Goal: Task Accomplishment & Management: Complete application form

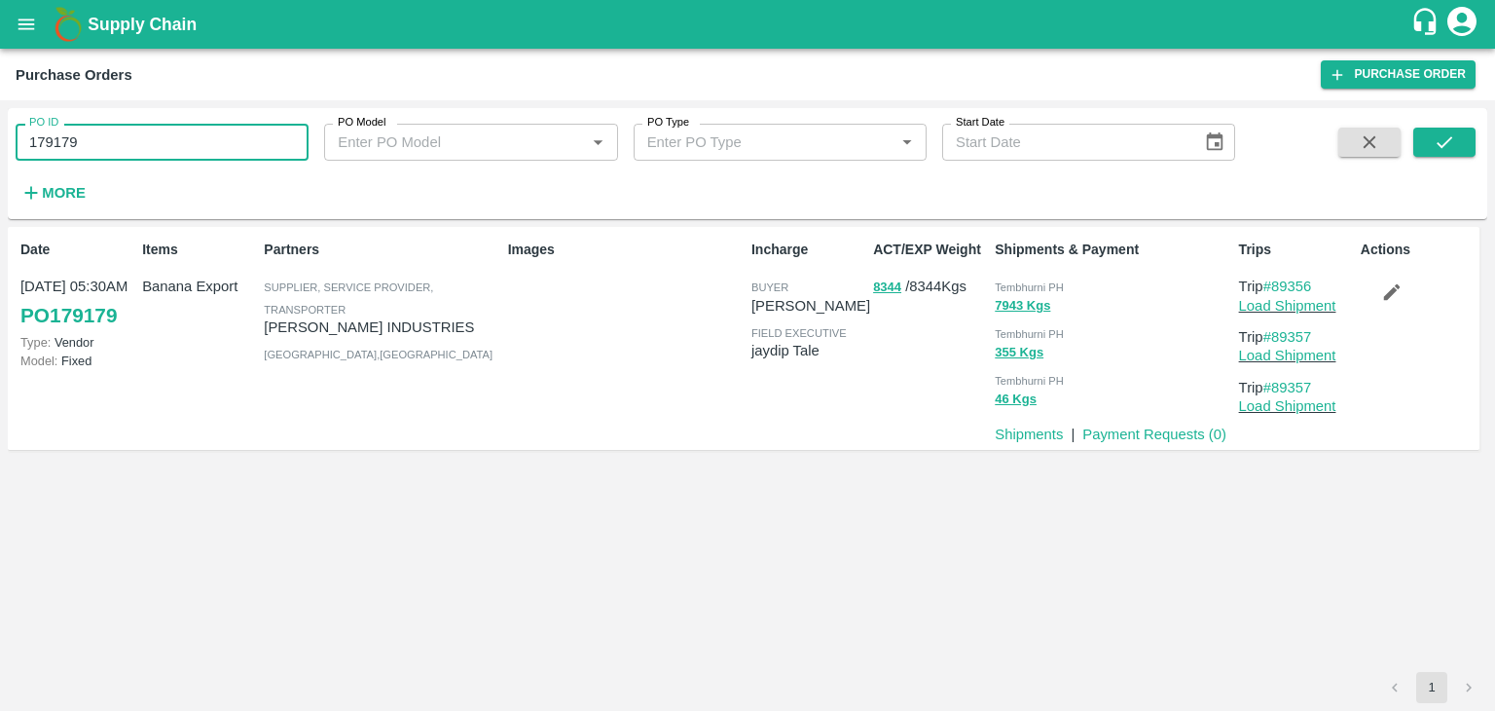
click at [184, 134] on input "179179" at bounding box center [162, 142] width 293 height 37
type input "176677"
click at [1445, 138] on icon "submit" at bounding box center [1444, 141] width 21 height 21
click at [1124, 432] on link "Payment Requests ( 0 )" at bounding box center [1155, 434] width 144 height 16
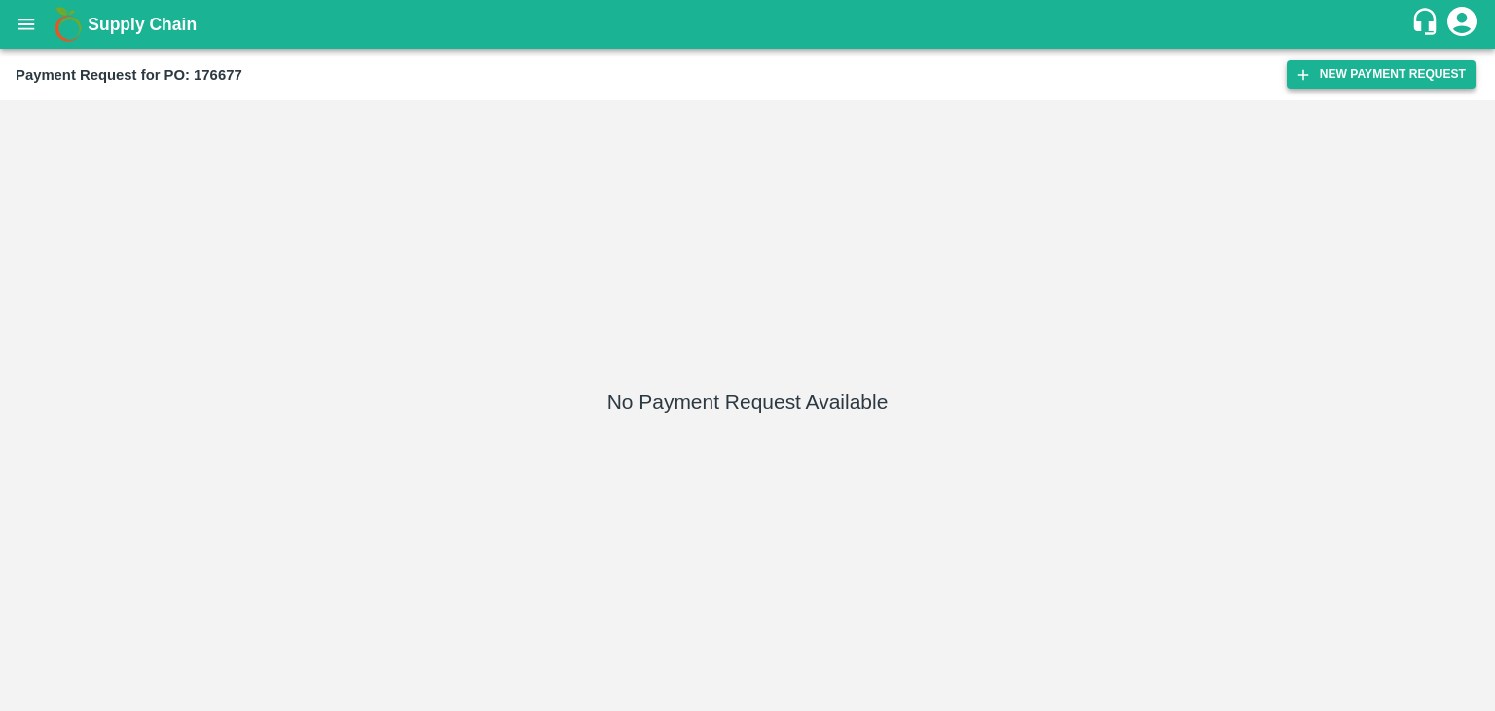
click at [1379, 75] on button "New Payment Request" at bounding box center [1381, 74] width 189 height 28
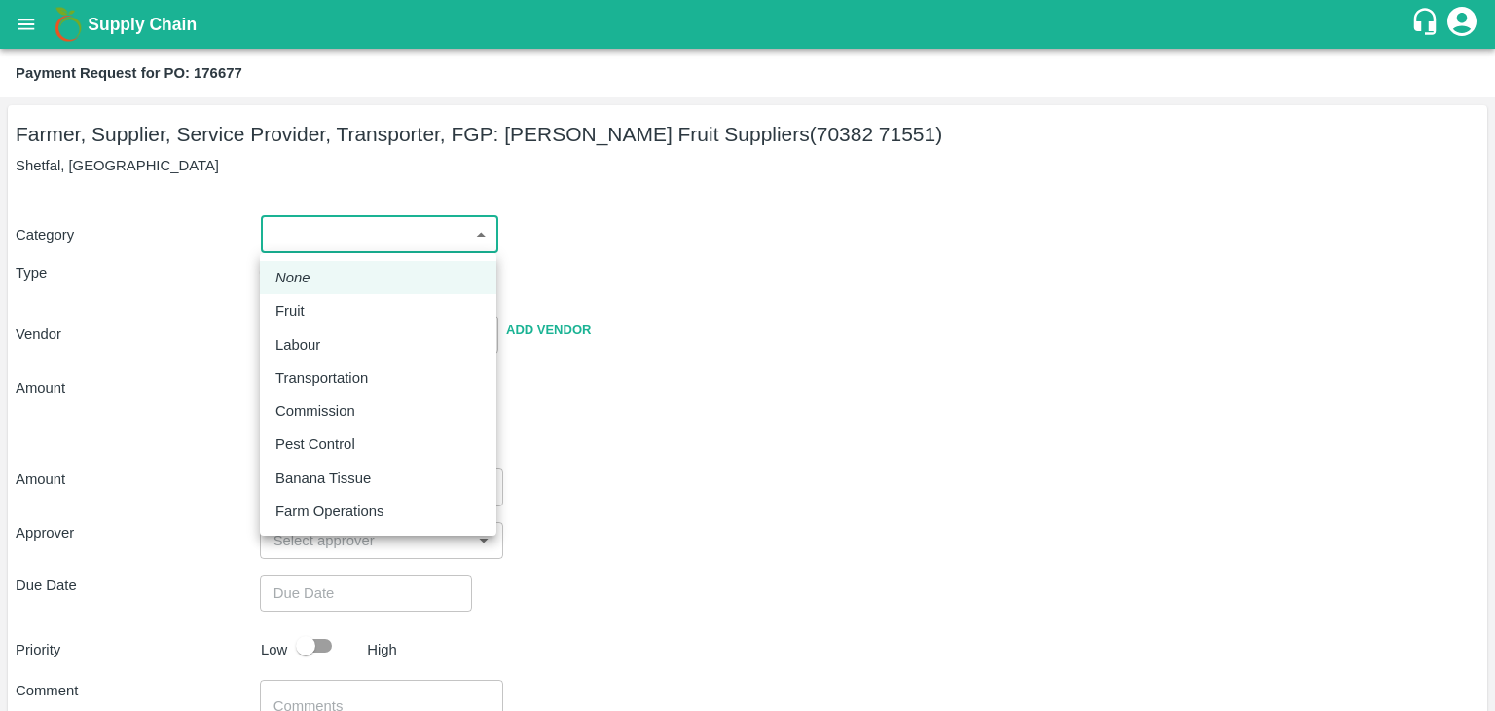
drag, startPoint x: 292, startPoint y: 233, endPoint x: 323, endPoint y: 305, distance: 78.5
click at [323, 305] on body "Supply Chain Payment Request for PO: 176677 Farmer, Supplier, Service Provider,…" at bounding box center [747, 355] width 1495 height 711
click at [323, 305] on div "Fruit" at bounding box center [377, 310] width 205 height 21
type input "1"
type input "[PERSON_NAME] Fruit Suppliers - 70382 71551(Farmer, Supplier, Service Provider,…"
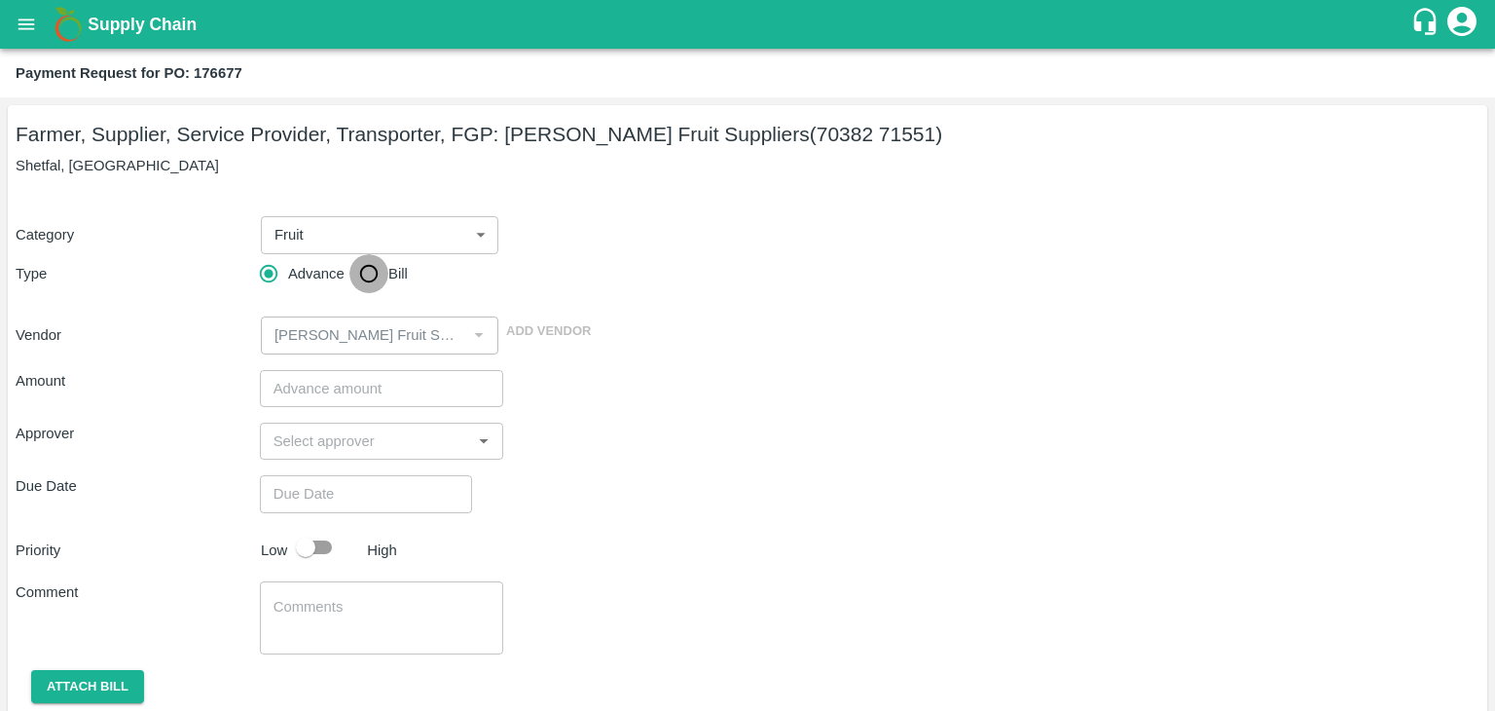
click at [360, 281] on input "Bill" at bounding box center [368, 273] width 39 height 39
radio input "true"
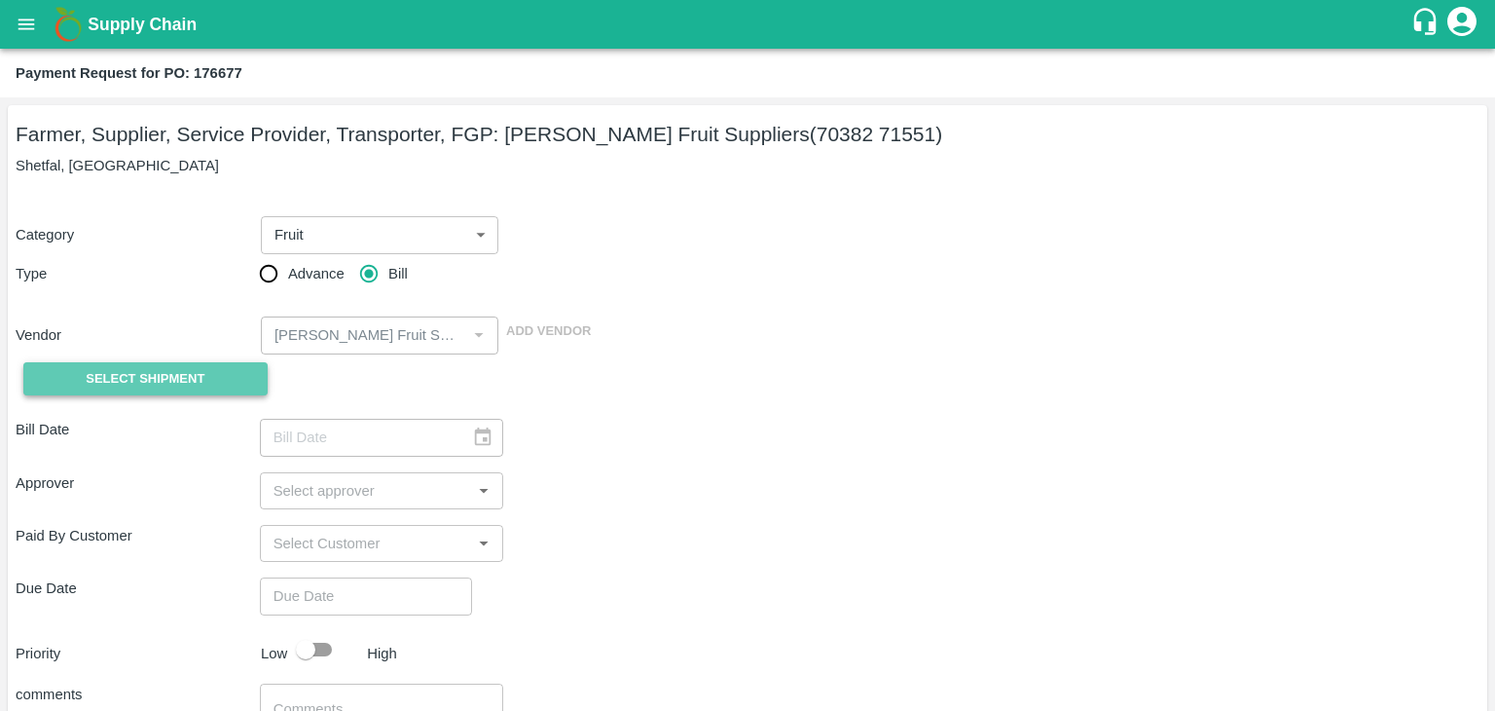
click at [167, 371] on span "Select Shipment" at bounding box center [145, 379] width 119 height 22
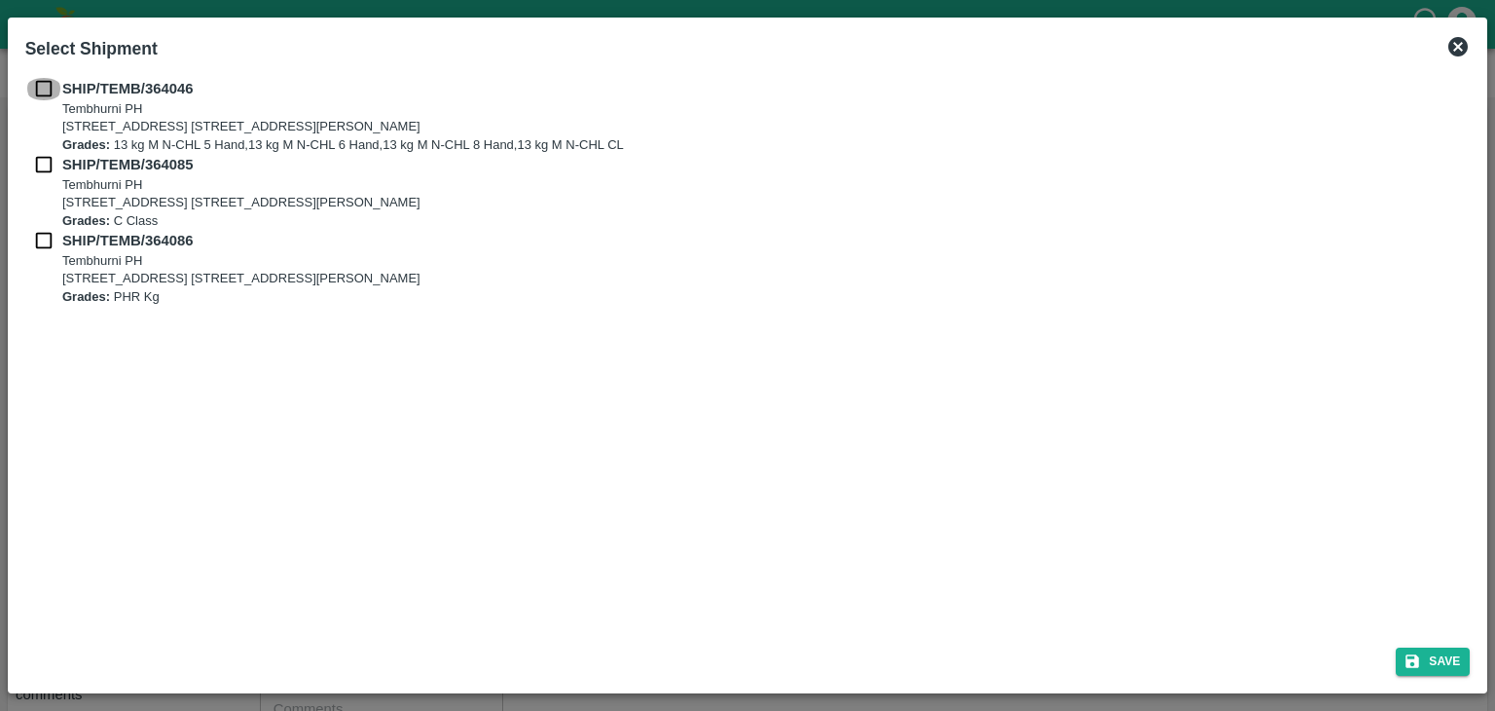
click at [39, 90] on input "checkbox" at bounding box center [43, 88] width 37 height 21
checkbox input "true"
click at [45, 170] on input "checkbox" at bounding box center [43, 164] width 37 height 21
checkbox input "true"
click at [42, 247] on input "checkbox" at bounding box center [43, 240] width 37 height 21
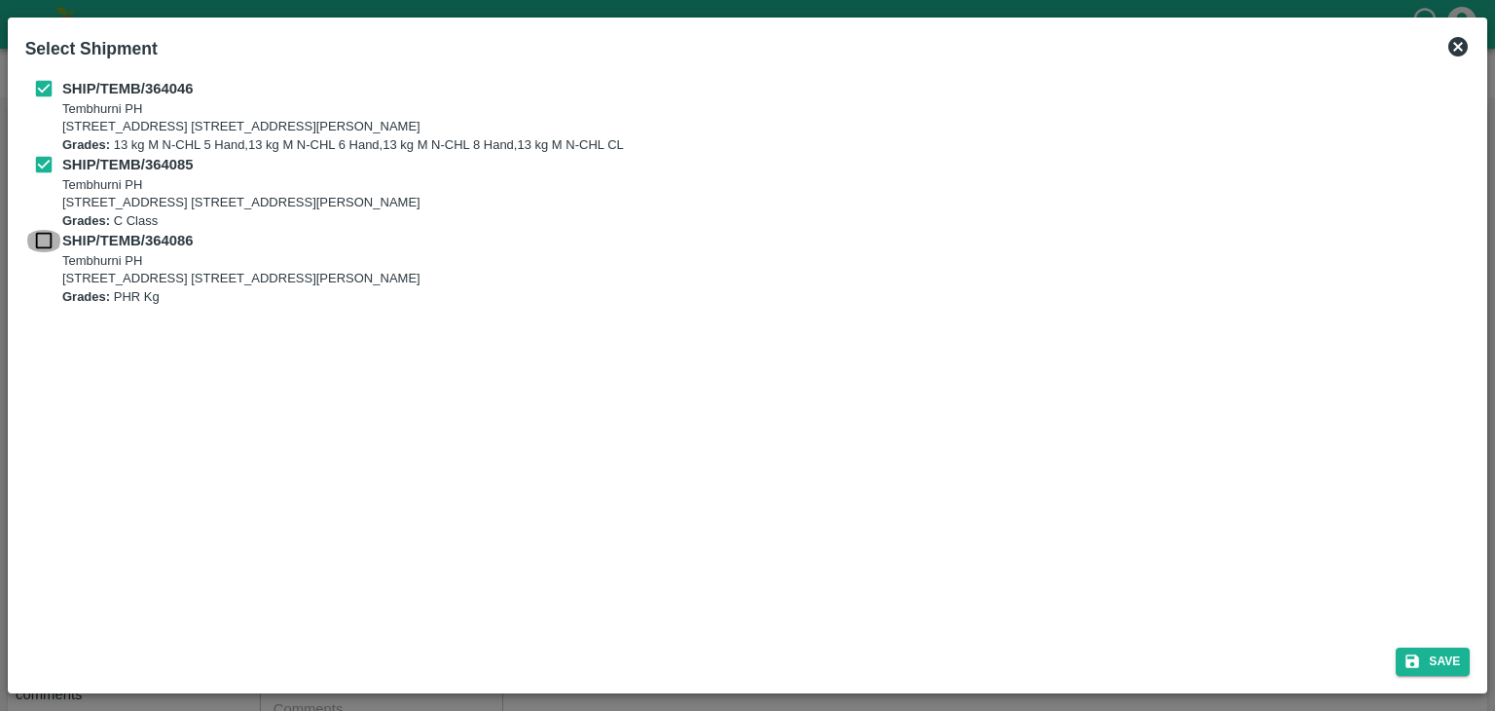
checkbox input "true"
click at [1439, 664] on button "Save" at bounding box center [1433, 661] width 74 height 28
type input "16/09/2025"
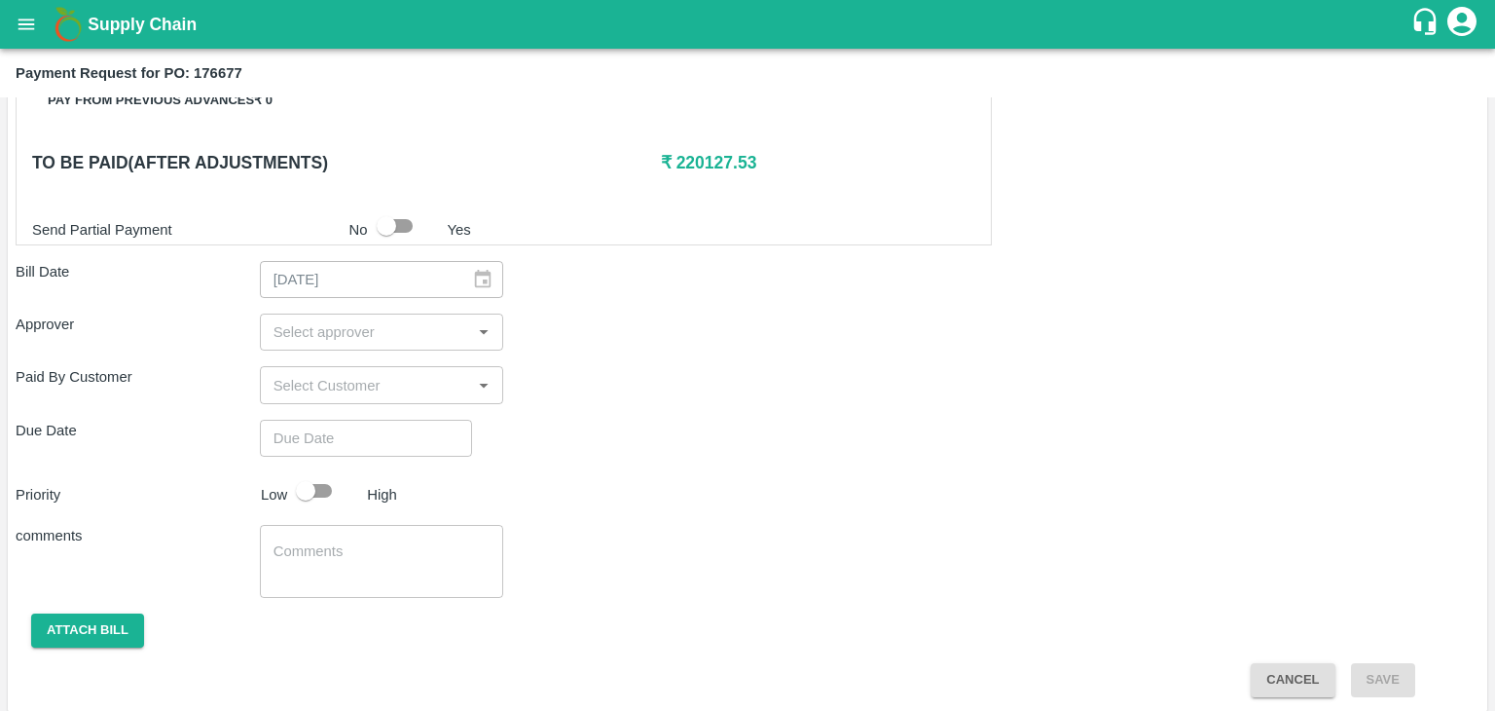
scroll to position [911, 0]
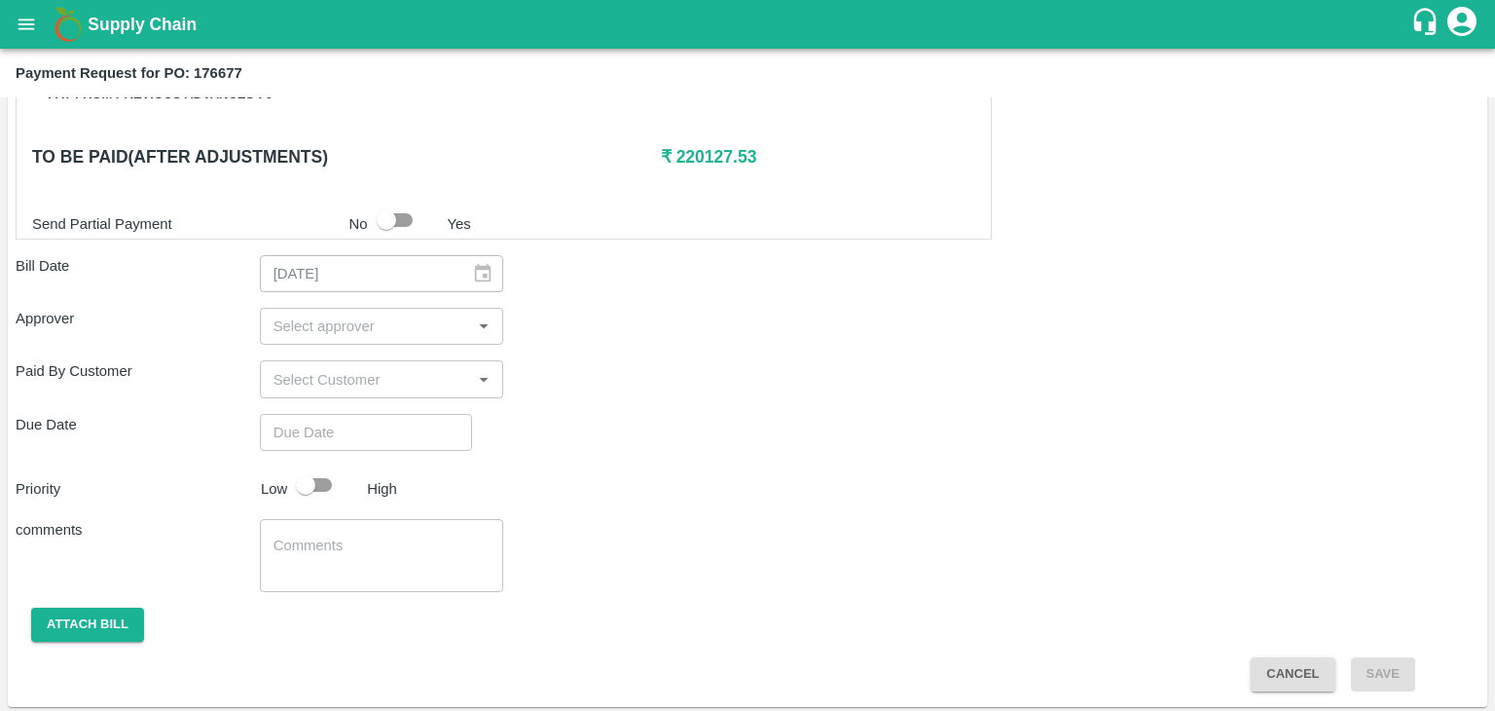
click at [397, 320] on input "input" at bounding box center [366, 325] width 201 height 25
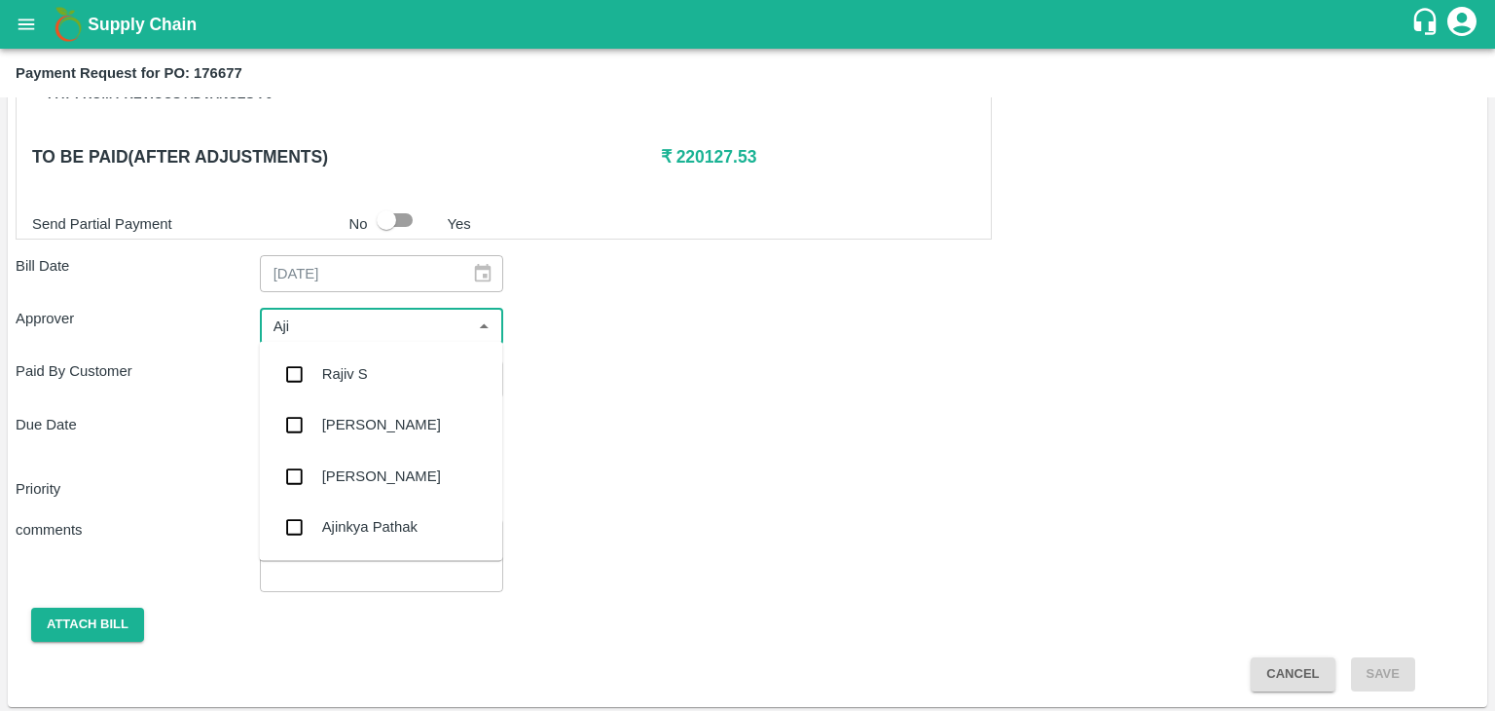
type input "Ajit"
click at [380, 366] on div "[PERSON_NAME]" at bounding box center [380, 374] width 243 height 51
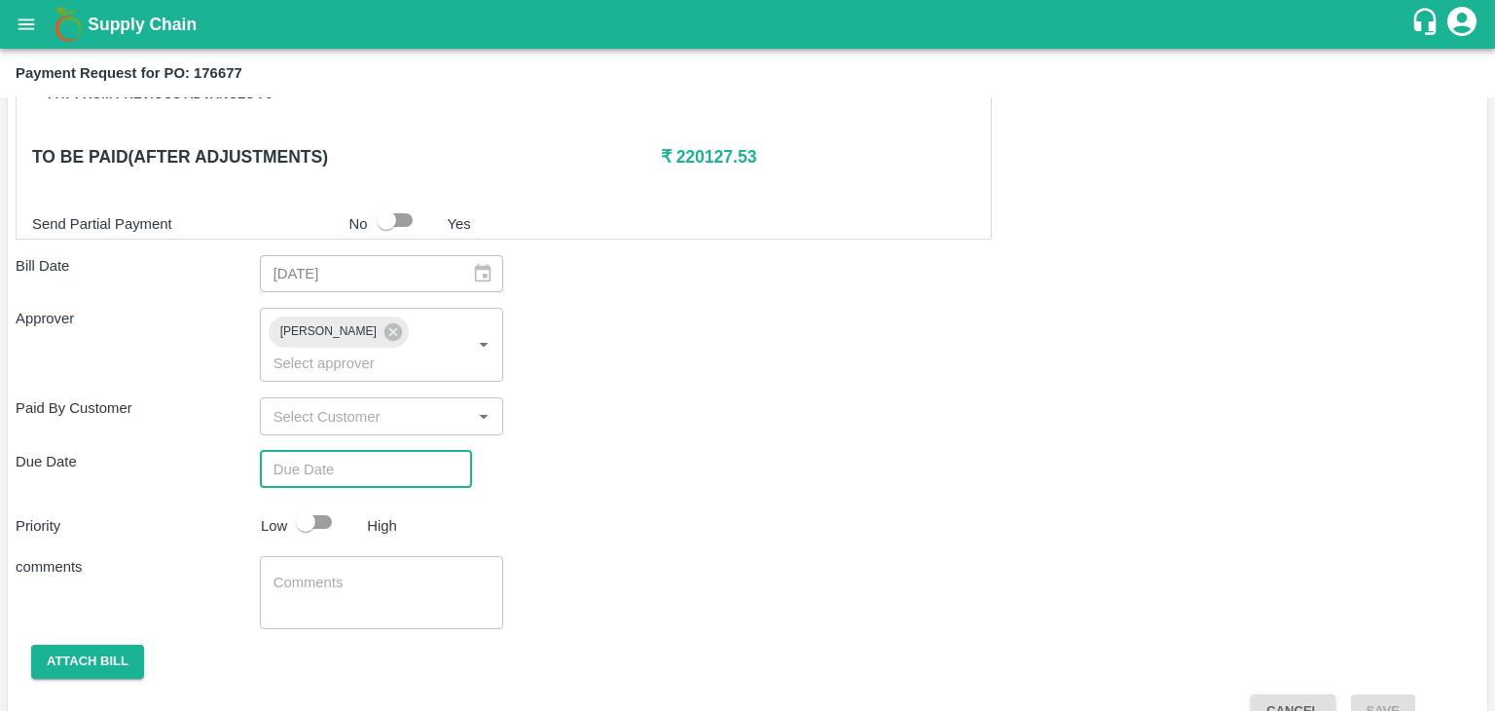
type input "DD/MM/YYYY hh:mm aa"
click at [414, 451] on input "DD/MM/YYYY hh:mm aa" at bounding box center [359, 469] width 199 height 37
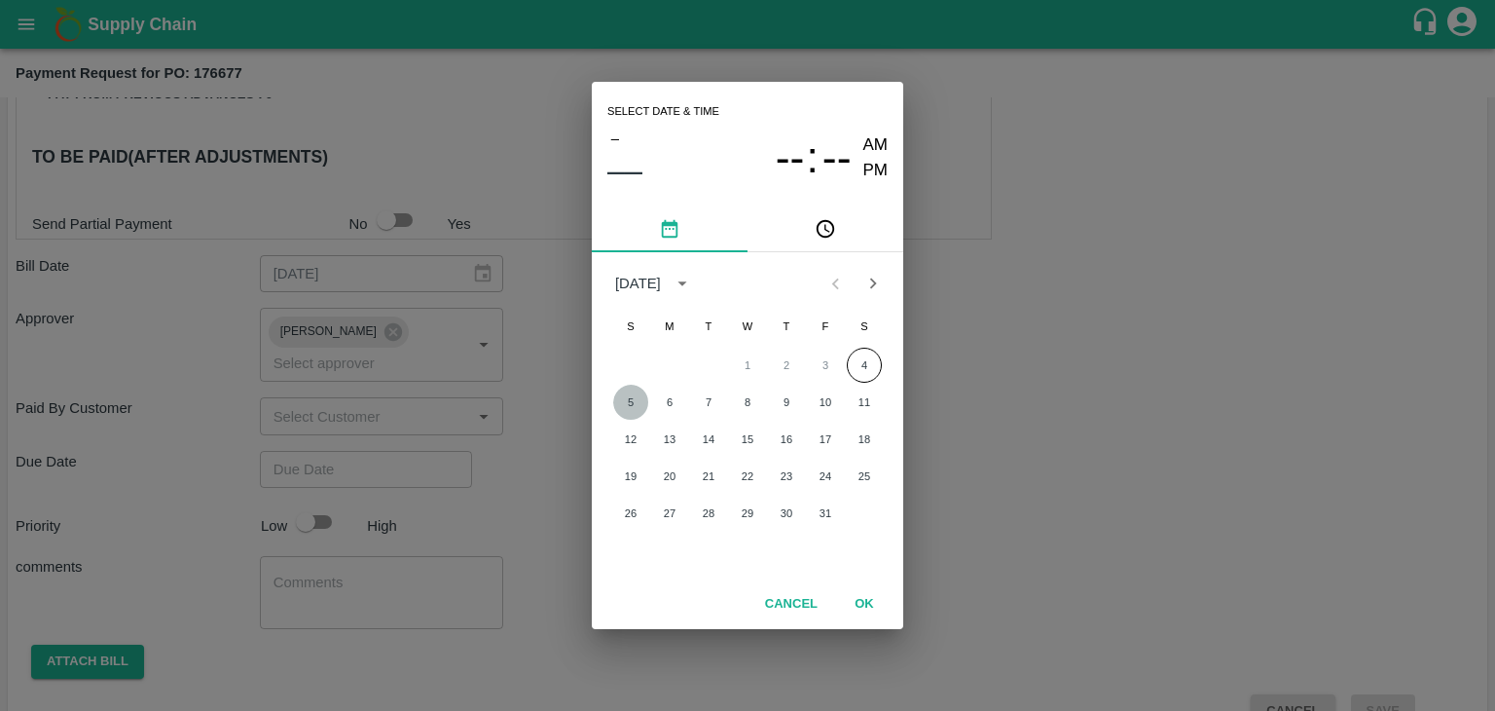
click at [618, 399] on button "5" at bounding box center [630, 402] width 35 height 35
type input "[DATE] 12:00 AM"
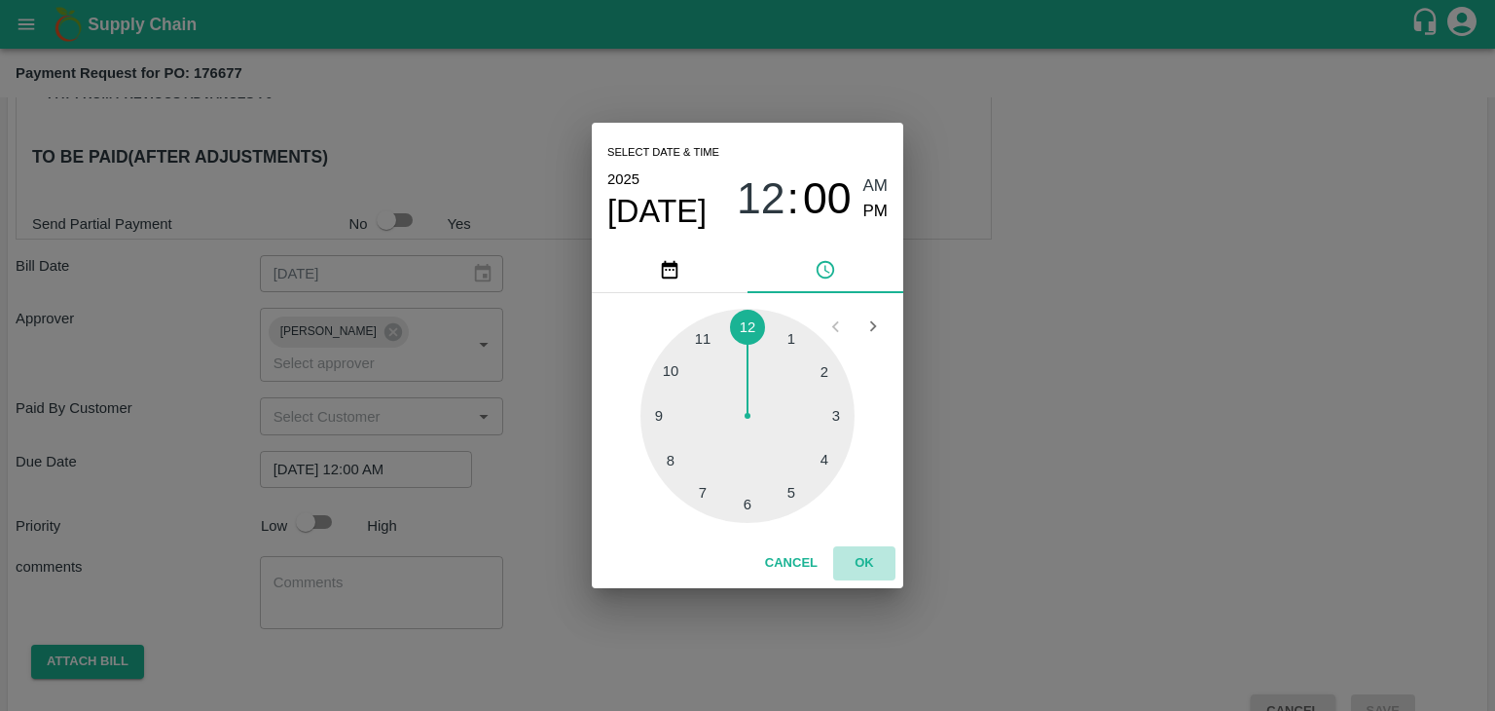
click at [879, 573] on button "OK" at bounding box center [864, 563] width 62 height 34
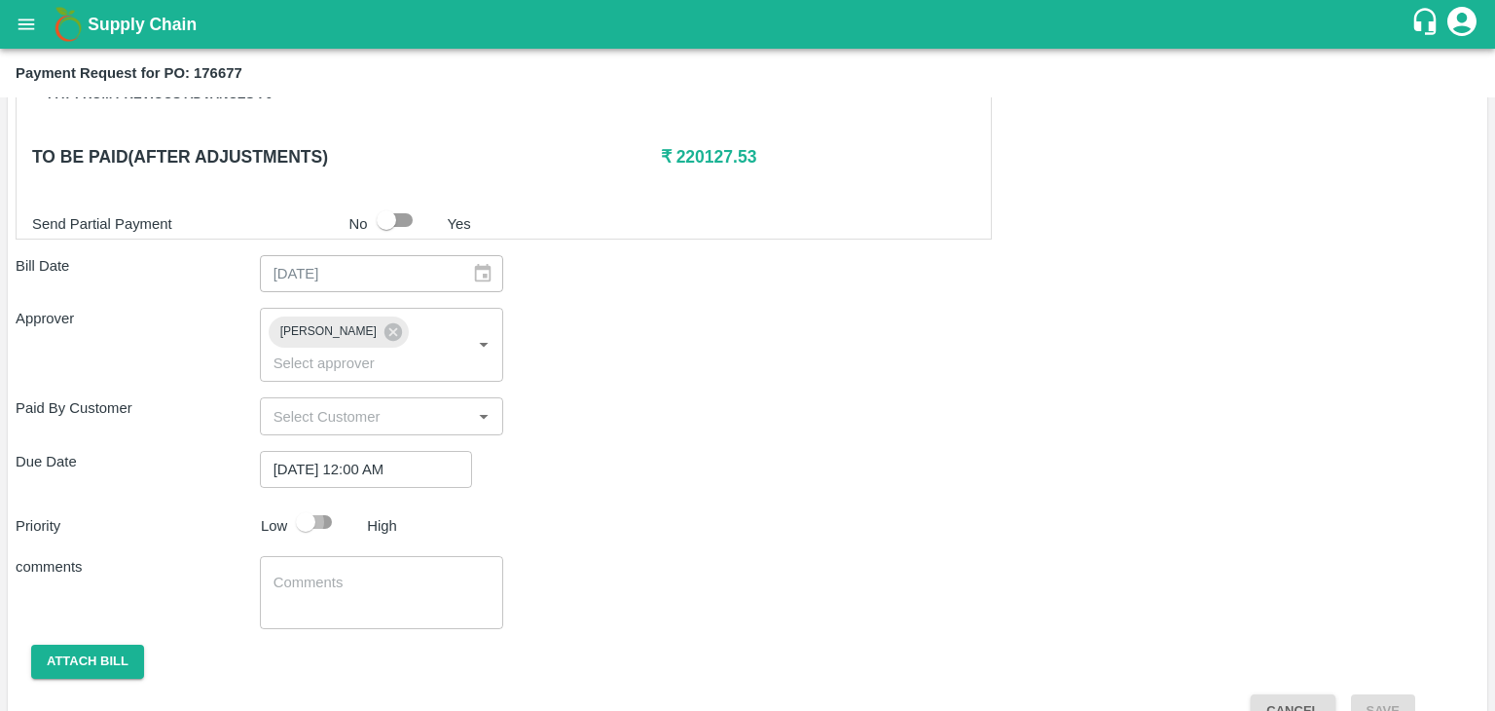
click at [339, 503] on input "checkbox" at bounding box center [305, 521] width 111 height 37
checkbox input "true"
click at [378, 572] on textarea at bounding box center [382, 592] width 217 height 41
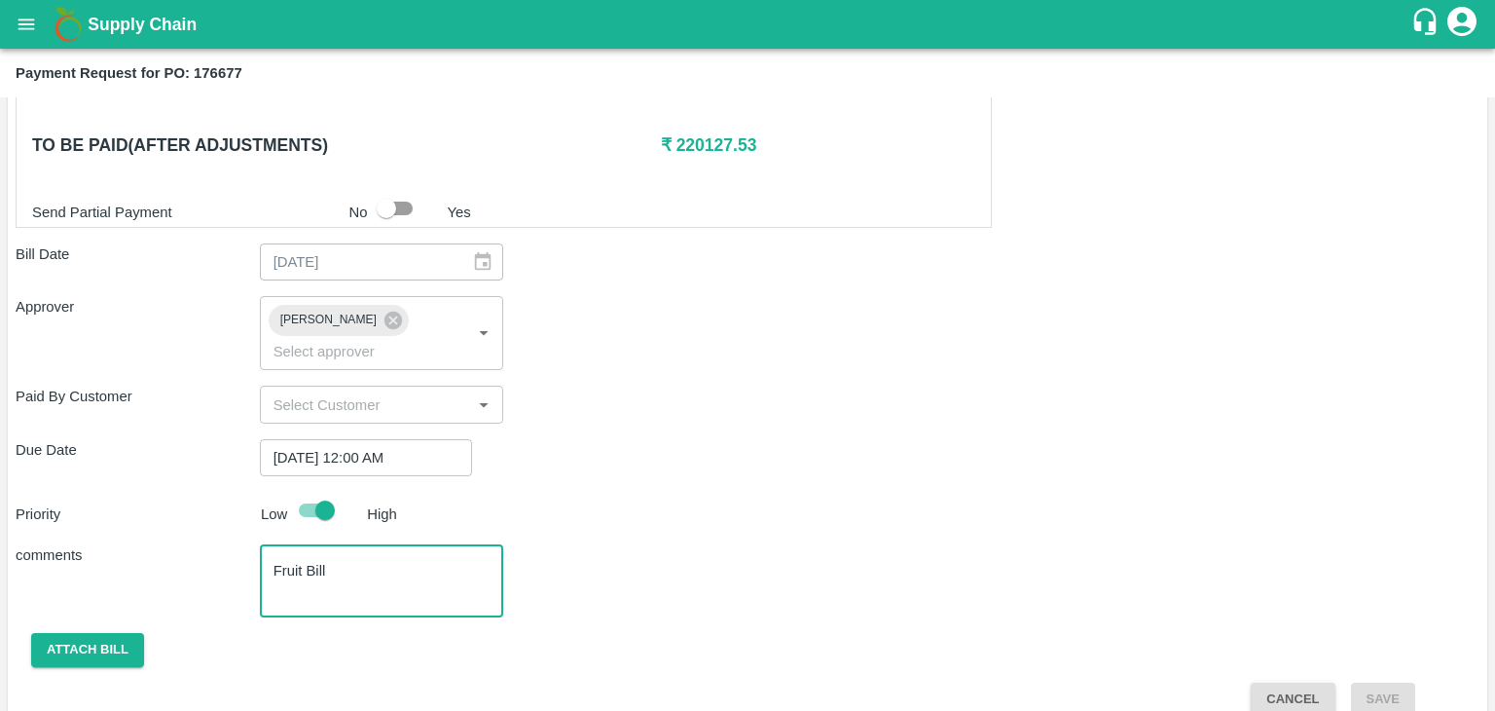
type textarea "Fruit Bill"
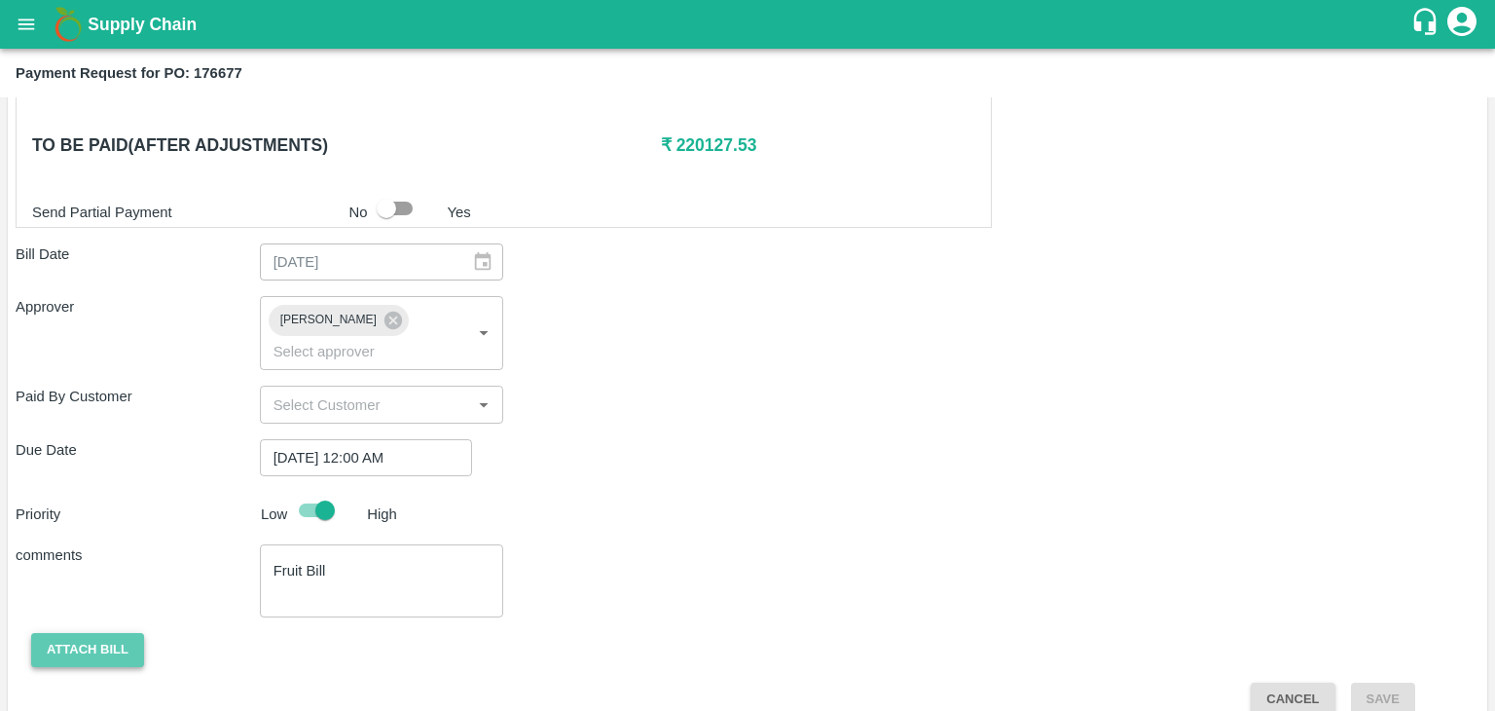
click at [101, 633] on button "Attach bill" at bounding box center [87, 650] width 113 height 34
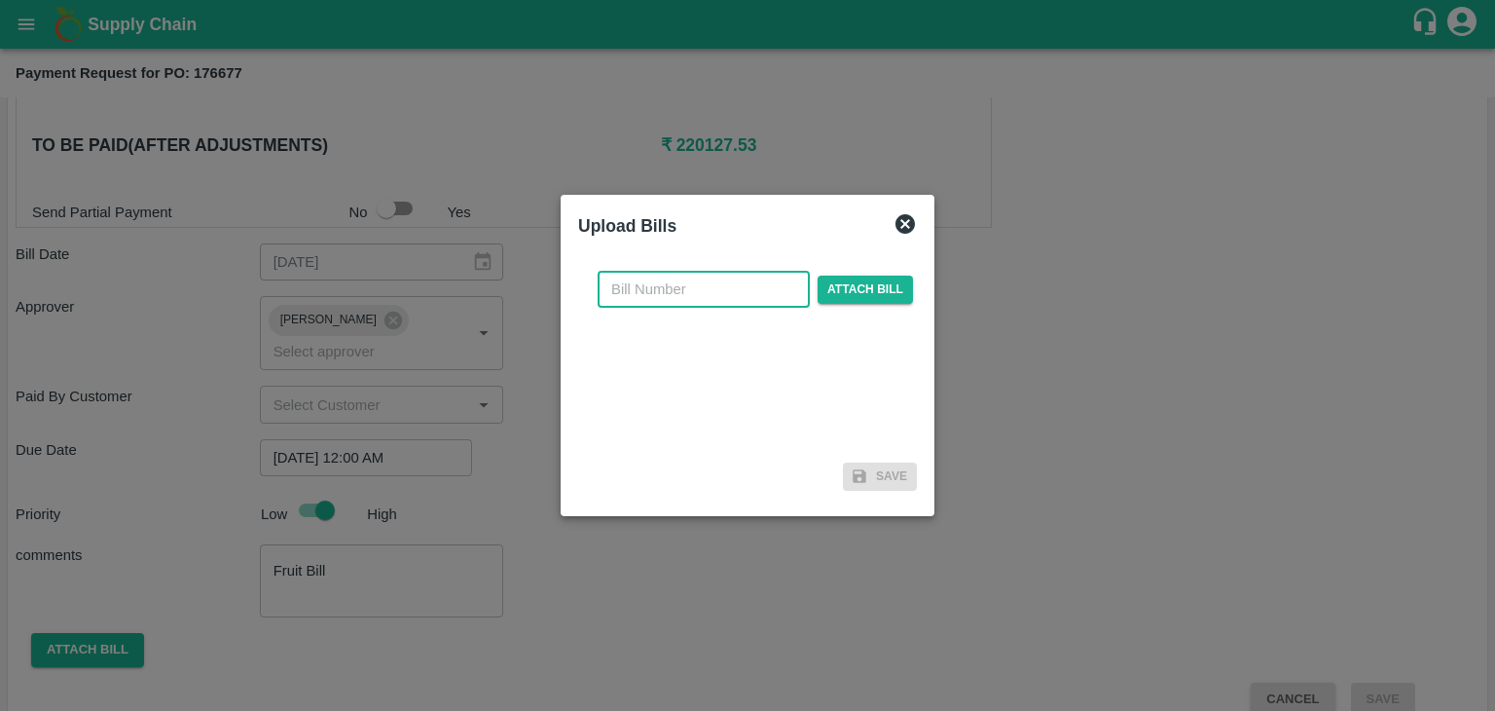
click at [748, 286] on input "text" at bounding box center [704, 289] width 212 height 37
type input "915"
click at [873, 285] on span "Attach bill" at bounding box center [865, 289] width 95 height 28
click at [0, 0] on input "Attach bill" at bounding box center [0, 0] width 0 height 0
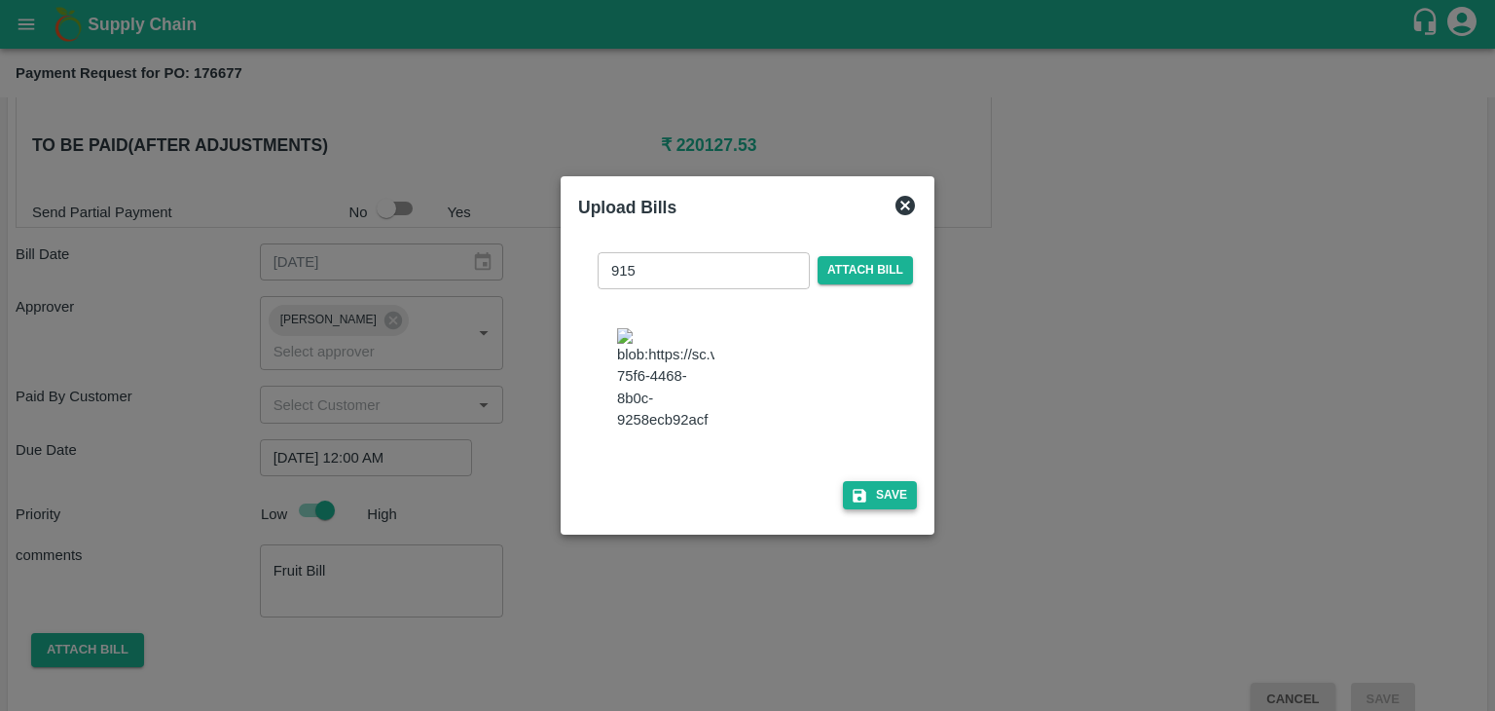
click at [881, 494] on button "Save" at bounding box center [880, 495] width 74 height 28
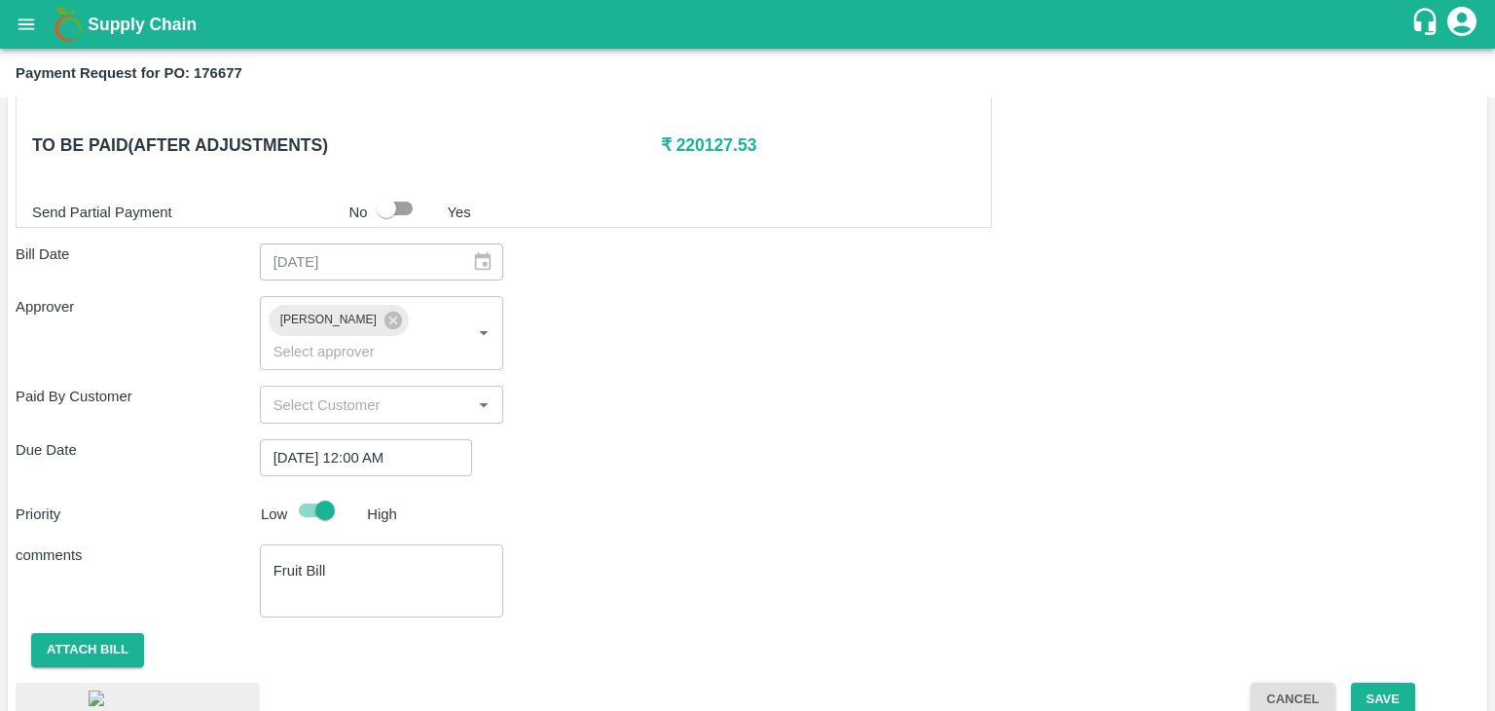
scroll to position [1039, 0]
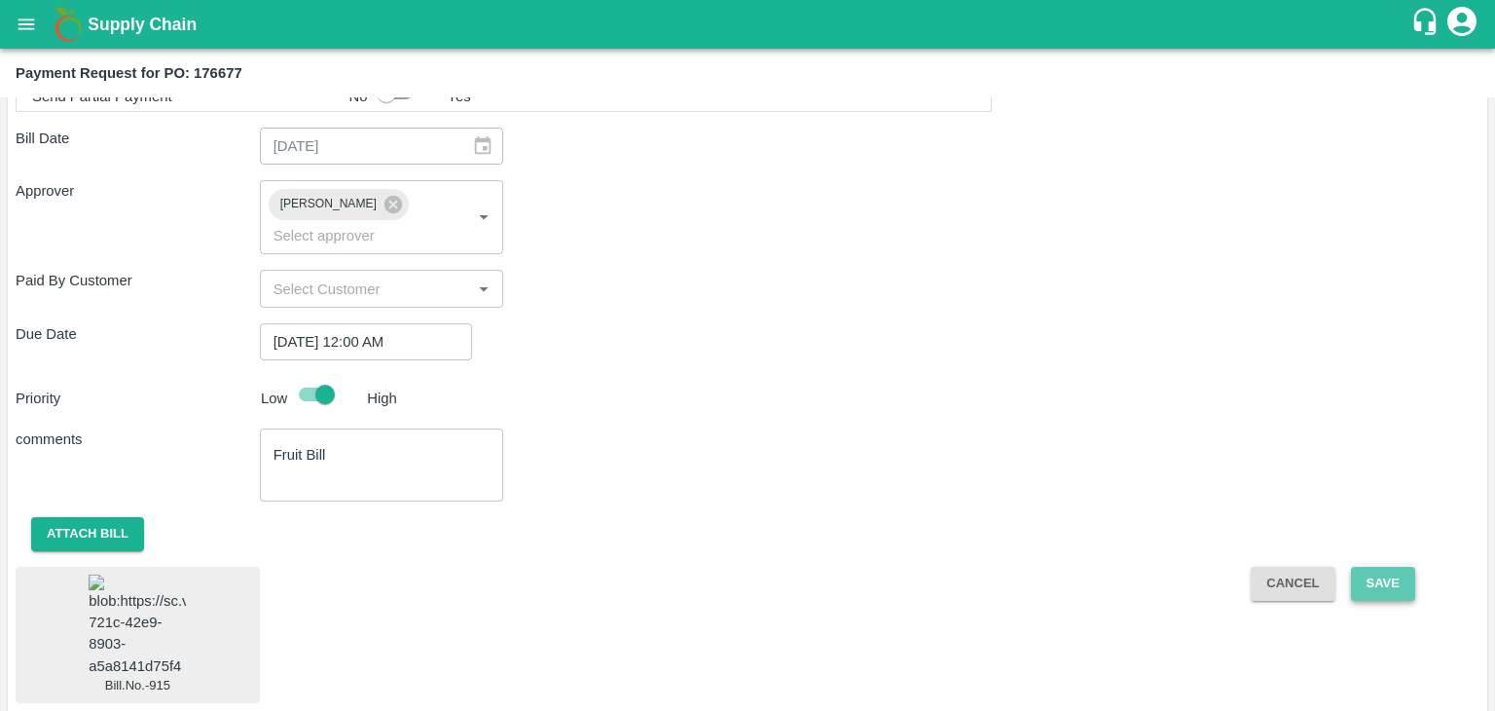
click at [1391, 567] on button "Save" at bounding box center [1383, 584] width 64 height 34
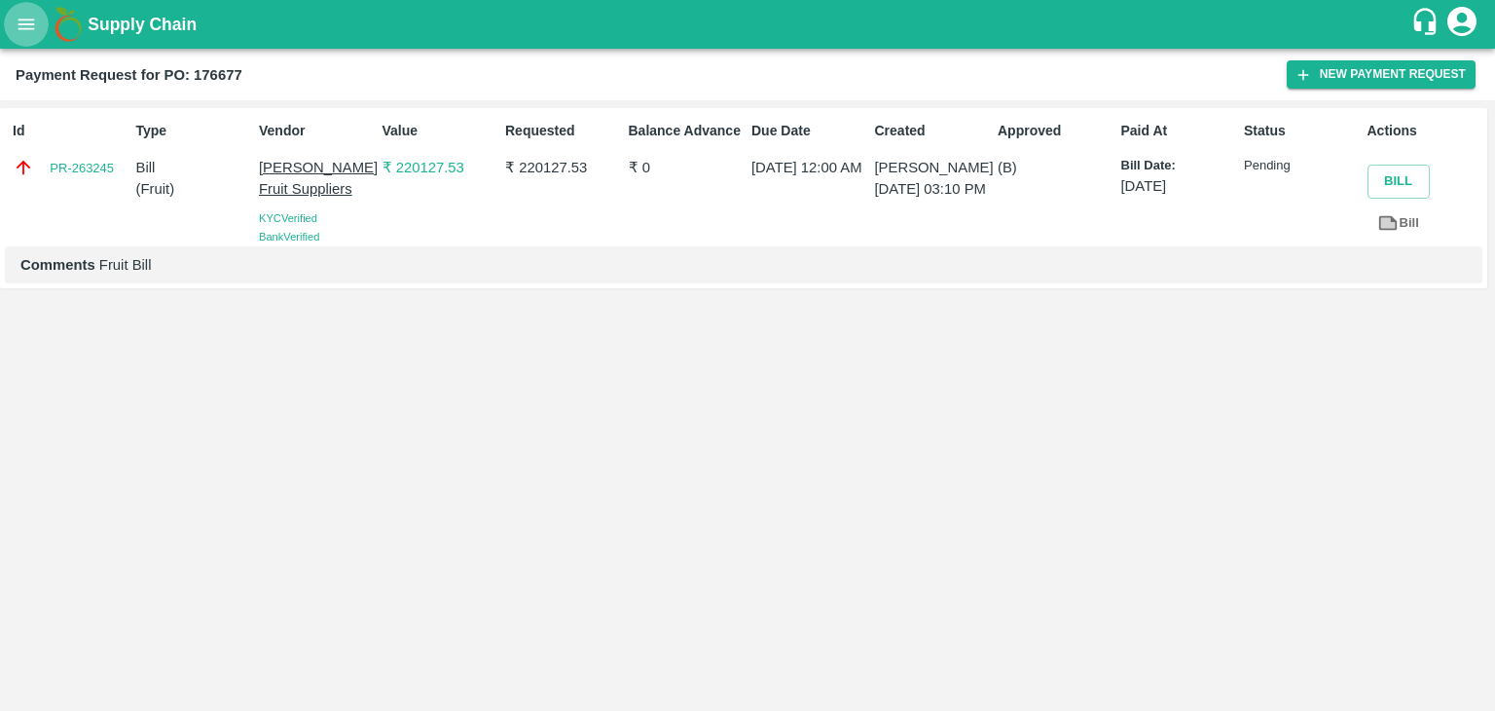
click at [20, 28] on icon "open drawer" at bounding box center [26, 23] width 17 height 11
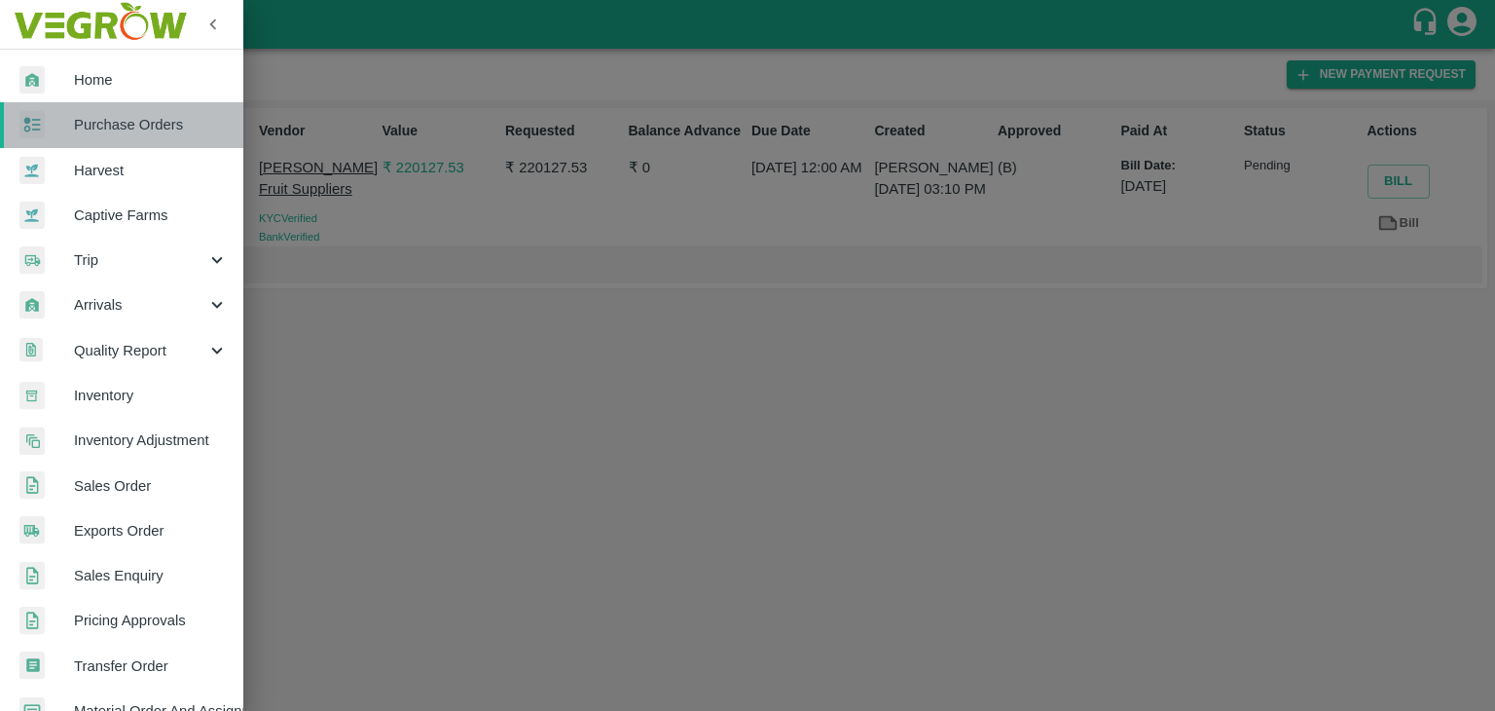
click at [146, 114] on span "Purchase Orders" at bounding box center [151, 124] width 154 height 21
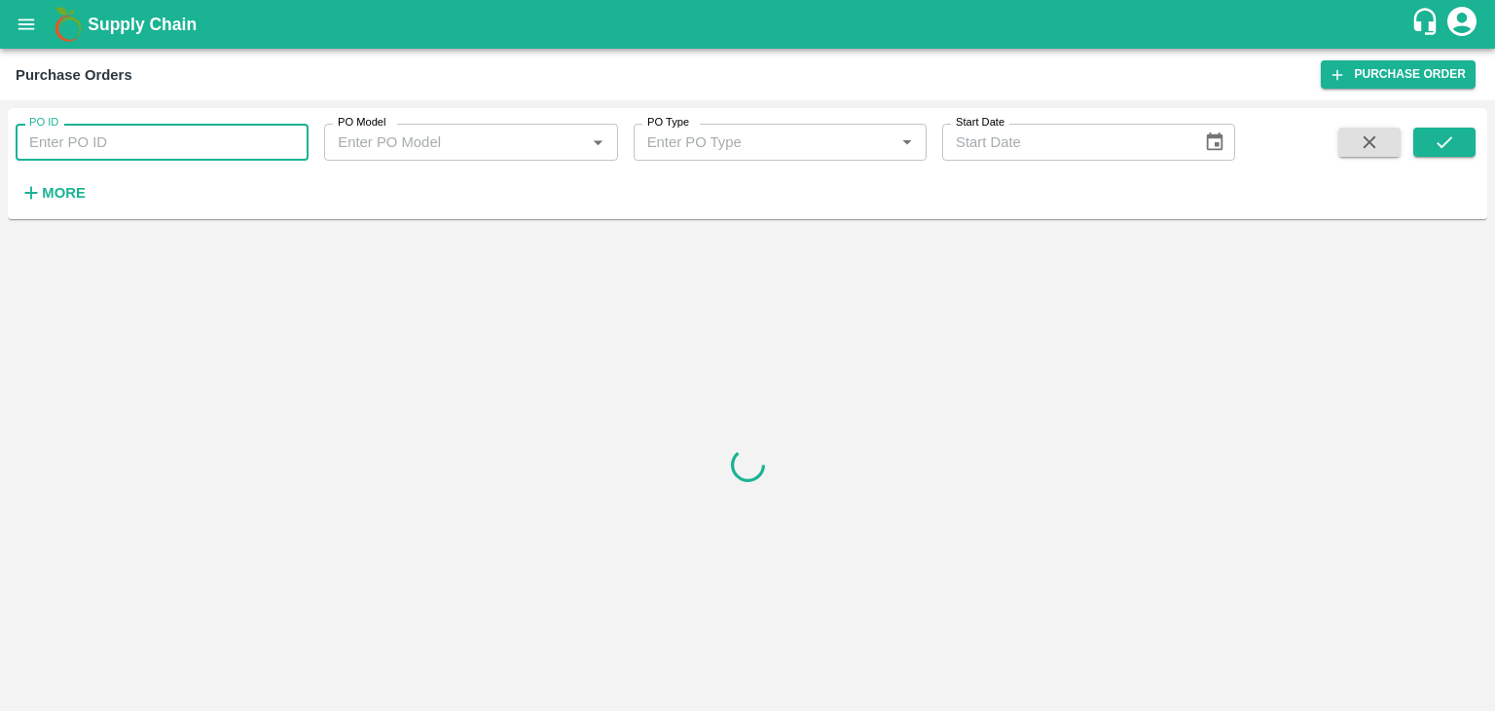
click at [228, 137] on input "PO ID" at bounding box center [162, 142] width 293 height 37
paste input "178807"
click at [1453, 147] on icon "submit" at bounding box center [1444, 141] width 21 height 21
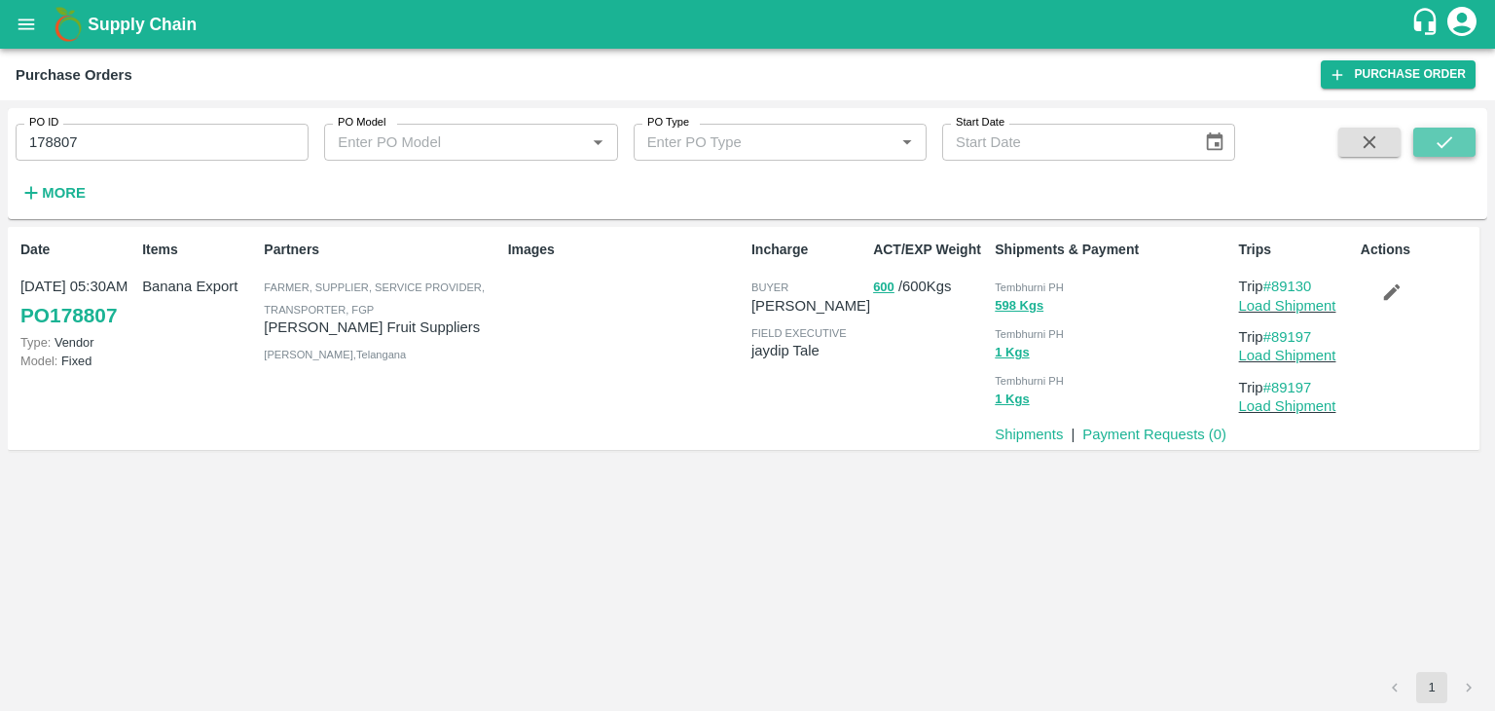
click at [1453, 147] on icon "submit" at bounding box center [1444, 141] width 21 height 21
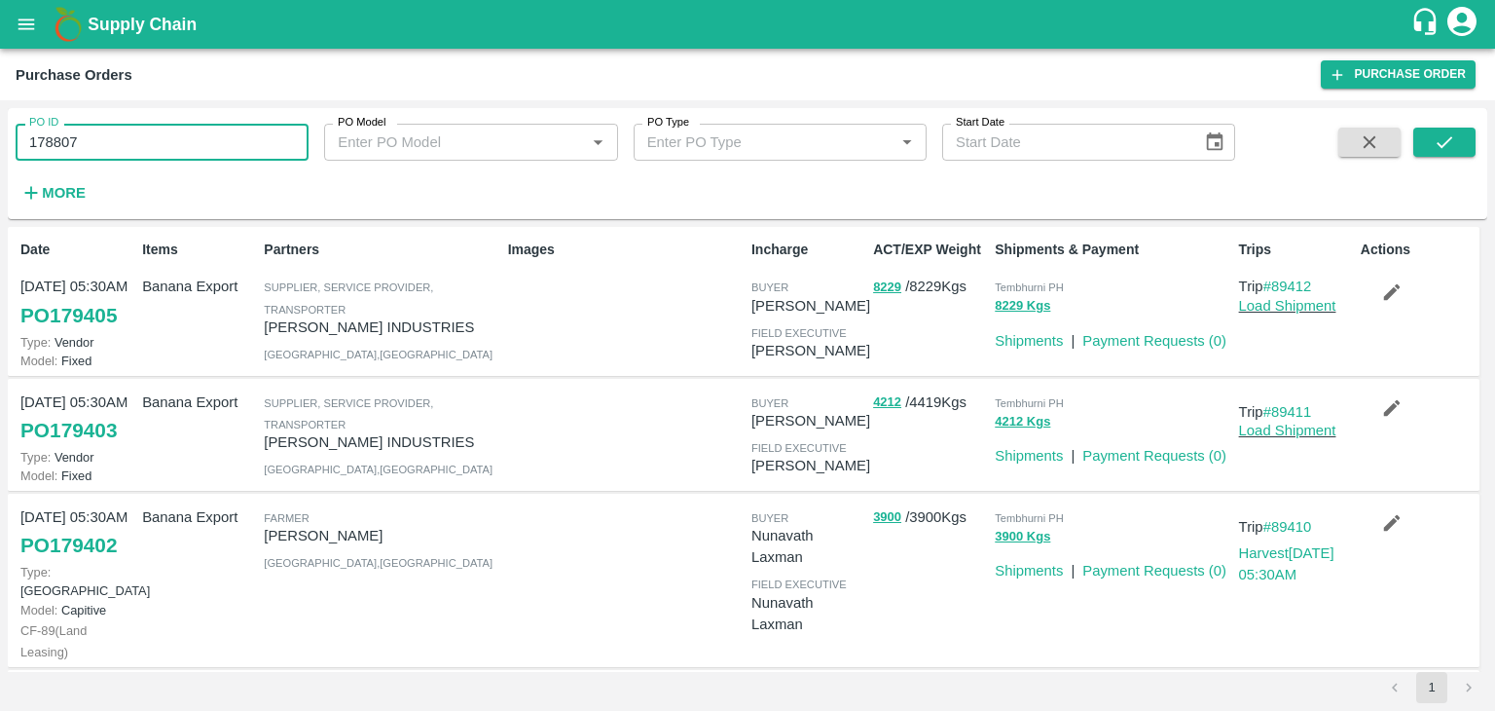
click at [160, 137] on input "178807" at bounding box center [162, 142] width 293 height 37
type input "178807"
click at [1451, 134] on icon "submit" at bounding box center [1444, 141] width 21 height 21
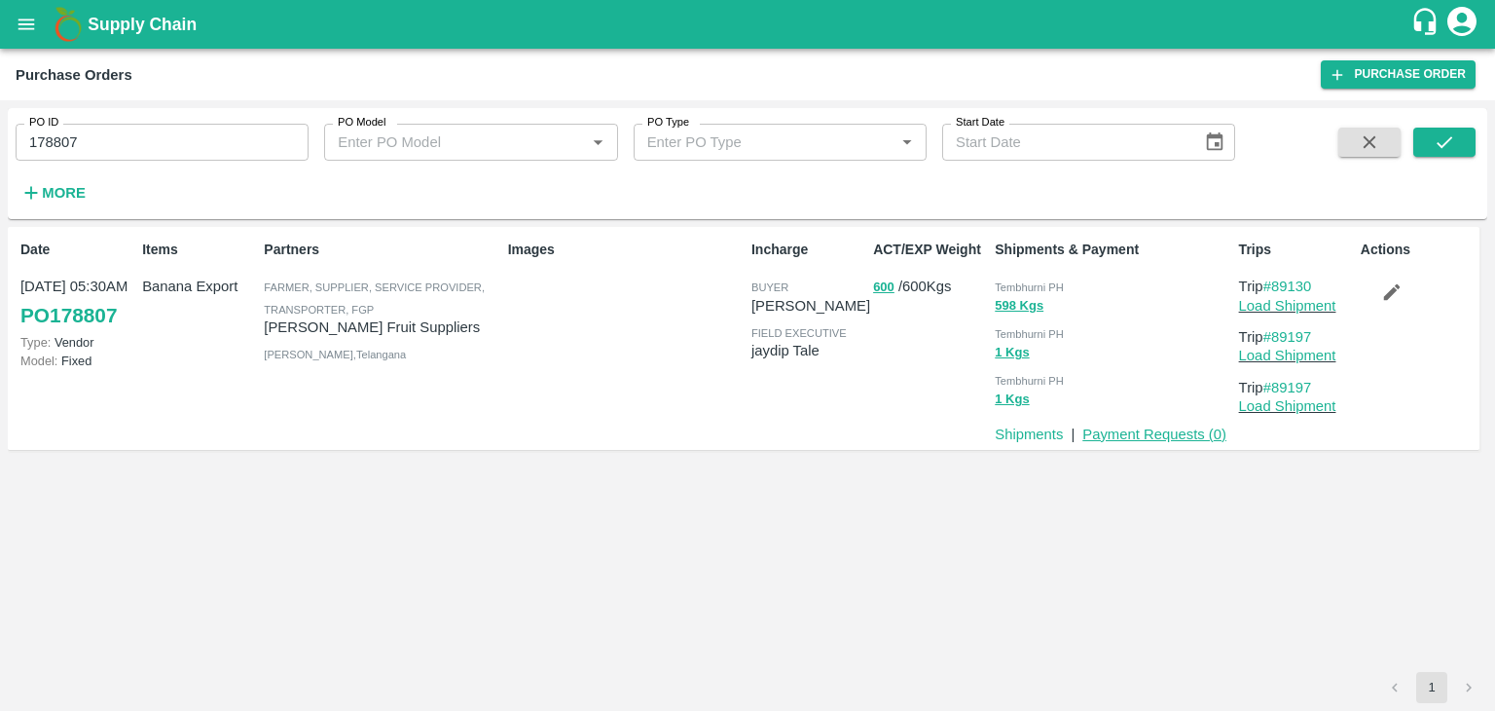
click at [1188, 431] on link "Payment Requests ( 0 )" at bounding box center [1155, 434] width 144 height 16
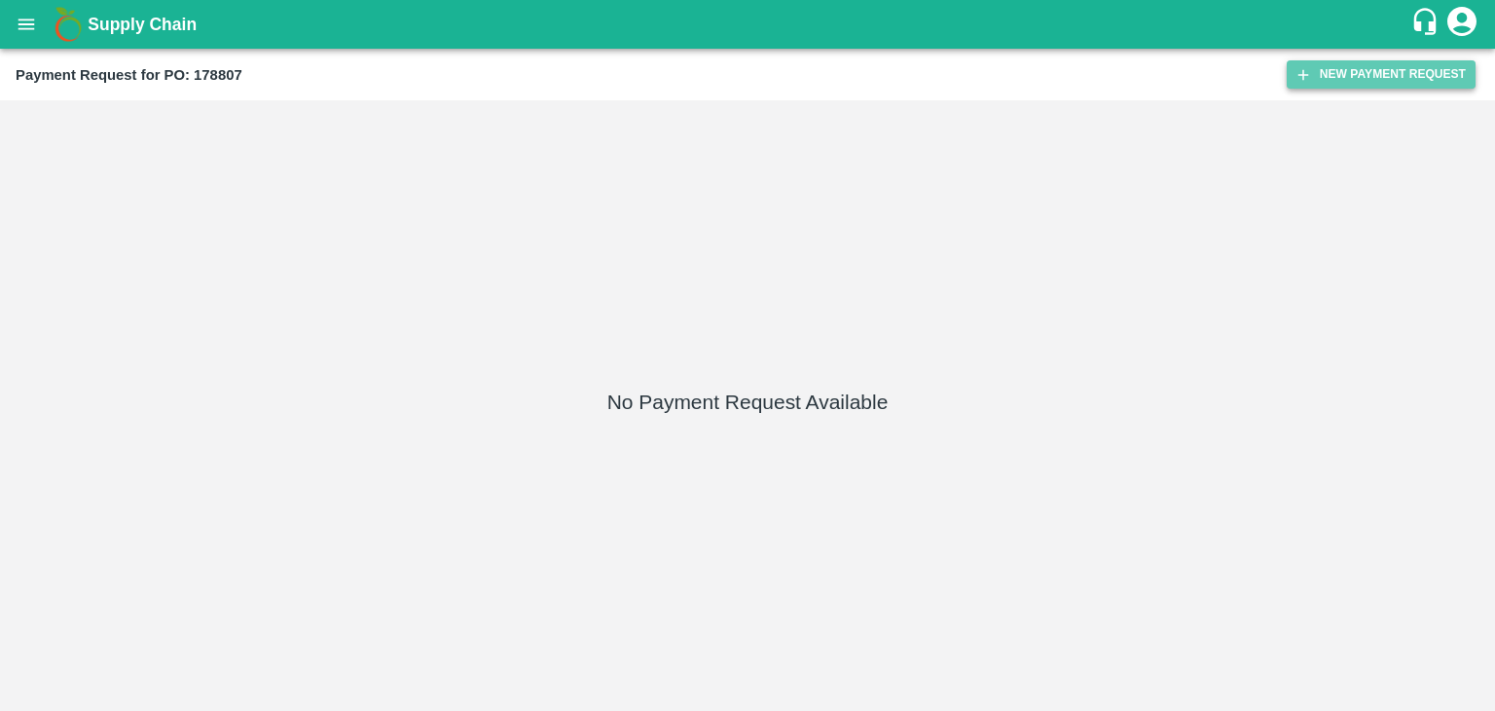
click at [1371, 64] on button "New Payment Request" at bounding box center [1381, 74] width 189 height 28
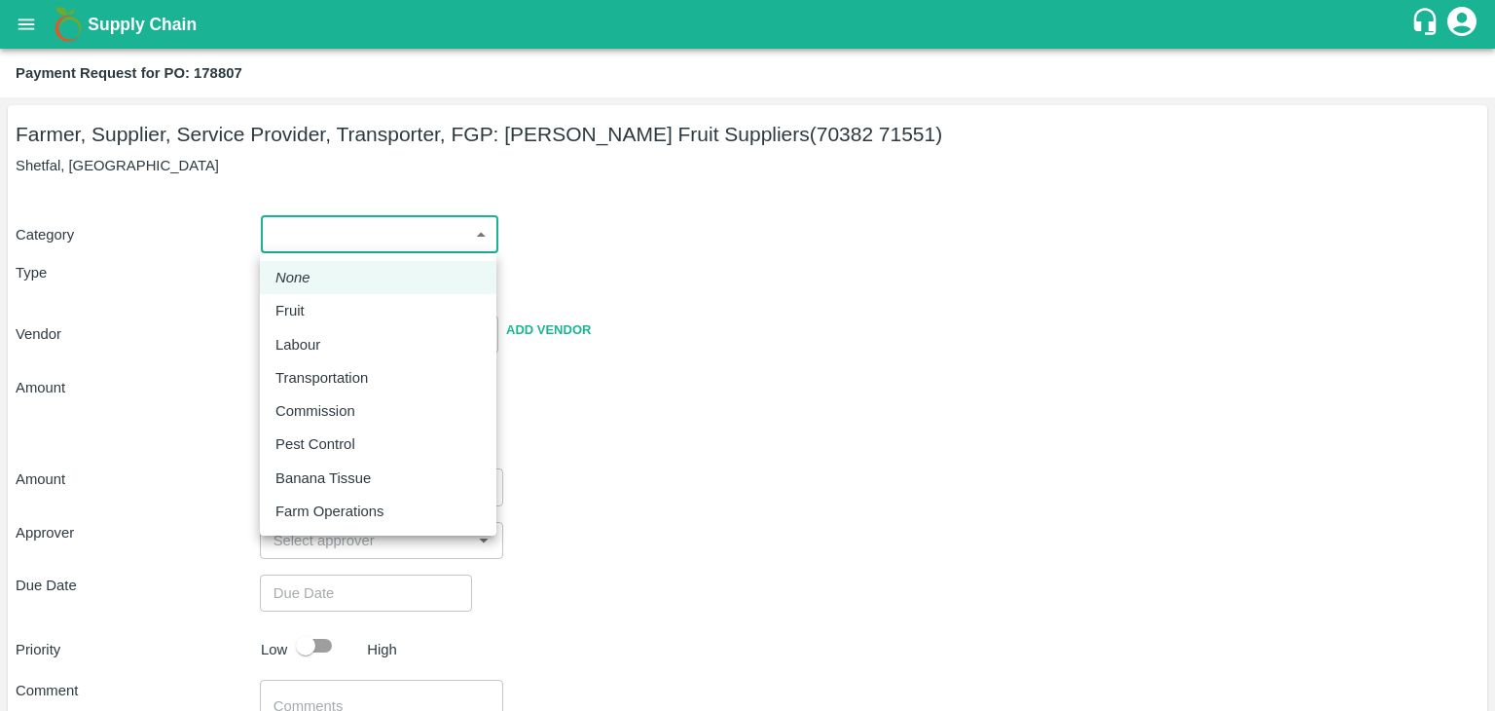
drag, startPoint x: 291, startPoint y: 230, endPoint x: 322, endPoint y: 316, distance: 92.1
click at [322, 316] on body "Supply Chain Payment Request for PO: 178807 Farmer, Supplier, Service Provider,…" at bounding box center [747, 355] width 1495 height 711
click at [322, 316] on div "Fruit" at bounding box center [377, 310] width 205 height 21
type input "1"
type input "[PERSON_NAME] Fruit Suppliers - 70382 71551(Farmer, Supplier, Service Provider,…"
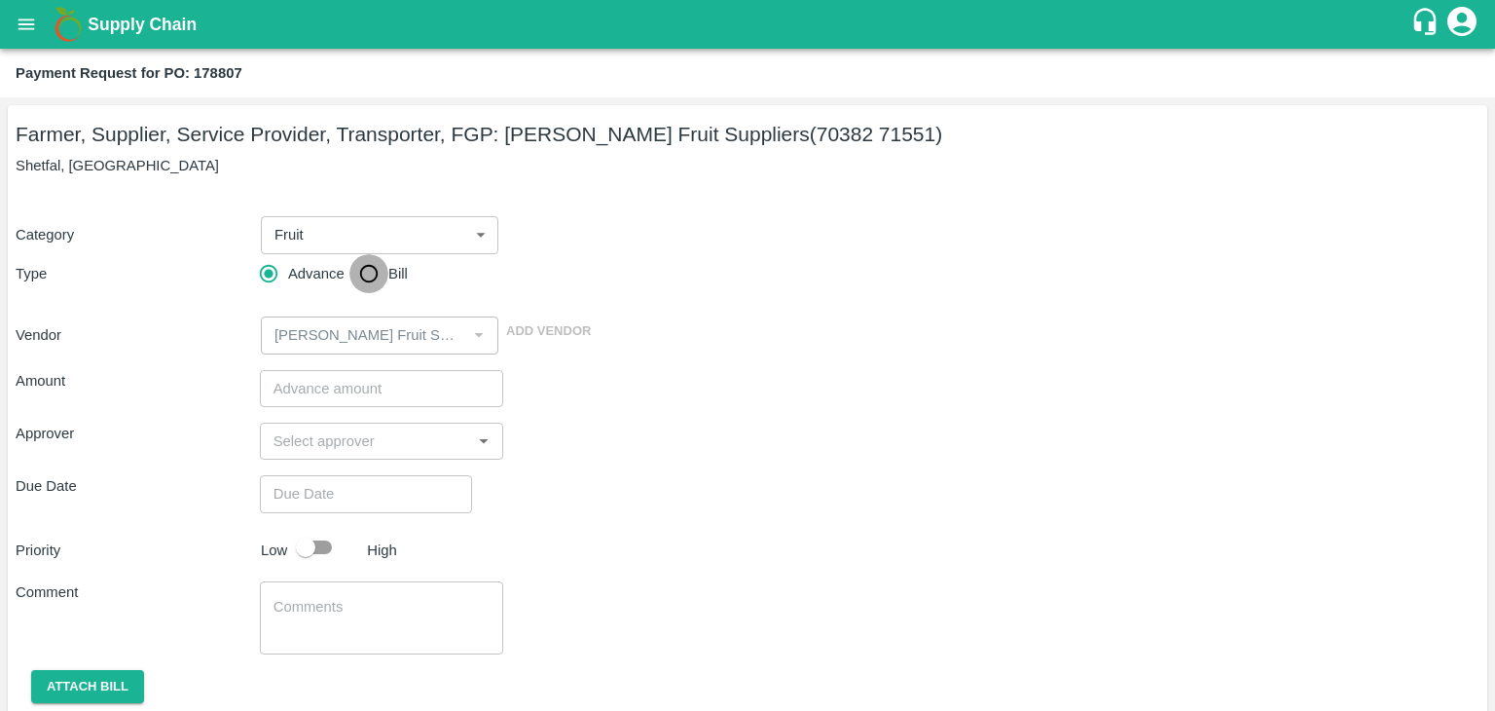
click at [366, 266] on input "Bill" at bounding box center [368, 273] width 39 height 39
radio input "true"
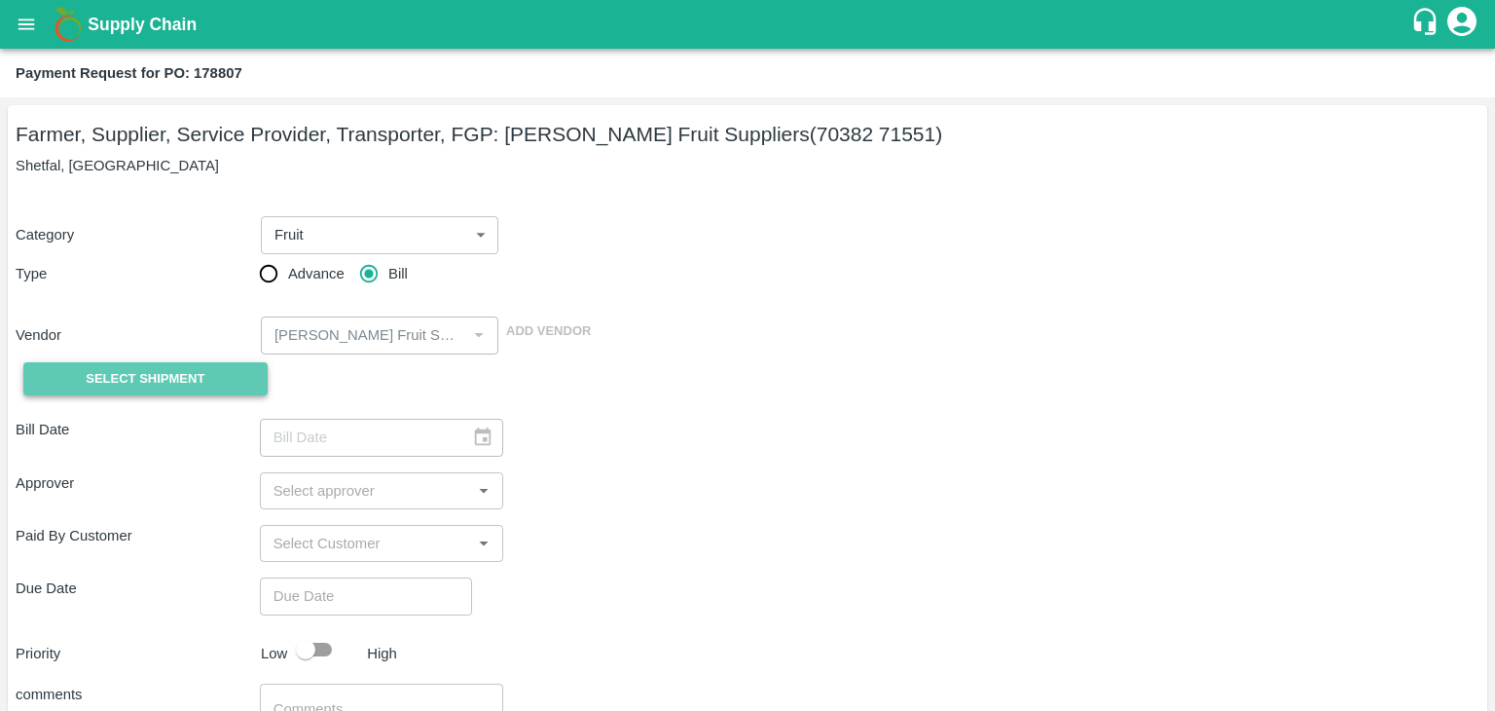
click at [131, 386] on span "Select Shipment" at bounding box center [145, 379] width 119 height 22
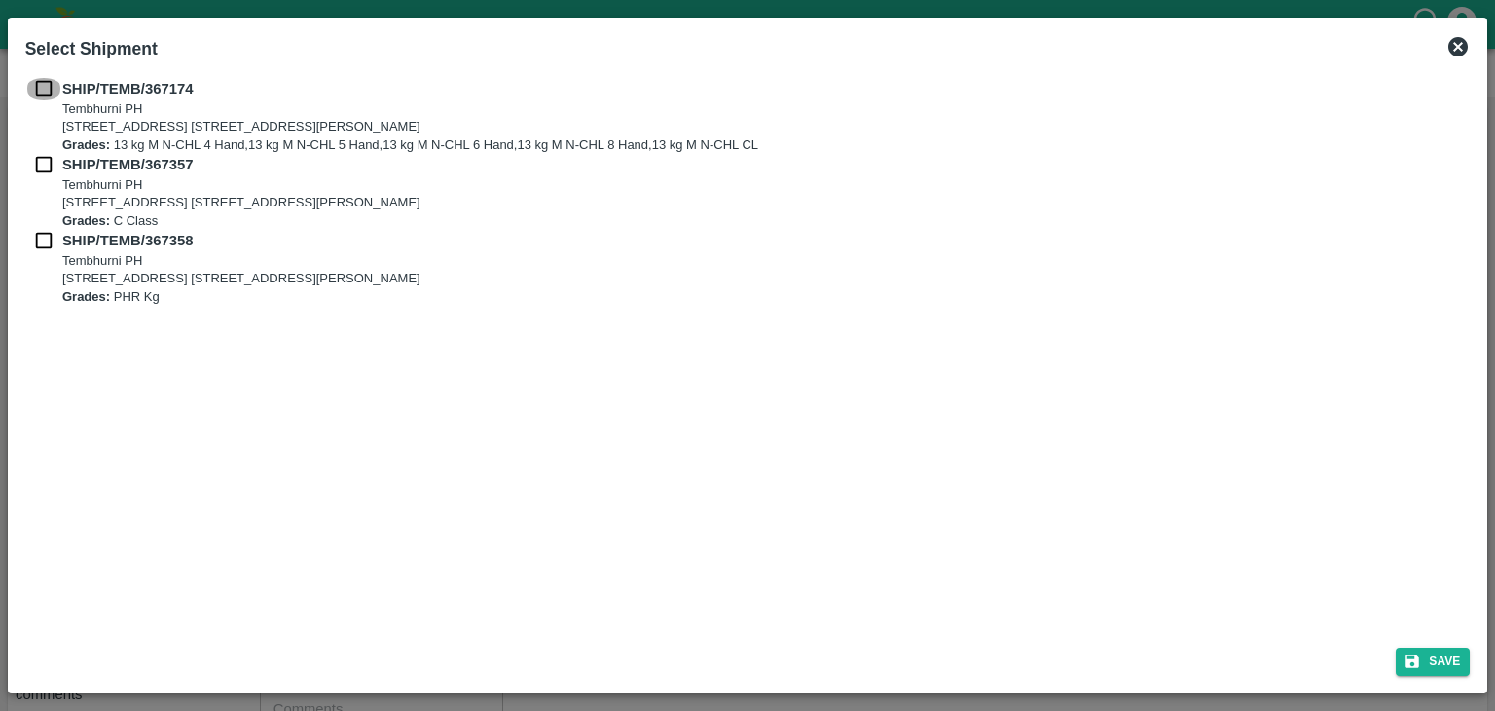
click at [43, 83] on input "checkbox" at bounding box center [43, 88] width 37 height 21
checkbox input "true"
click at [43, 159] on input "checkbox" at bounding box center [43, 164] width 37 height 21
checkbox input "true"
click at [47, 235] on input "checkbox" at bounding box center [43, 240] width 37 height 21
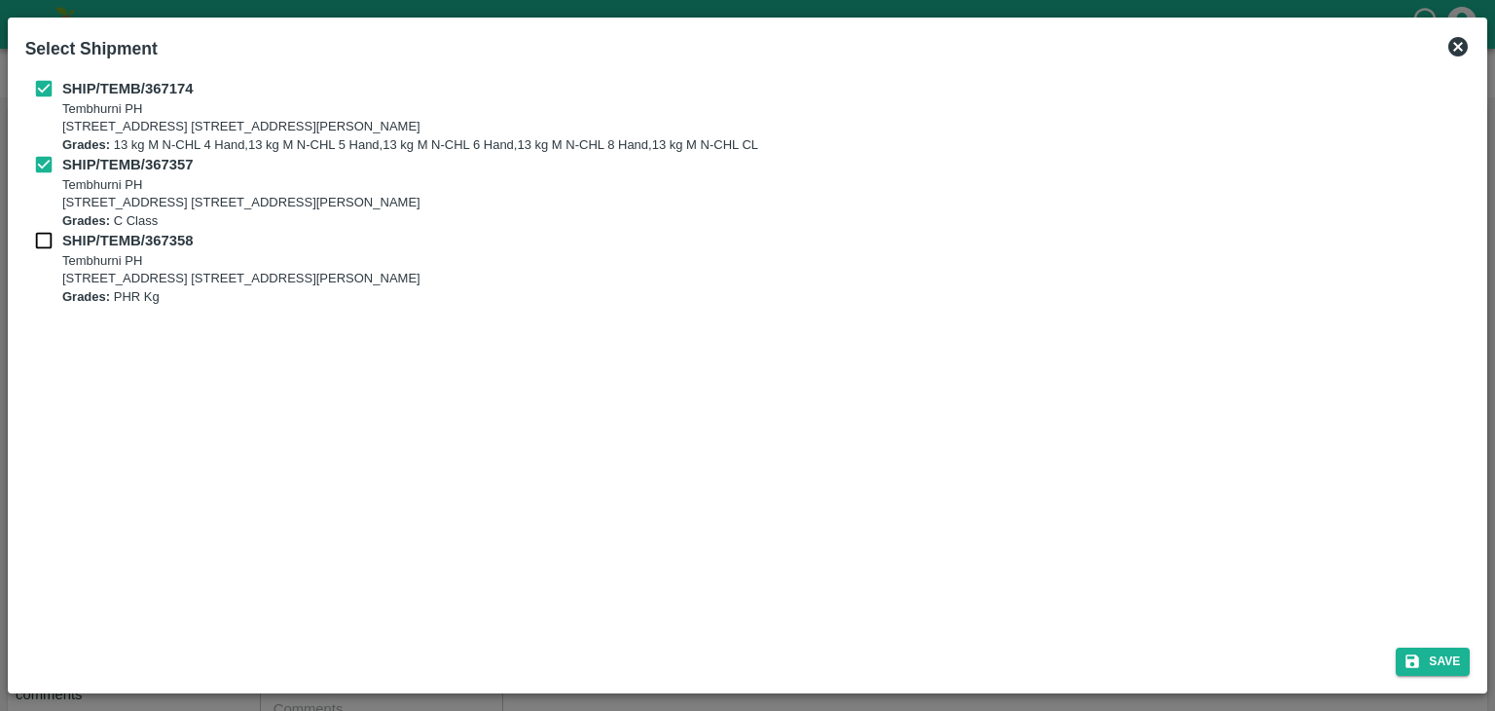
checkbox input "true"
click at [1417, 648] on button "Save" at bounding box center [1433, 661] width 74 height 28
type input "30/09/2025"
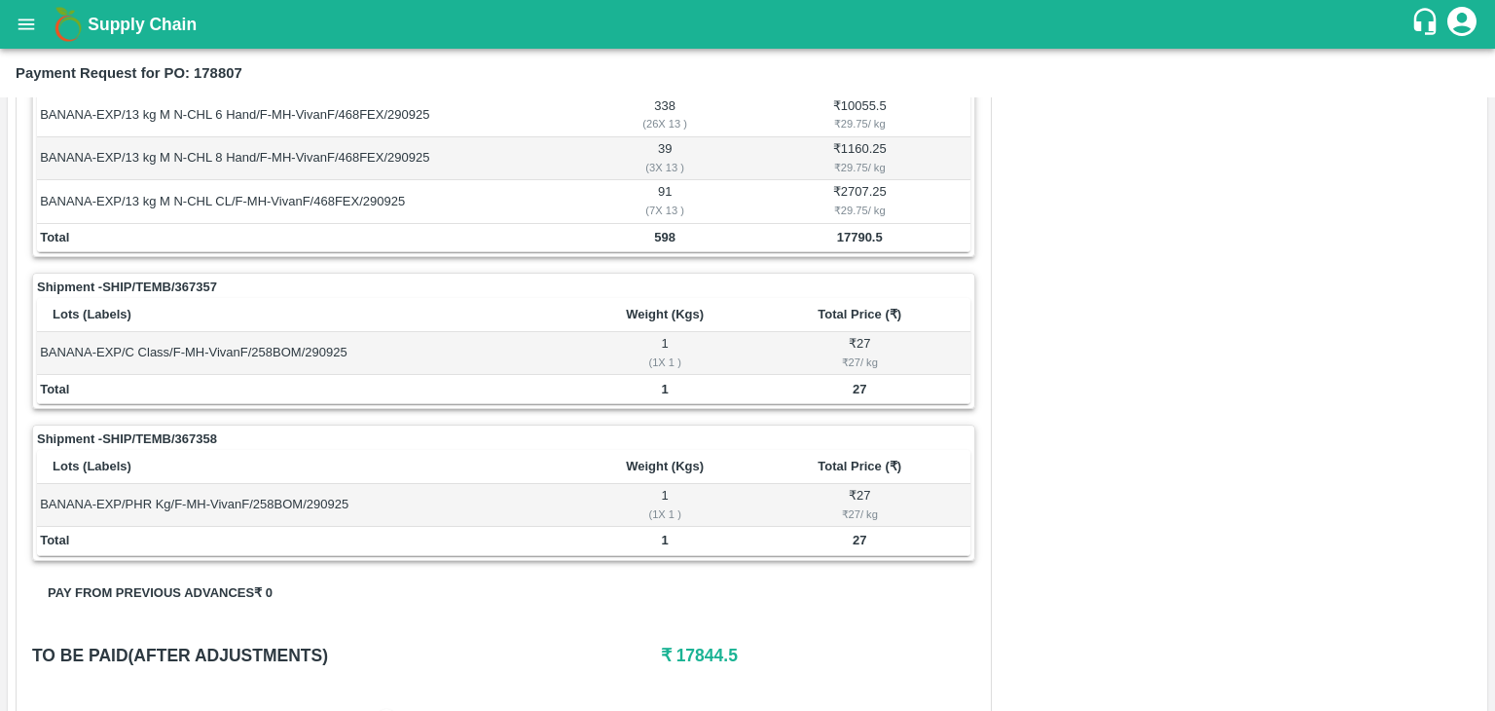
scroll to position [911, 0]
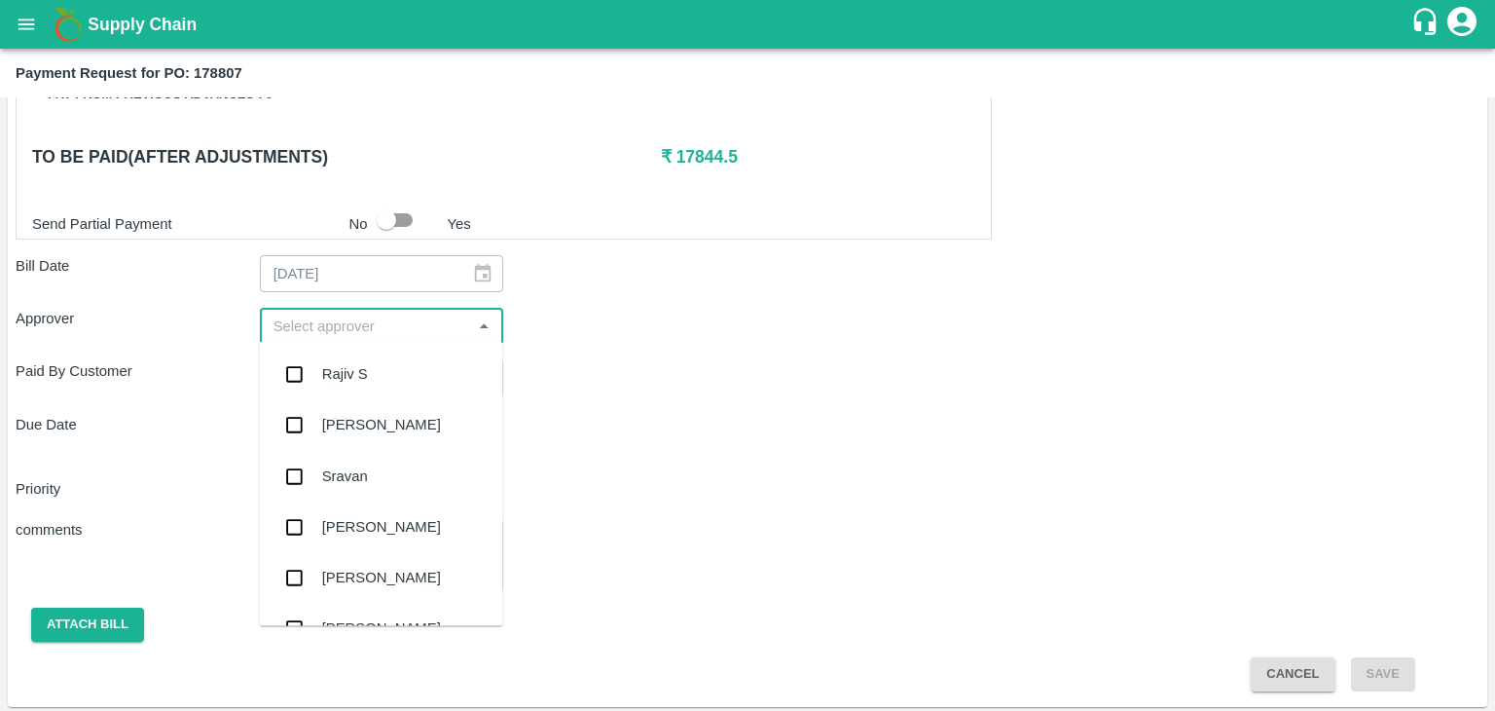
click at [346, 320] on input "input" at bounding box center [366, 325] width 201 height 25
type input "Ajit"
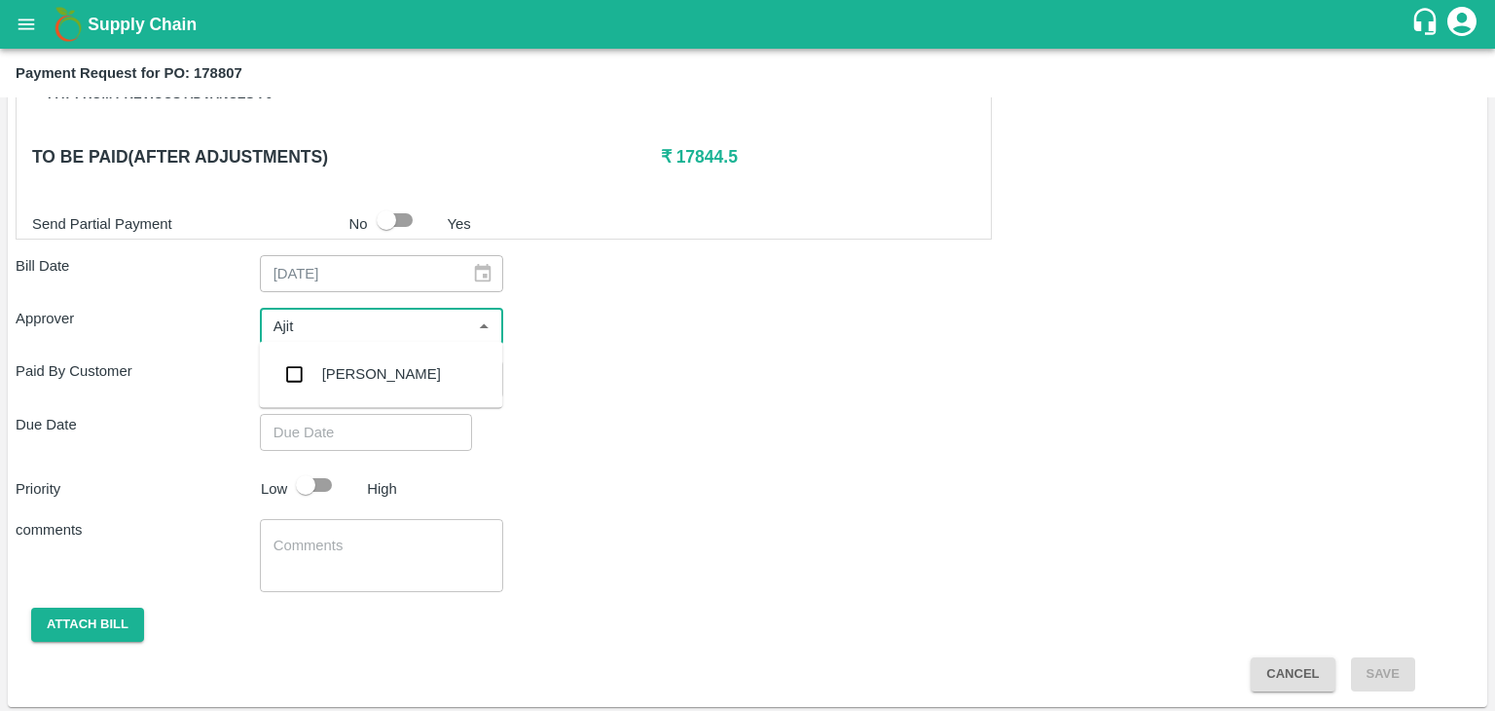
click at [425, 376] on div "[PERSON_NAME]" at bounding box center [380, 374] width 243 height 51
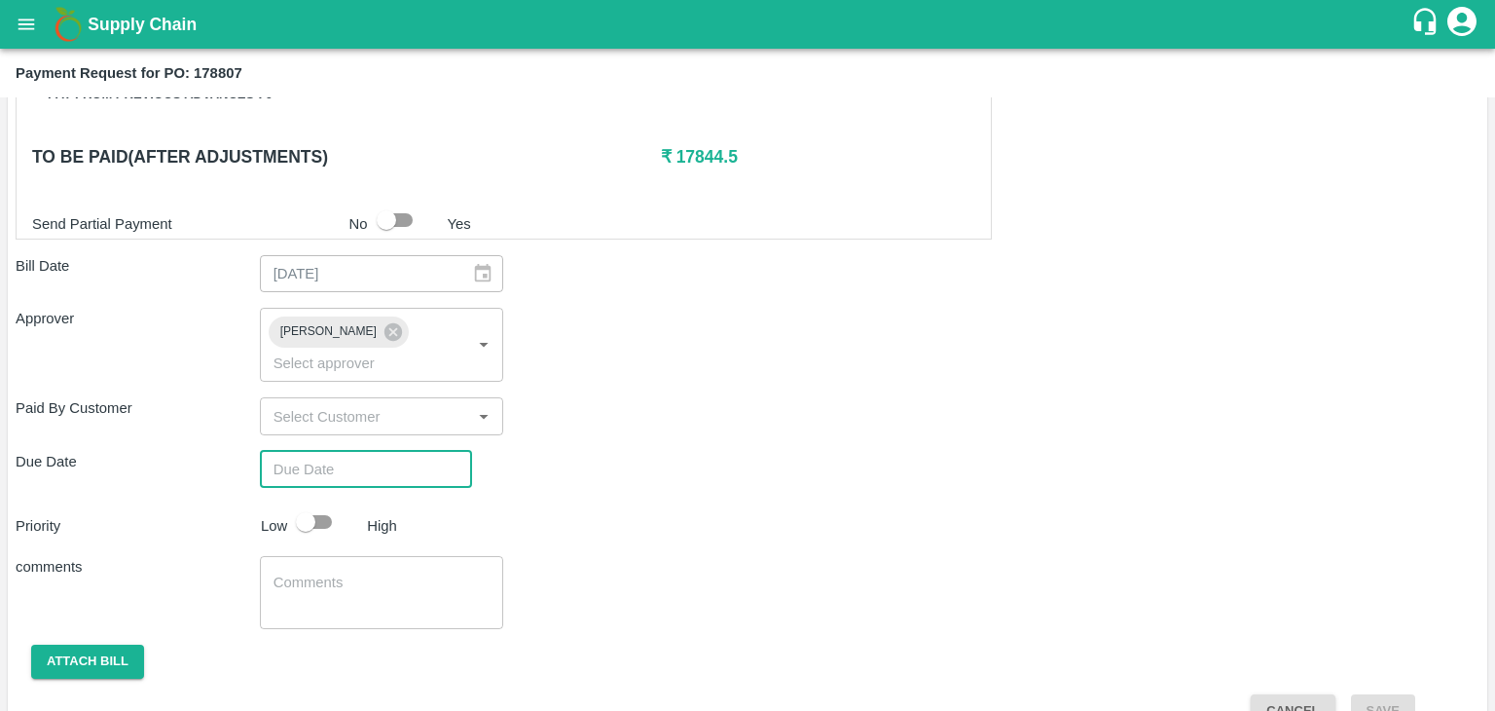
type input "DD/MM/YYYY hh:mm aa"
click at [418, 454] on input "DD/MM/YYYY hh:mm aa" at bounding box center [359, 469] width 199 height 37
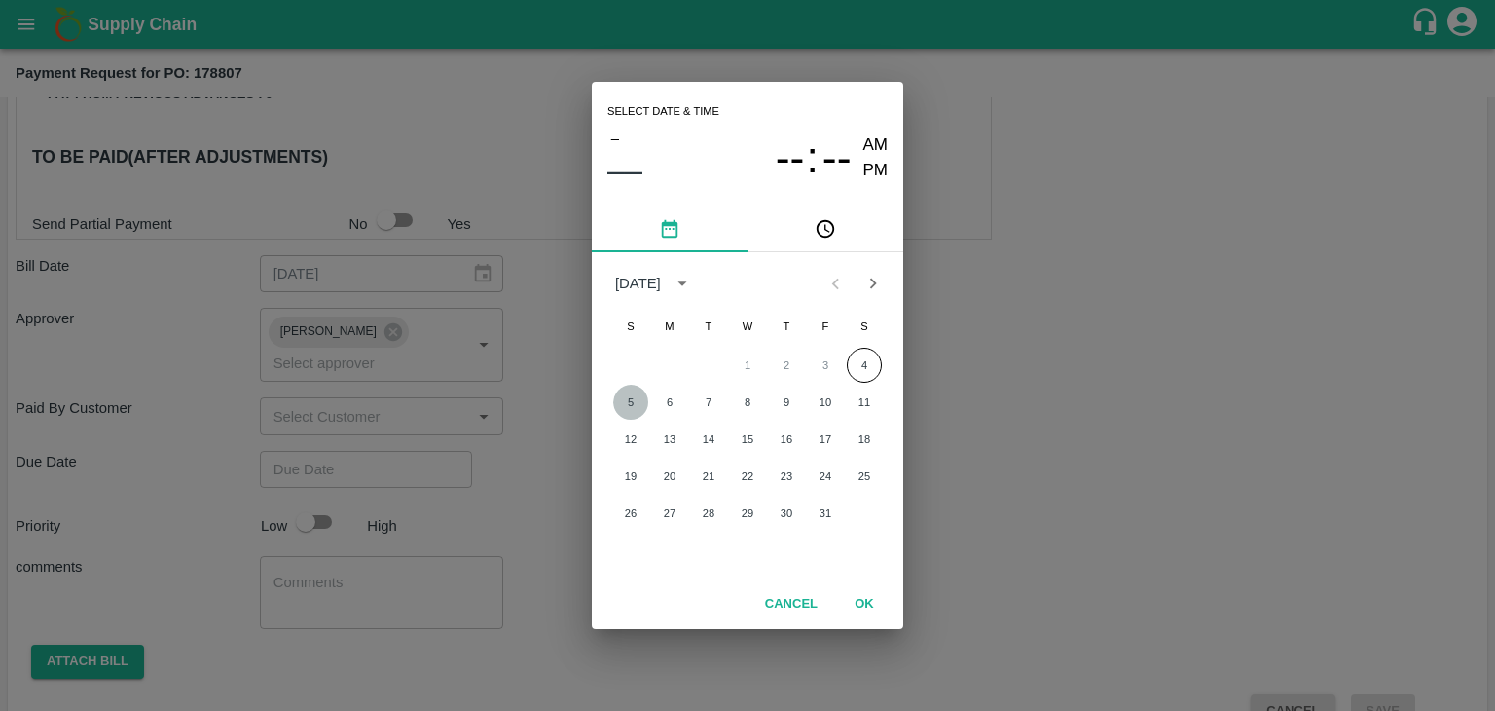
click at [634, 390] on button "5" at bounding box center [630, 402] width 35 height 35
type input "05/10/2025 12:00 AM"
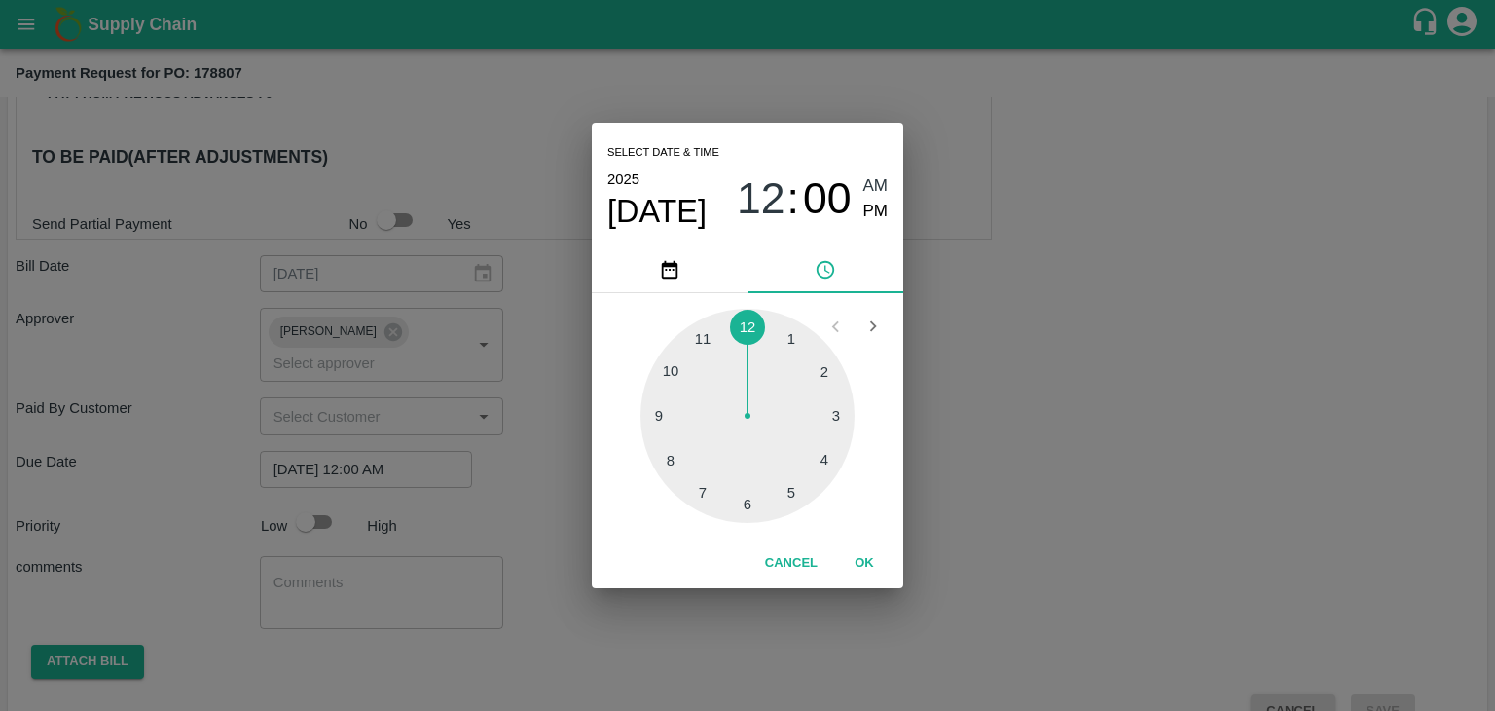
click at [863, 560] on button "OK" at bounding box center [864, 563] width 62 height 34
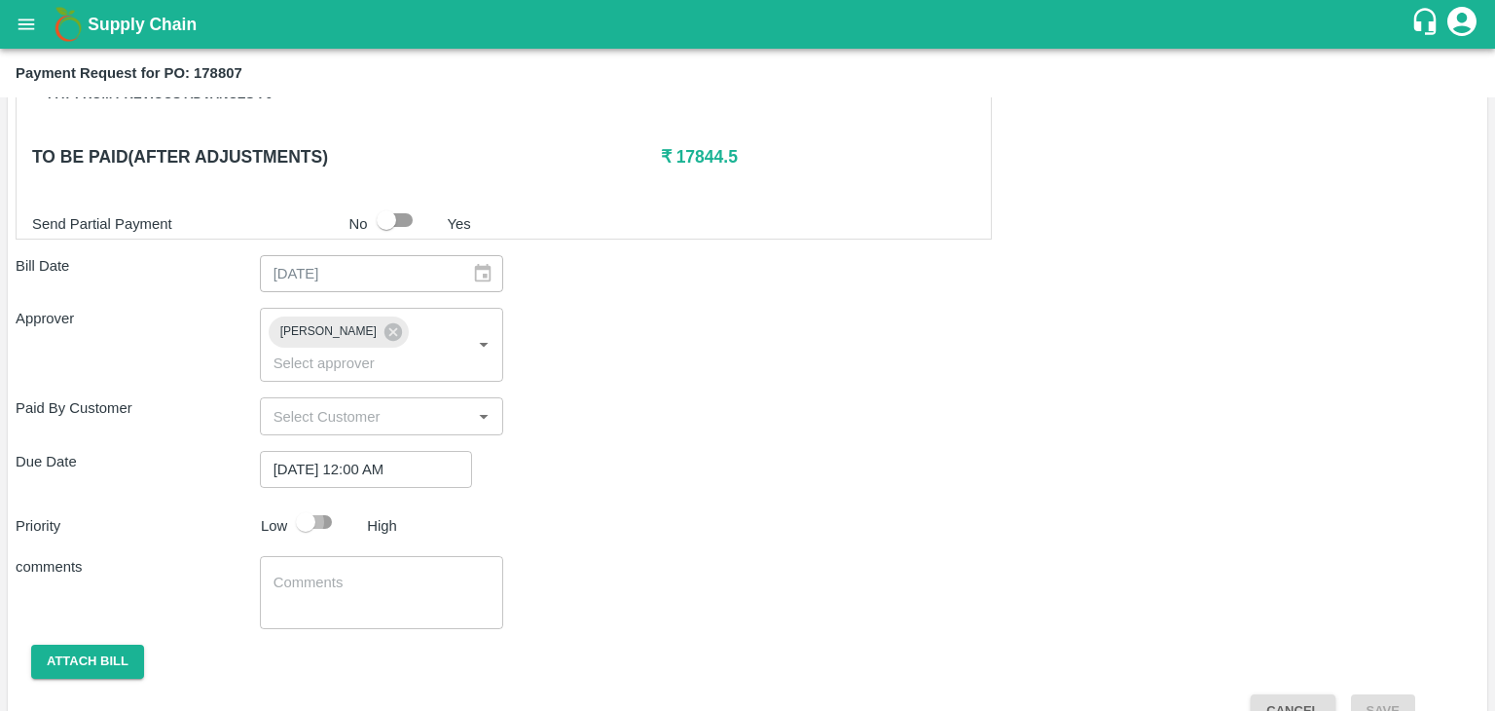
click at [318, 503] on input "checkbox" at bounding box center [305, 521] width 111 height 37
checkbox input "true"
click at [388, 572] on textarea at bounding box center [382, 592] width 217 height 41
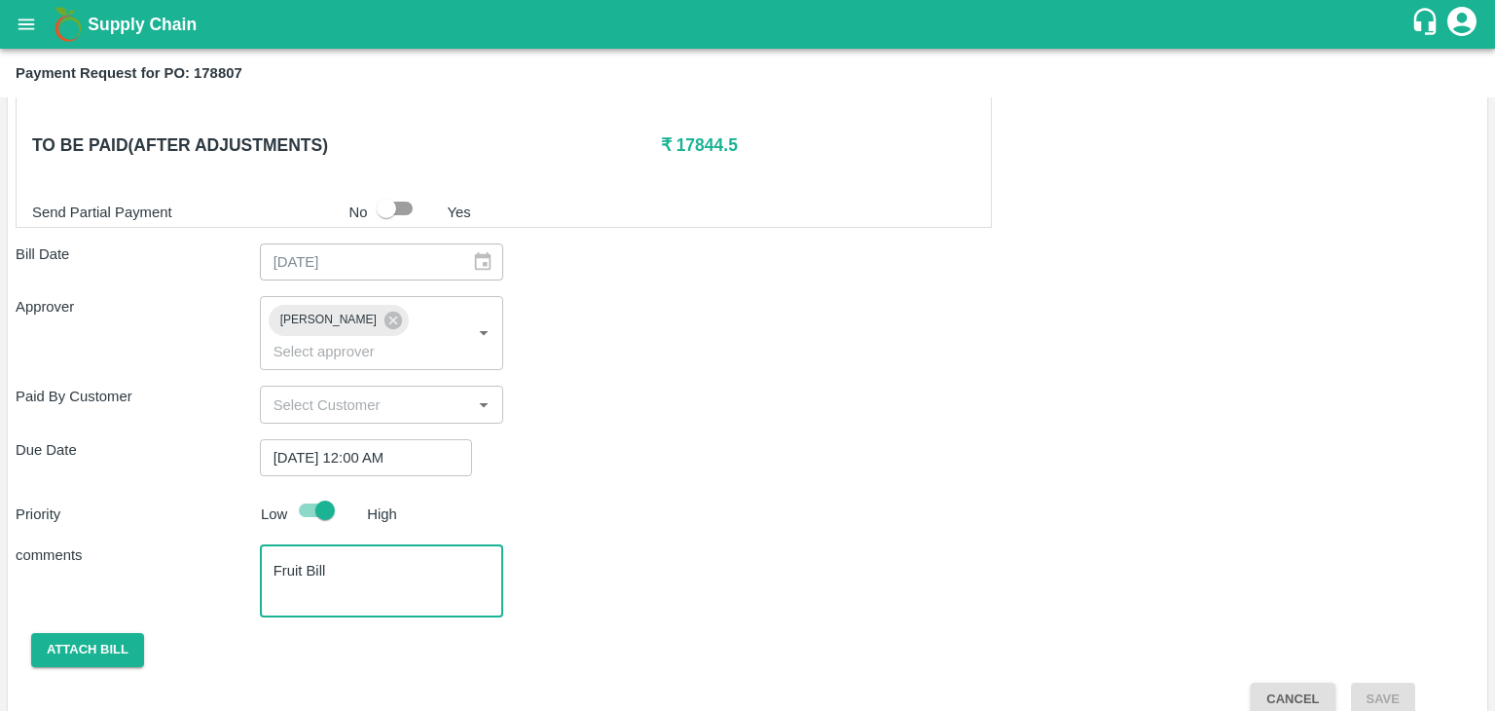
type textarea "Fruit Bill"
click at [100, 633] on button "Attach bill" at bounding box center [87, 650] width 113 height 34
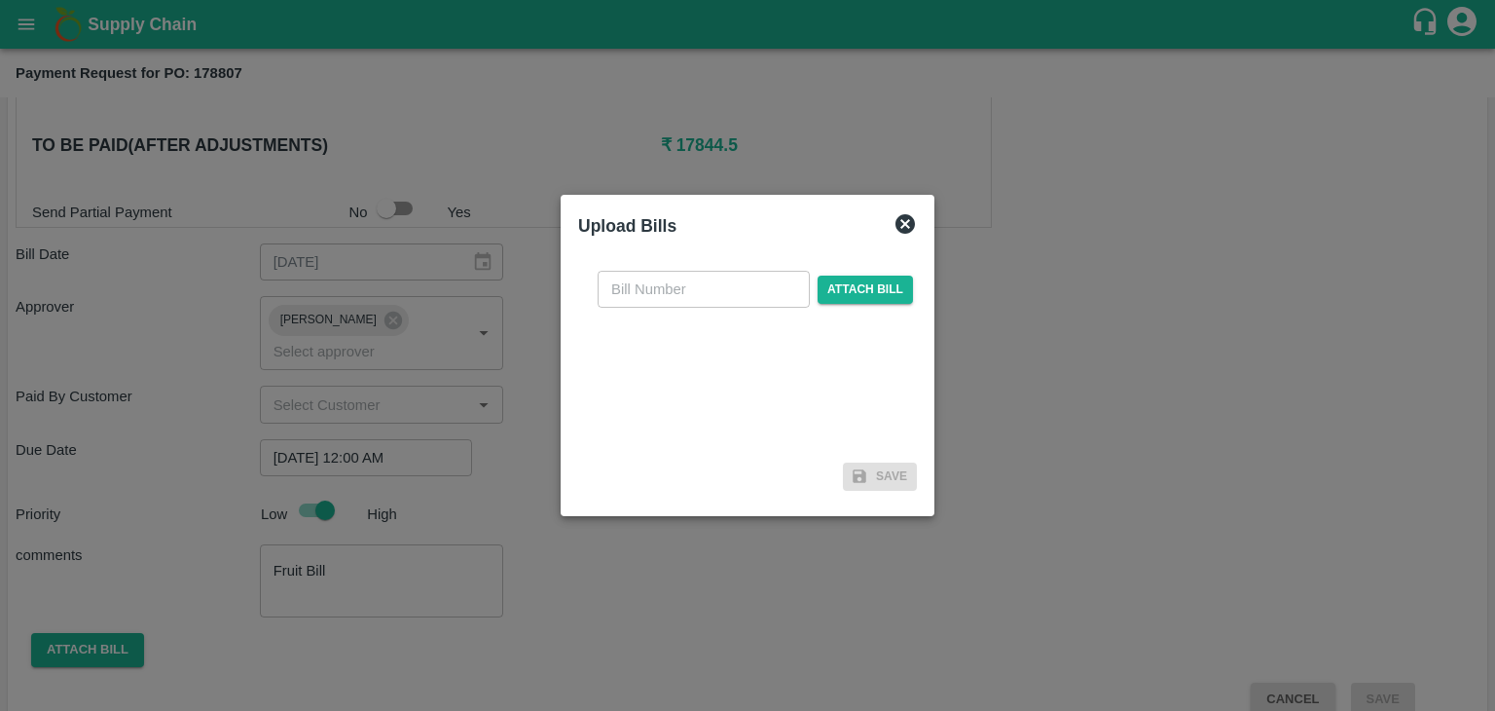
click at [664, 270] on div "​ Attach bill" at bounding box center [747, 355] width 339 height 200
click at [676, 276] on input "text" at bounding box center [704, 289] width 212 height 37
type input "916"
click at [848, 301] on span "Attach bill" at bounding box center [865, 289] width 95 height 28
click at [0, 0] on input "Attach bill" at bounding box center [0, 0] width 0 height 0
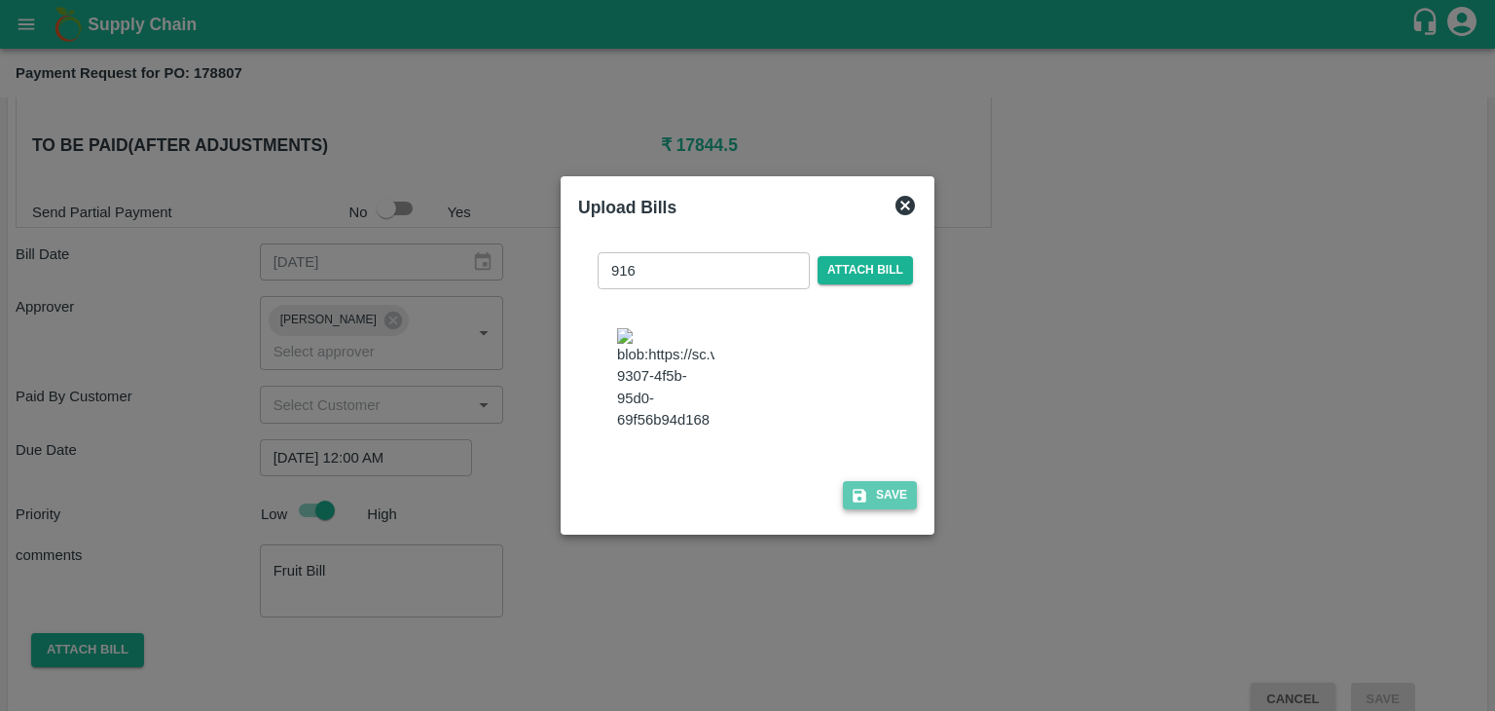
click at [896, 509] on button "Save" at bounding box center [880, 495] width 74 height 28
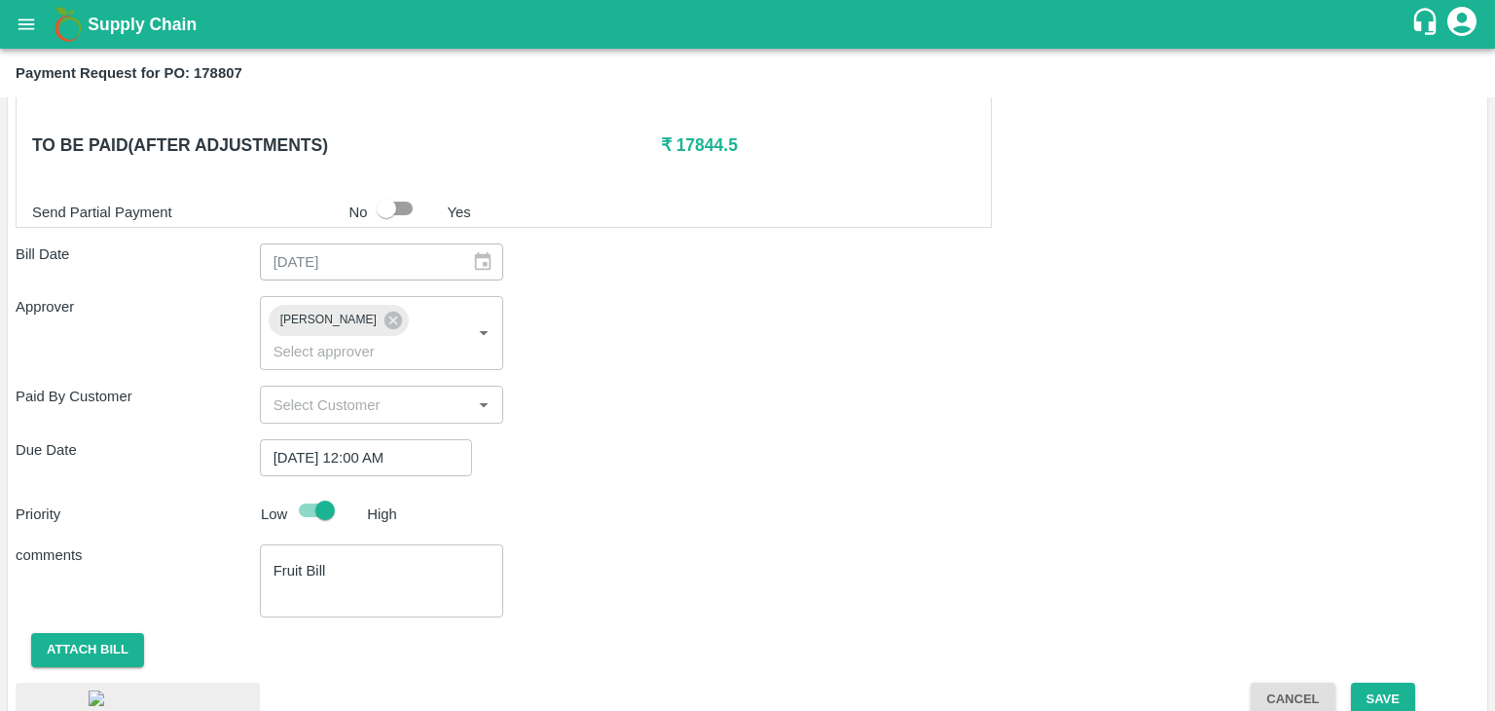
scroll to position [1050, 0]
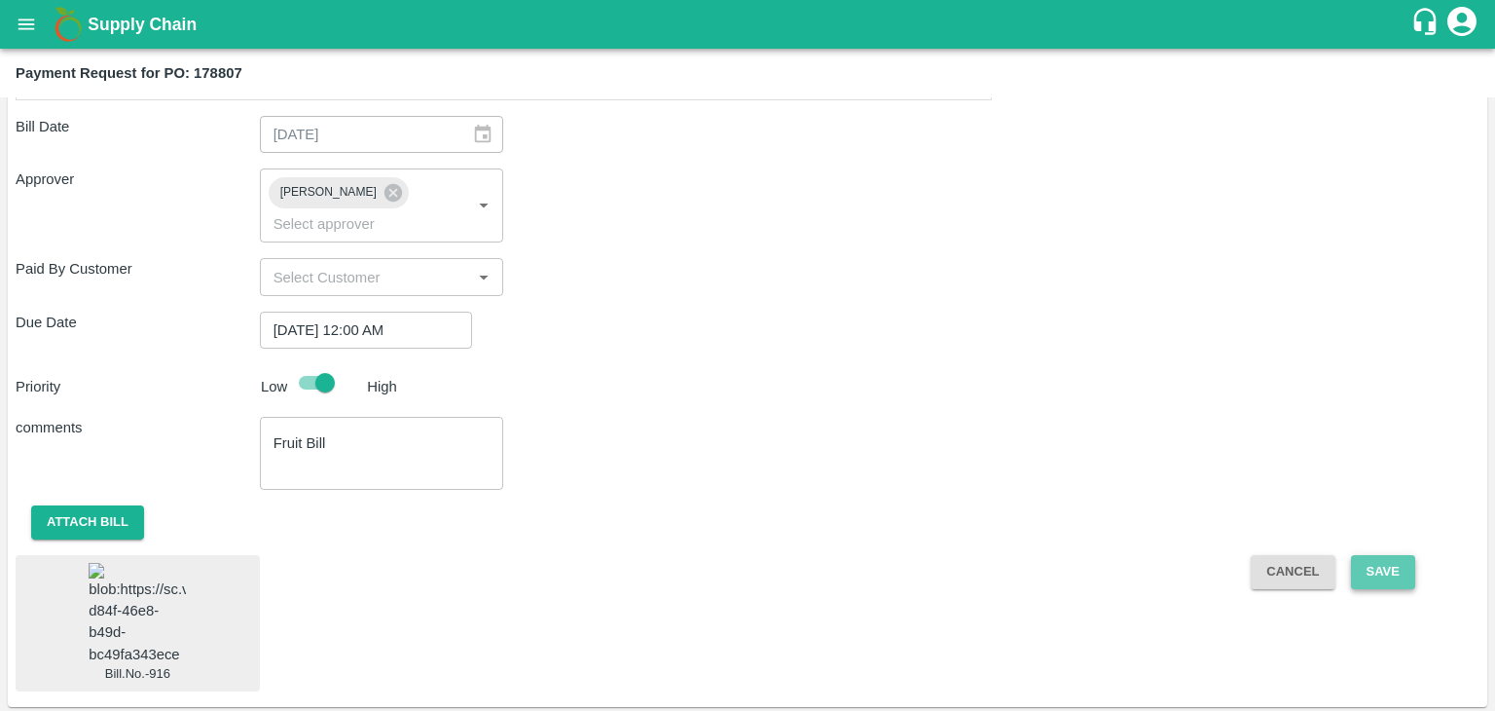
click at [1400, 555] on button "Save" at bounding box center [1383, 572] width 64 height 34
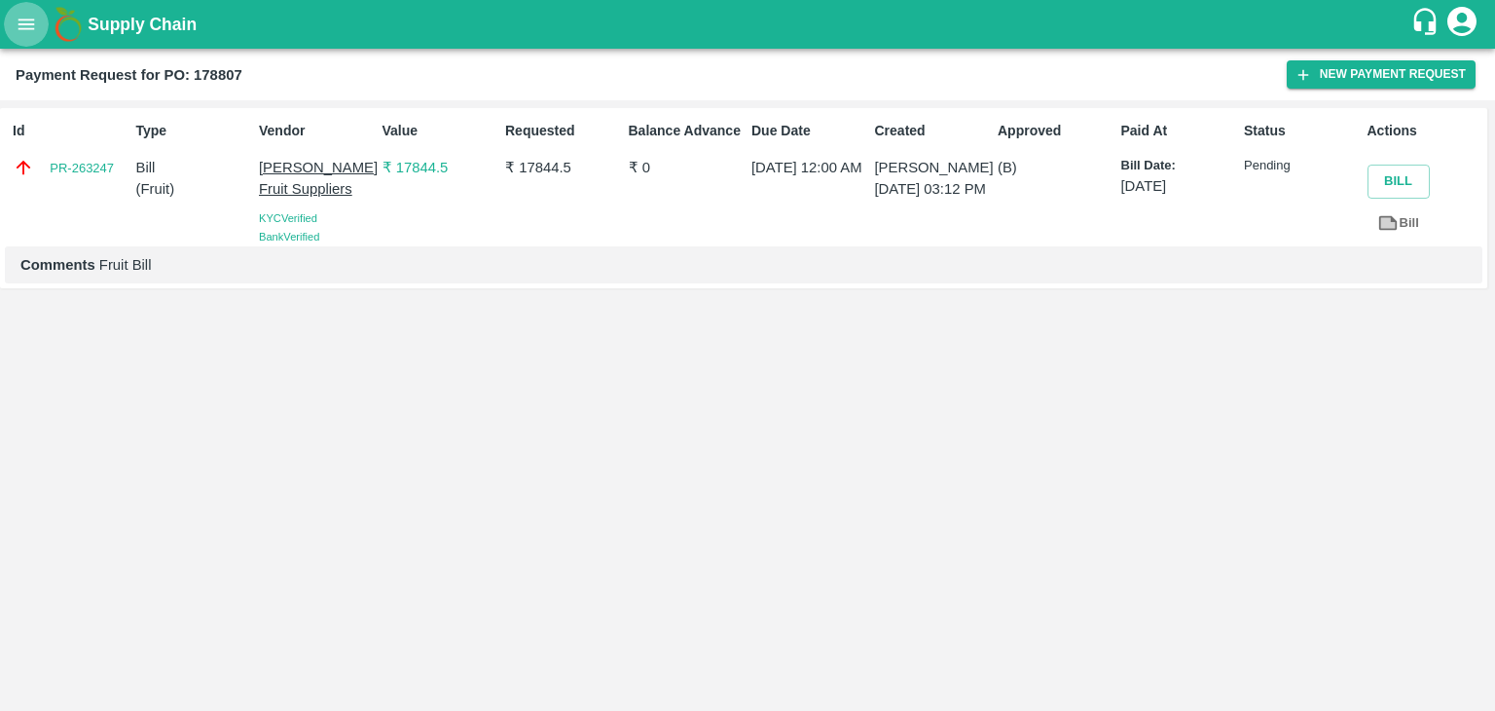
click at [27, 25] on icon "open drawer" at bounding box center [26, 24] width 21 height 21
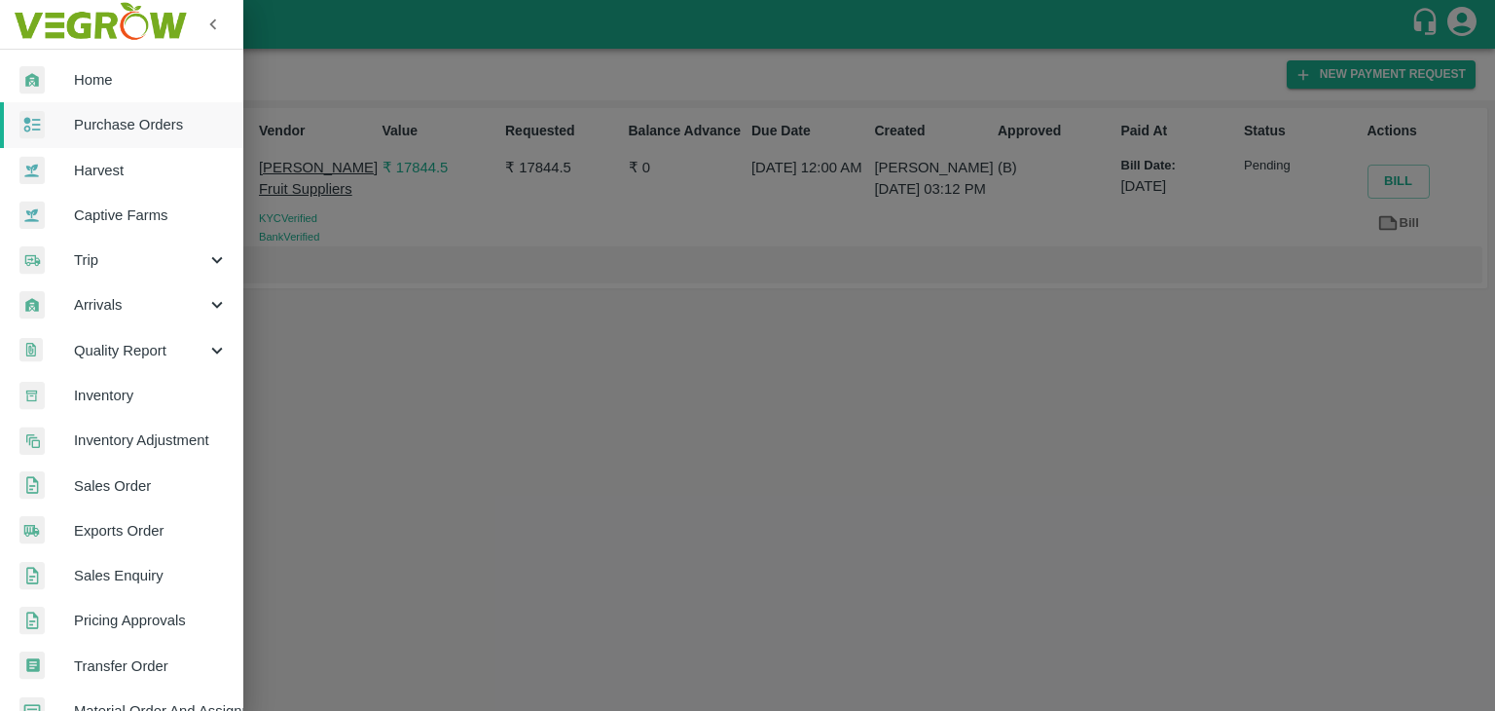
click at [142, 118] on span "Purchase Orders" at bounding box center [151, 124] width 154 height 21
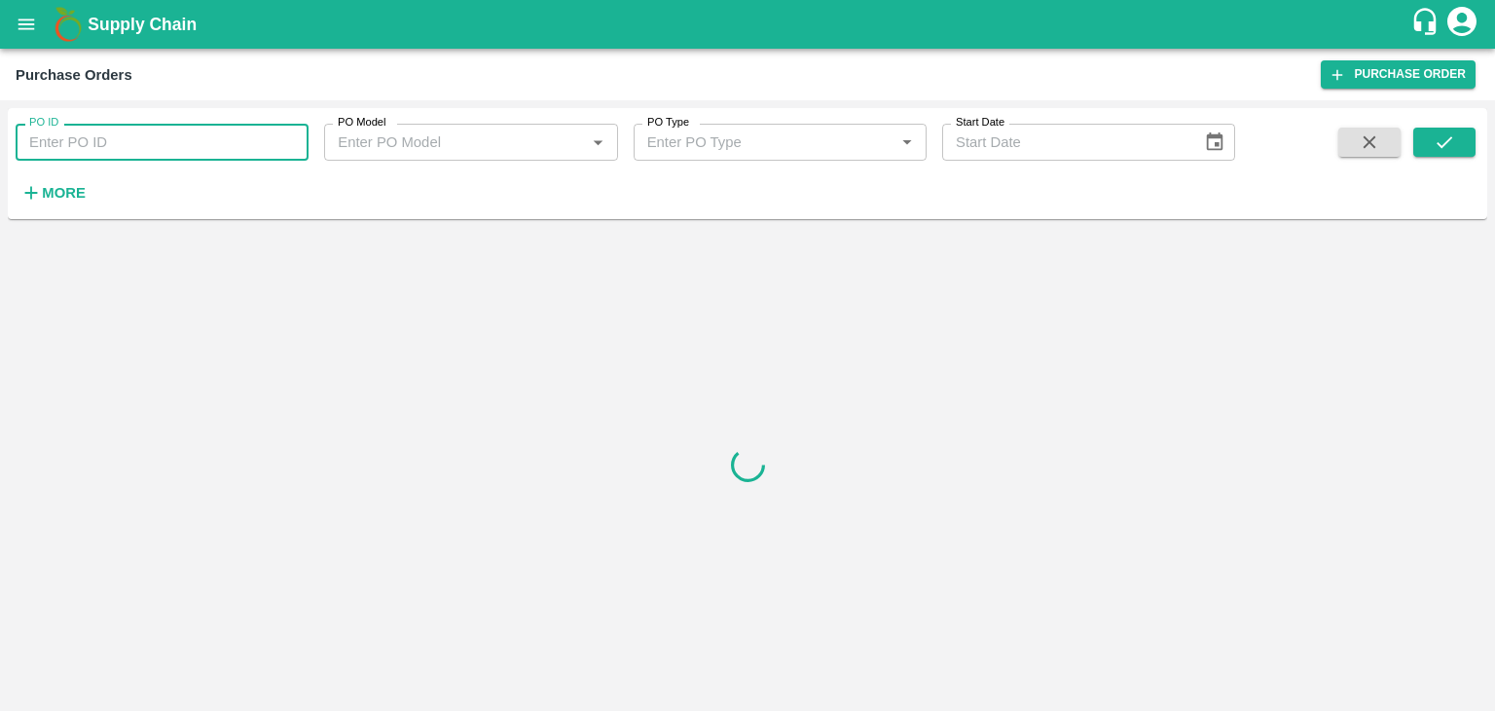
click at [226, 133] on input "PO ID" at bounding box center [162, 142] width 293 height 37
paste input "178248"
type input "178248"
click at [1438, 133] on icon "submit" at bounding box center [1444, 141] width 21 height 21
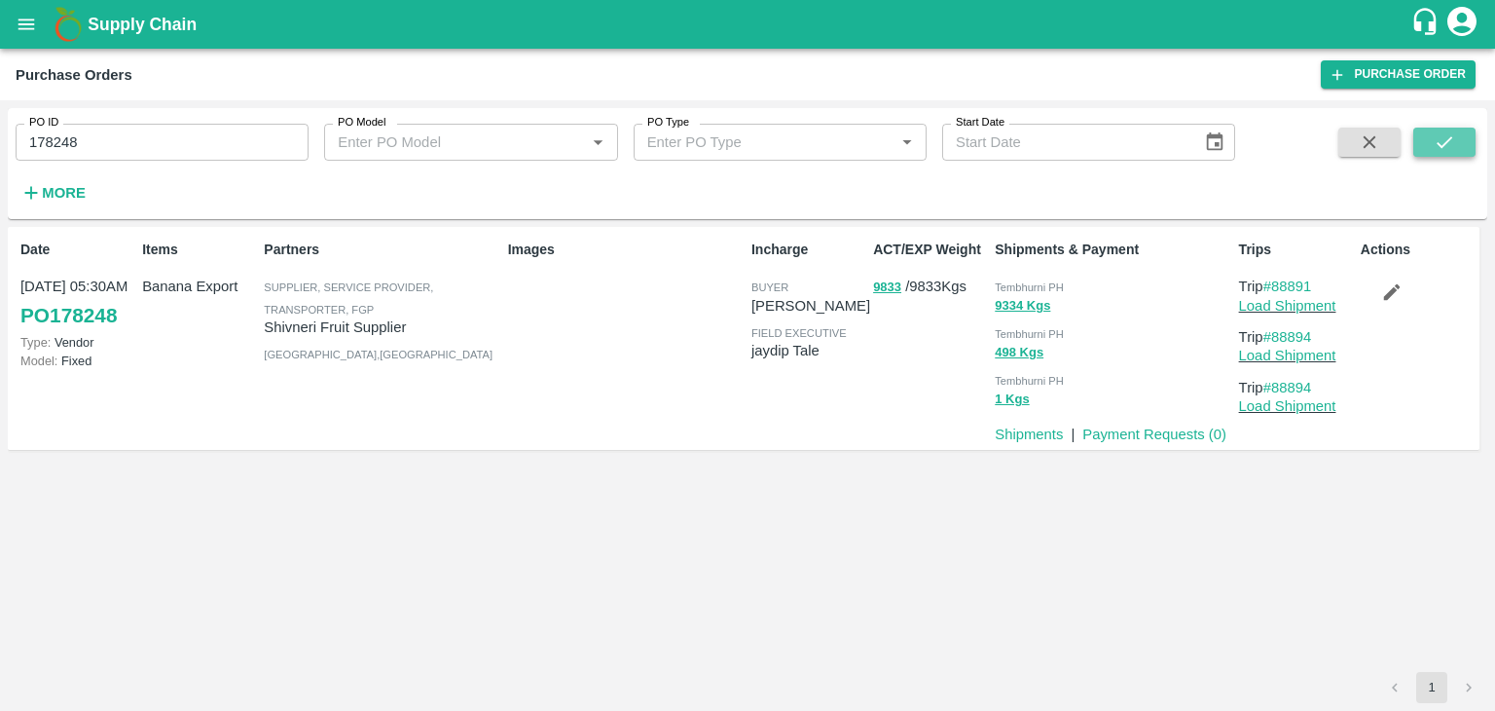
click at [1438, 133] on icon "submit" at bounding box center [1444, 141] width 21 height 21
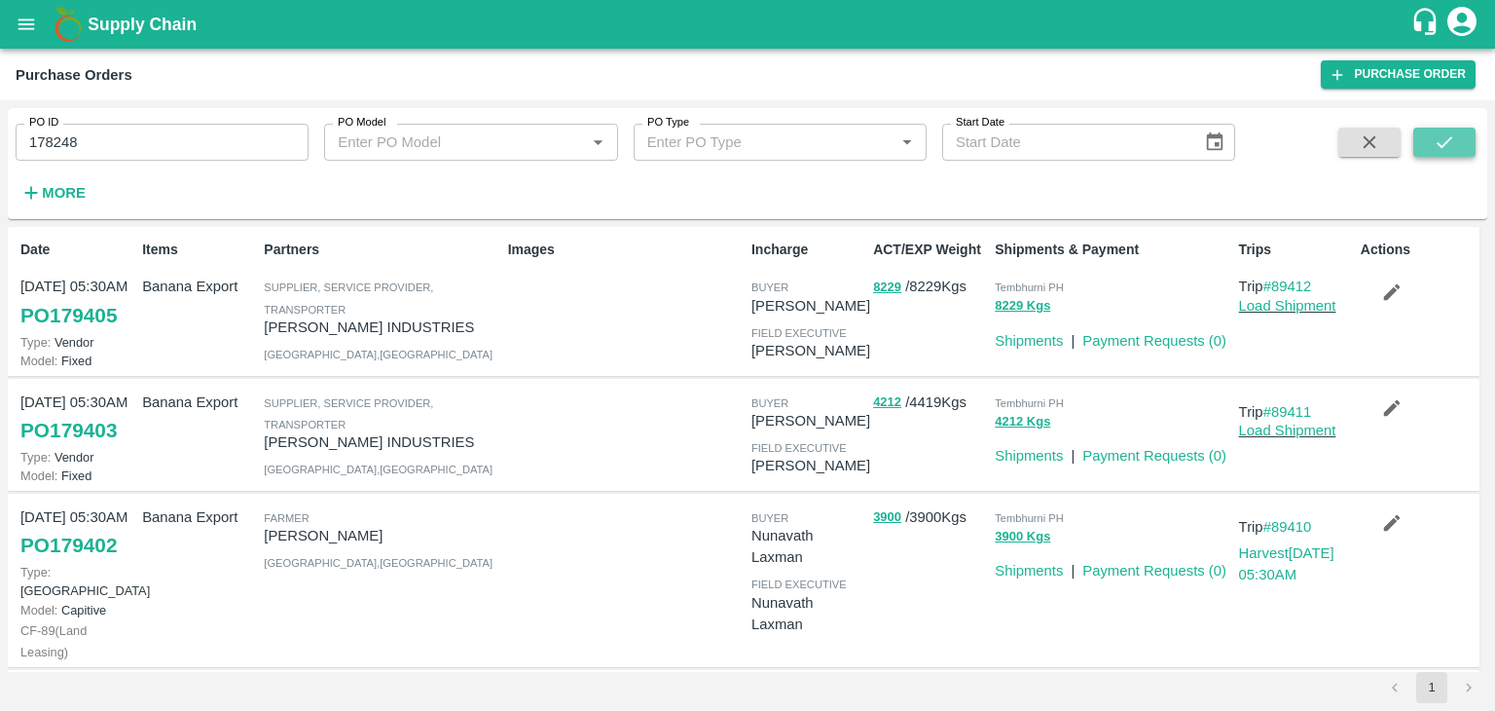
click at [1455, 136] on button "submit" at bounding box center [1444, 142] width 62 height 29
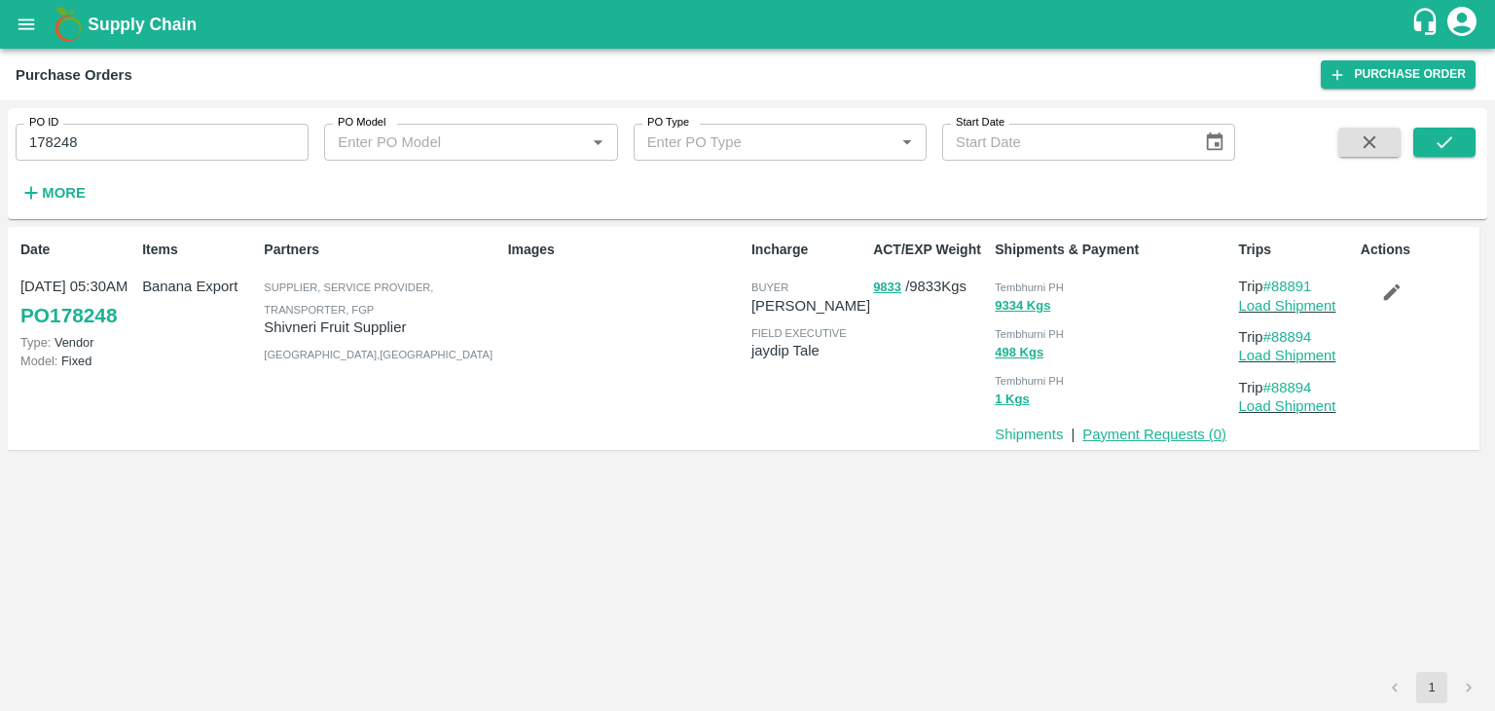
click at [1135, 435] on link "Payment Requests ( 0 )" at bounding box center [1155, 434] width 144 height 16
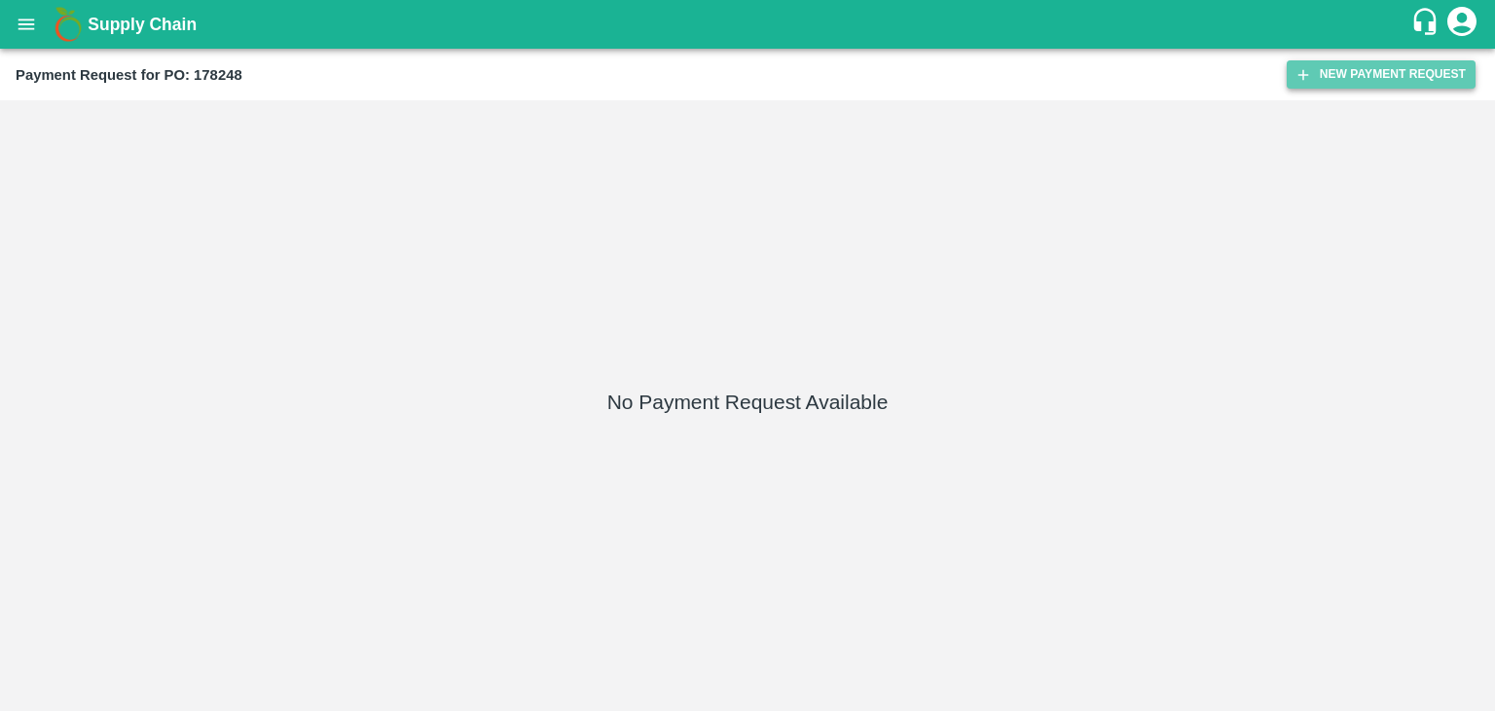
click at [1358, 66] on button "New Payment Request" at bounding box center [1381, 74] width 189 height 28
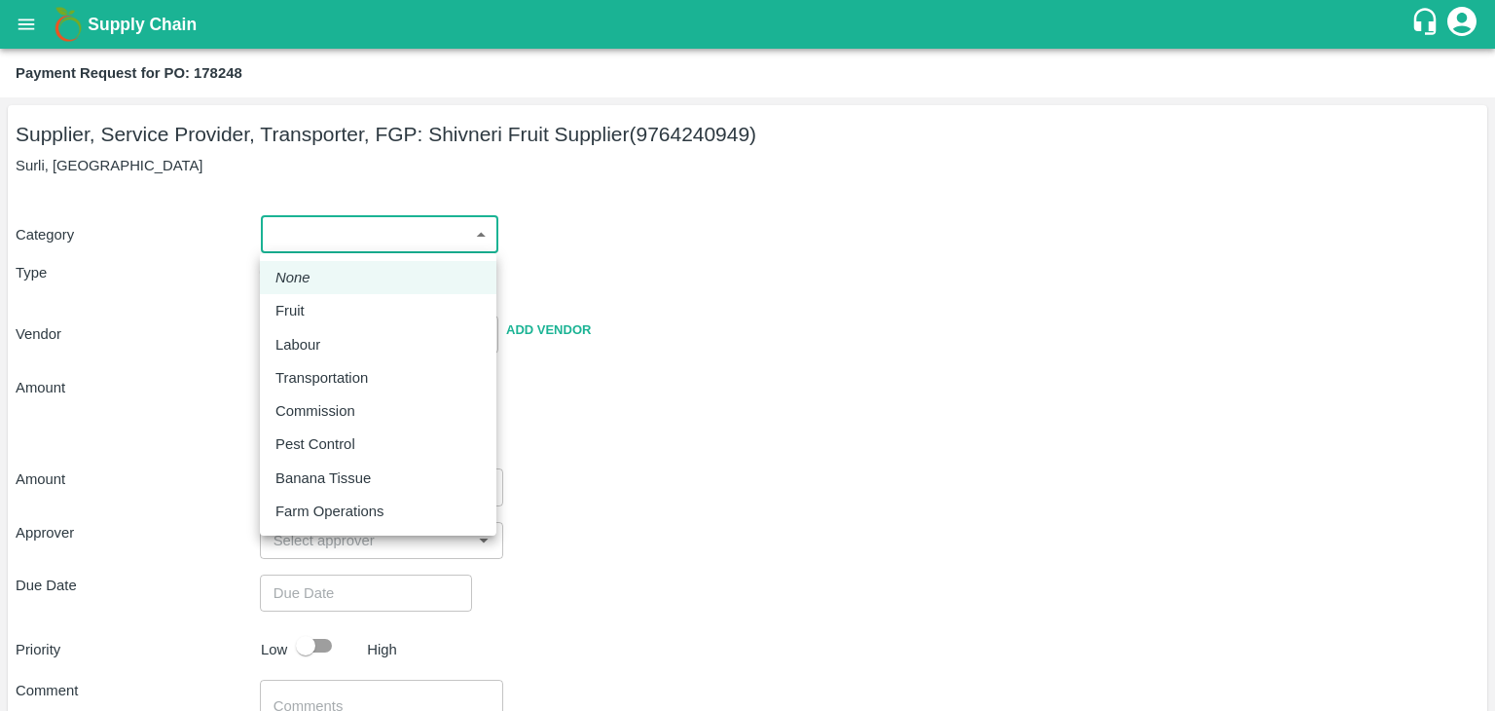
drag, startPoint x: 285, startPoint y: 242, endPoint x: 318, endPoint y: 298, distance: 64.6
click at [318, 298] on body "Supply Chain Payment Request for PO: 178248 Supplier, Service Provider, Transpo…" at bounding box center [747, 355] width 1495 height 711
click at [318, 298] on li "Fruit" at bounding box center [378, 310] width 237 height 33
type input "1"
type input "Shivneri Fruit Supplier - 9764240949(Supplier, Service Provider, Transporter, F…"
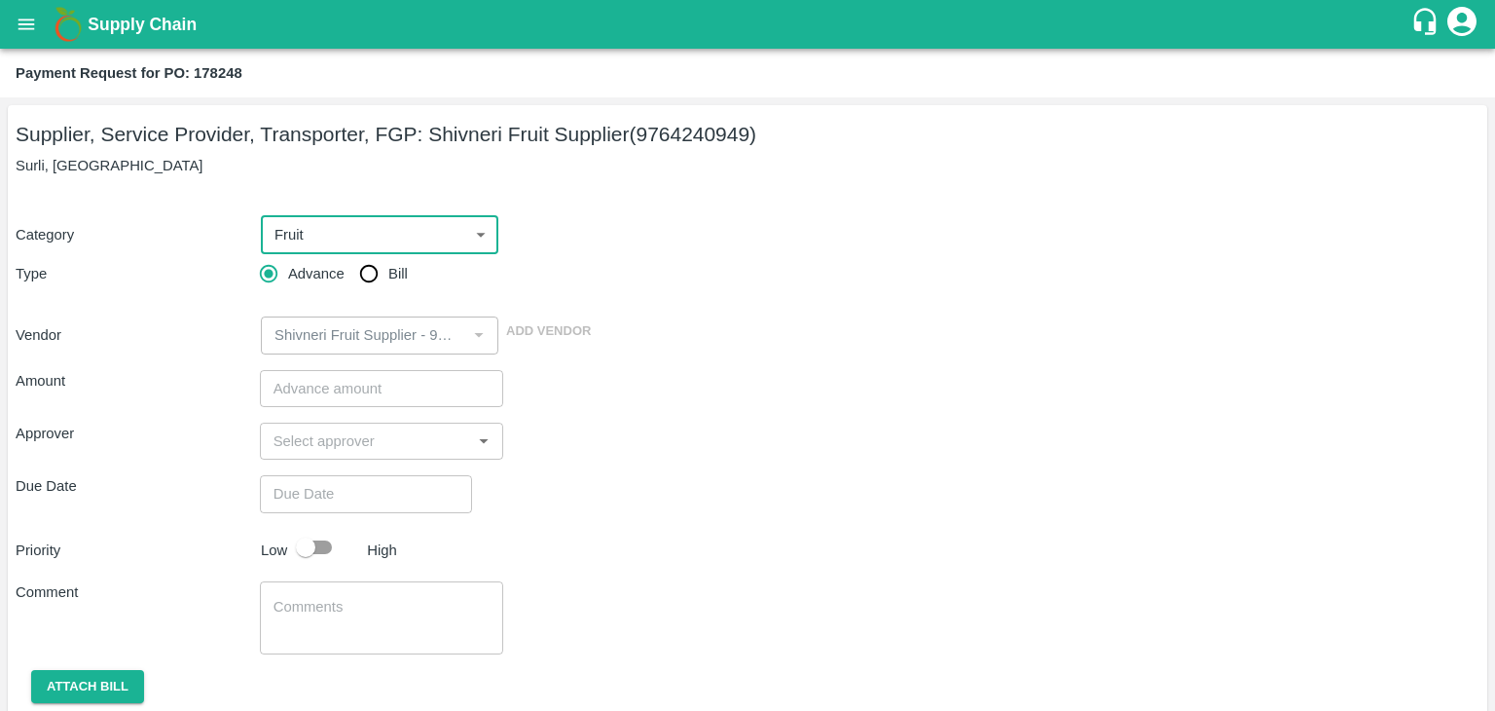
click at [354, 274] on input "Bill" at bounding box center [368, 273] width 39 height 39
radio input "true"
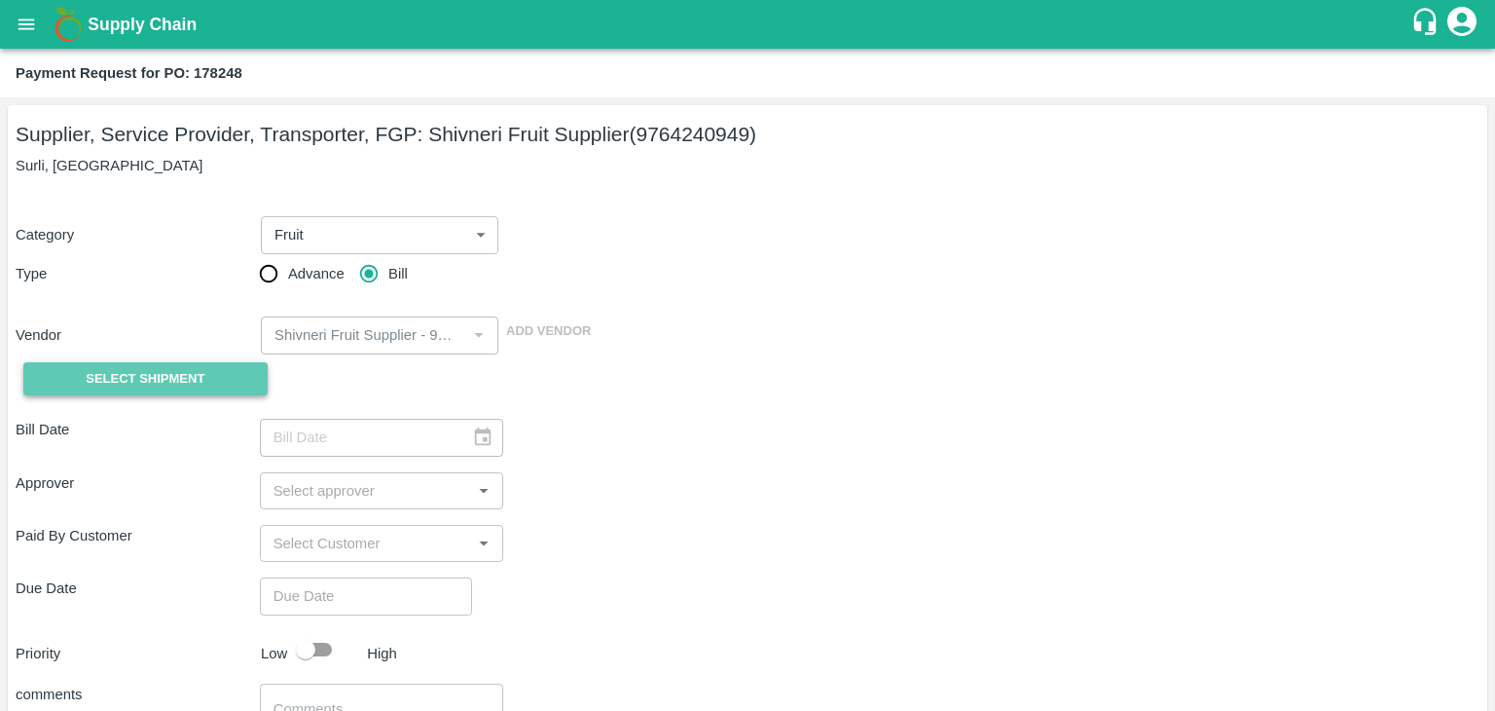
click at [125, 377] on span "Select Shipment" at bounding box center [145, 379] width 119 height 22
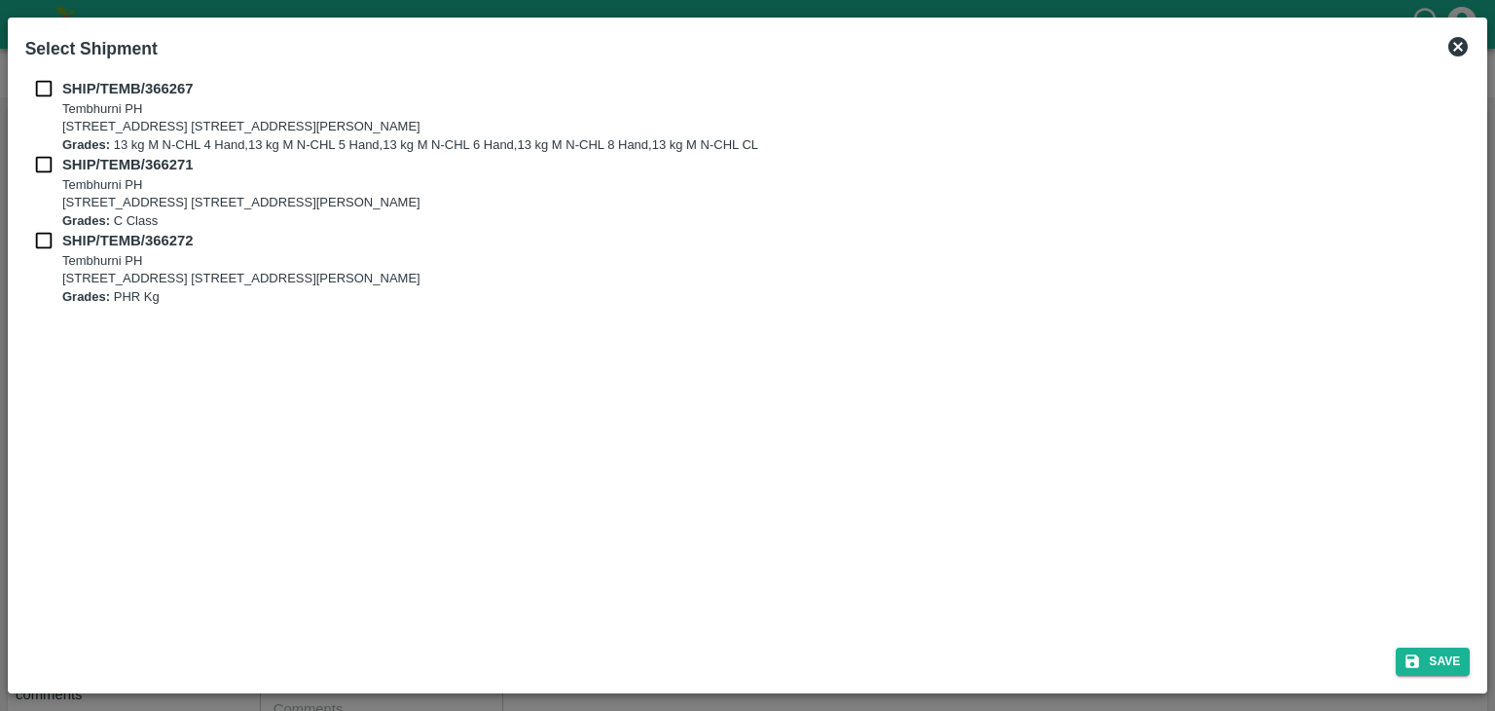
click at [33, 93] on input "checkbox" at bounding box center [43, 88] width 37 height 21
checkbox input "true"
click at [33, 159] on input "checkbox" at bounding box center [43, 164] width 37 height 21
checkbox input "true"
click at [41, 234] on input "checkbox" at bounding box center [43, 240] width 37 height 21
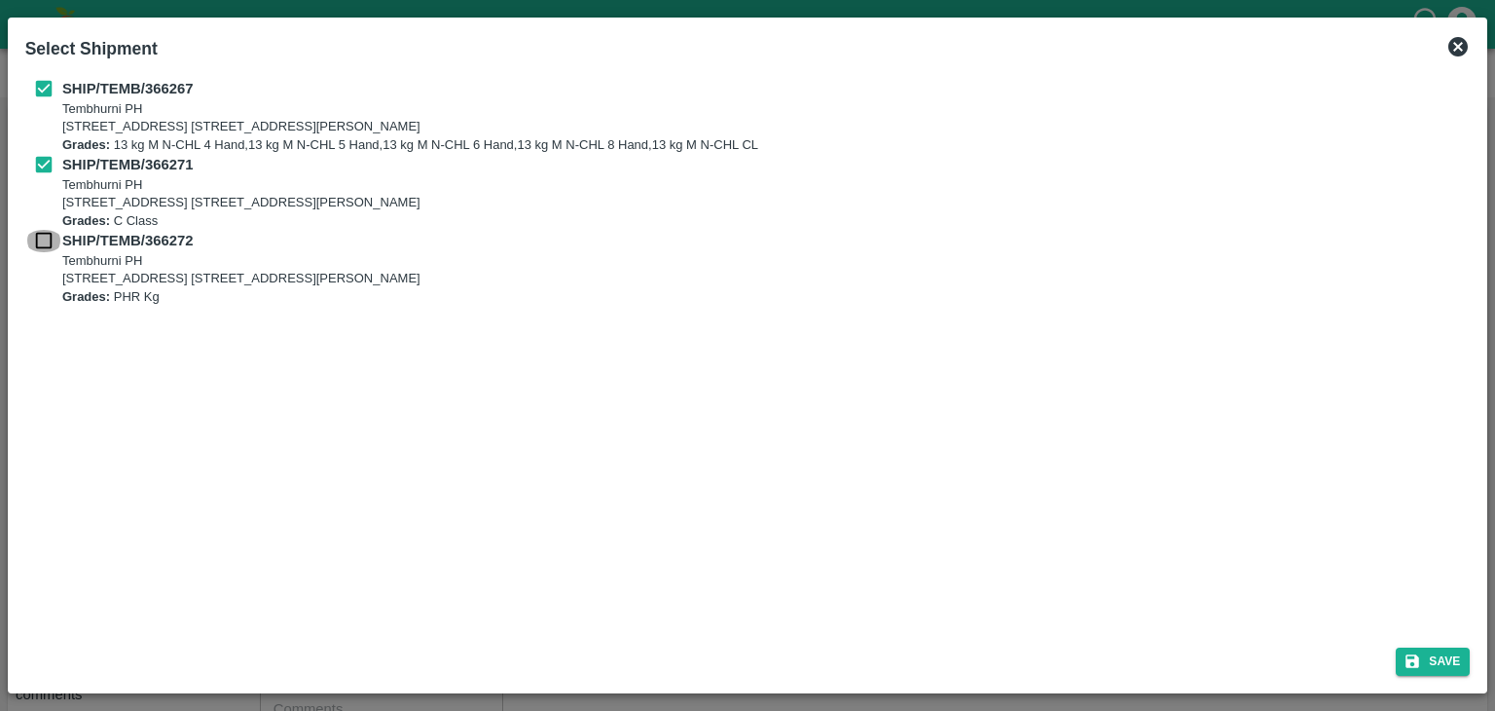
checkbox input "true"
click at [1462, 666] on button "Save" at bounding box center [1433, 661] width 74 height 28
type input "25/09/2025"
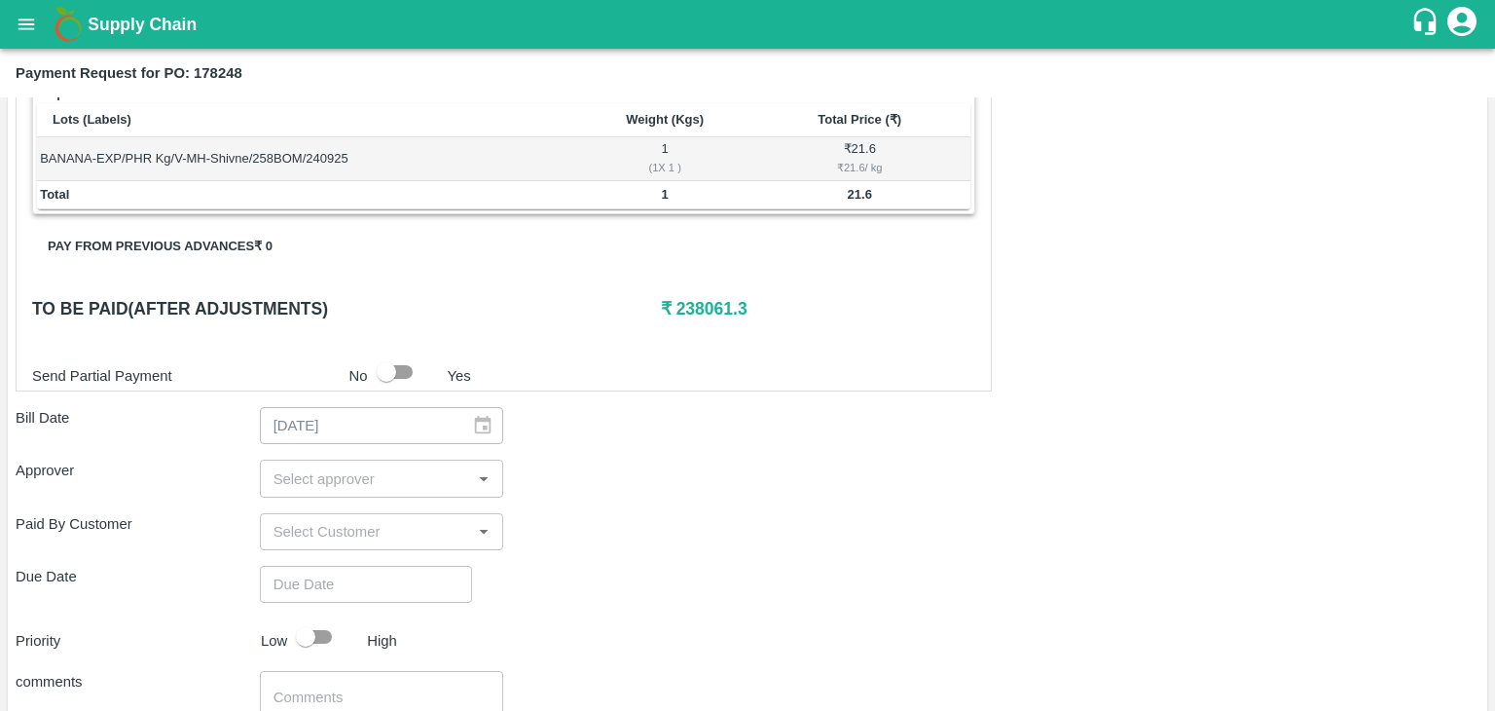
scroll to position [954, 0]
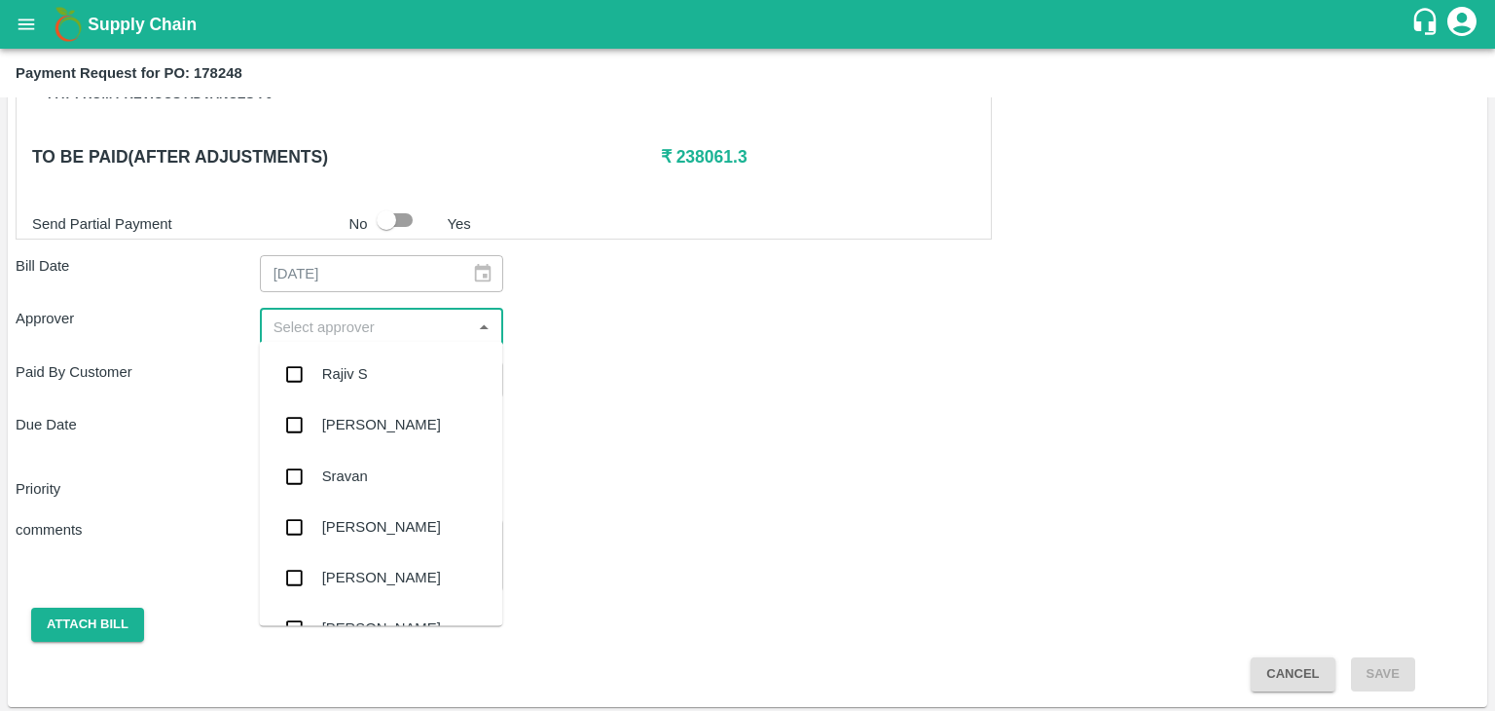
click at [350, 318] on input "input" at bounding box center [366, 325] width 201 height 25
type input "Ajit"
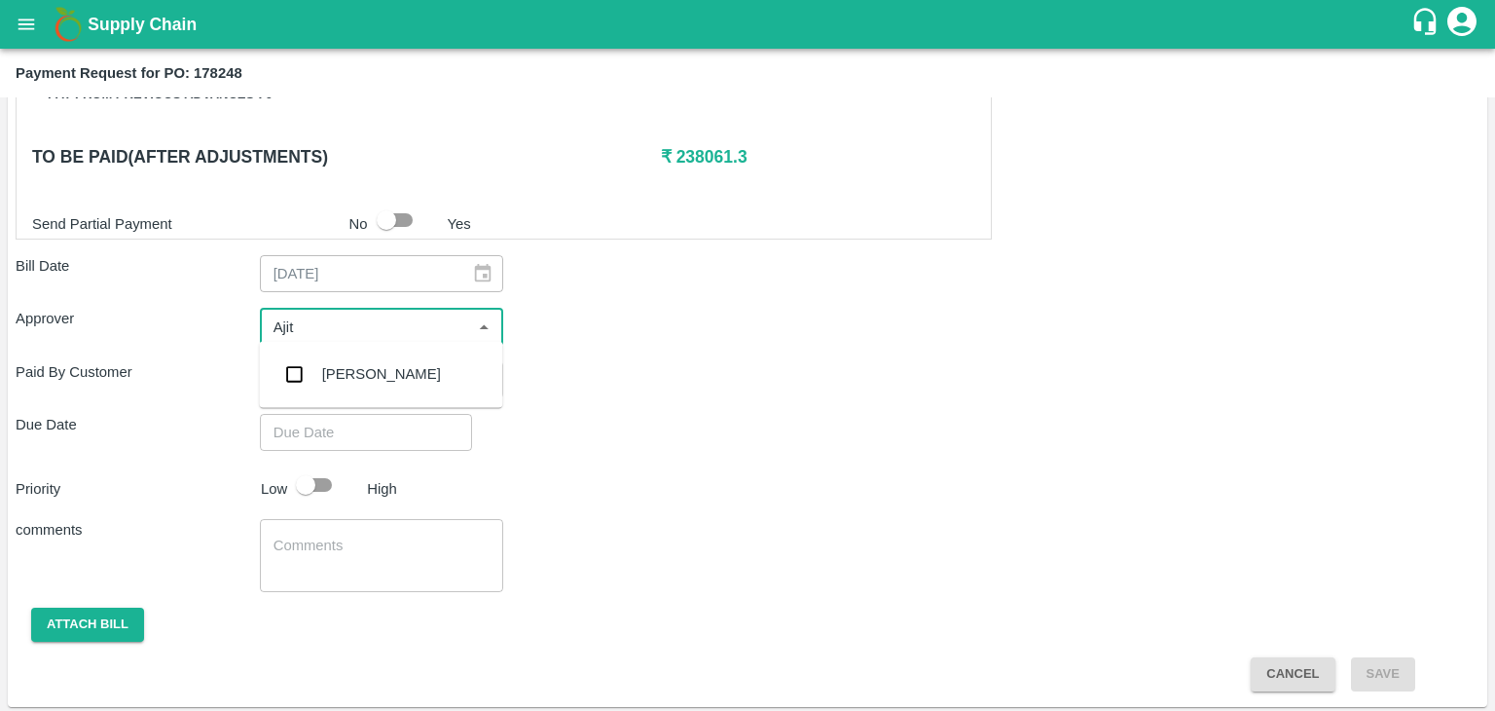
click at [377, 357] on div "[PERSON_NAME]" at bounding box center [380, 374] width 243 height 51
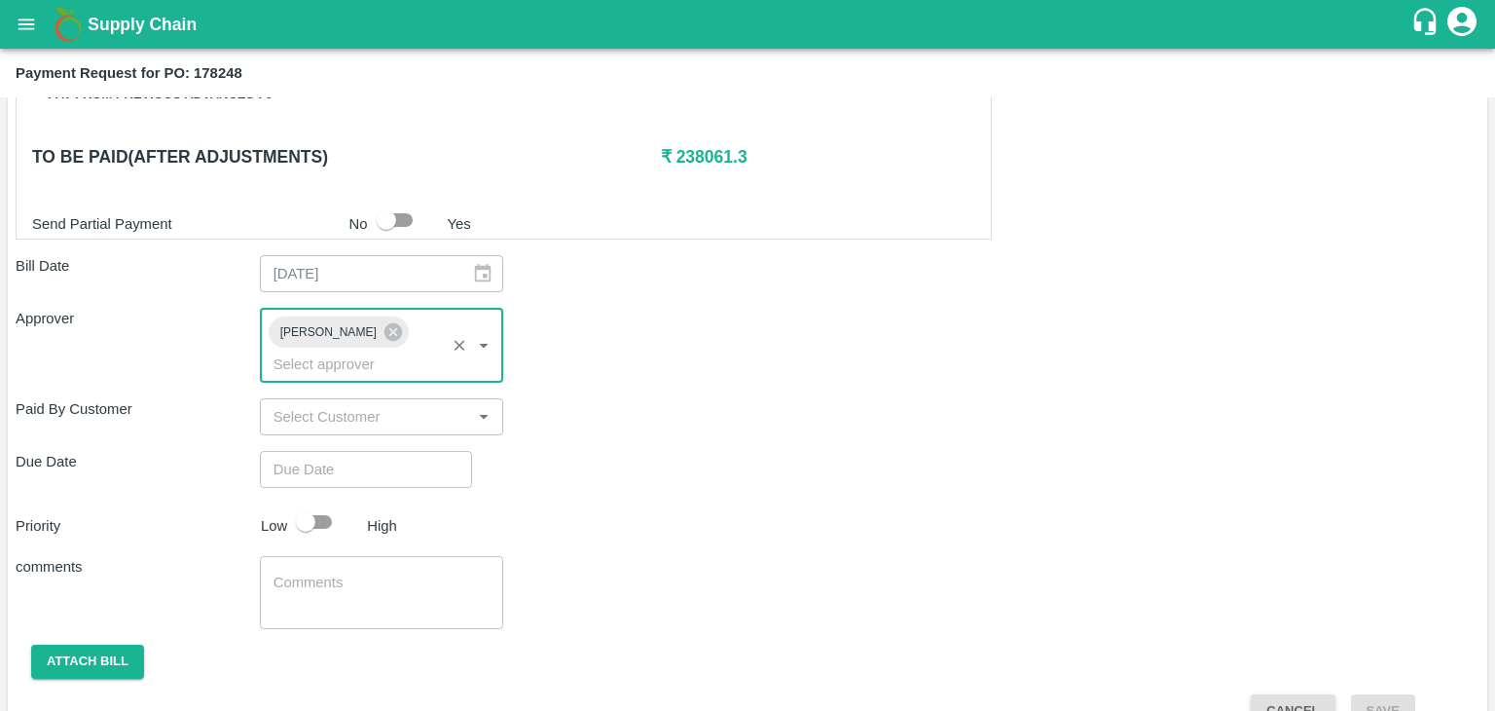
type input "DD/MM/YYYY hh:mm aa"
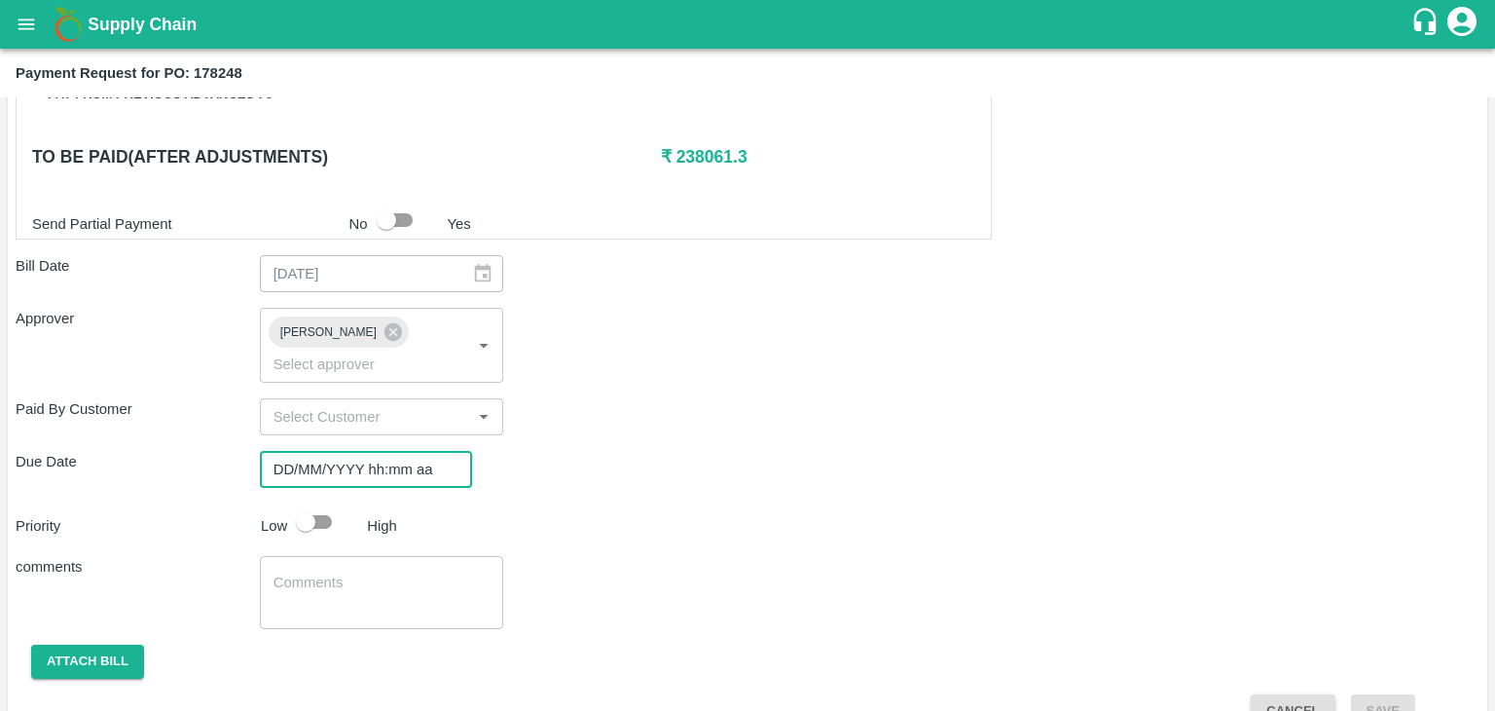
click at [423, 451] on input "DD/MM/YYYY hh:mm aa" at bounding box center [359, 469] width 199 height 37
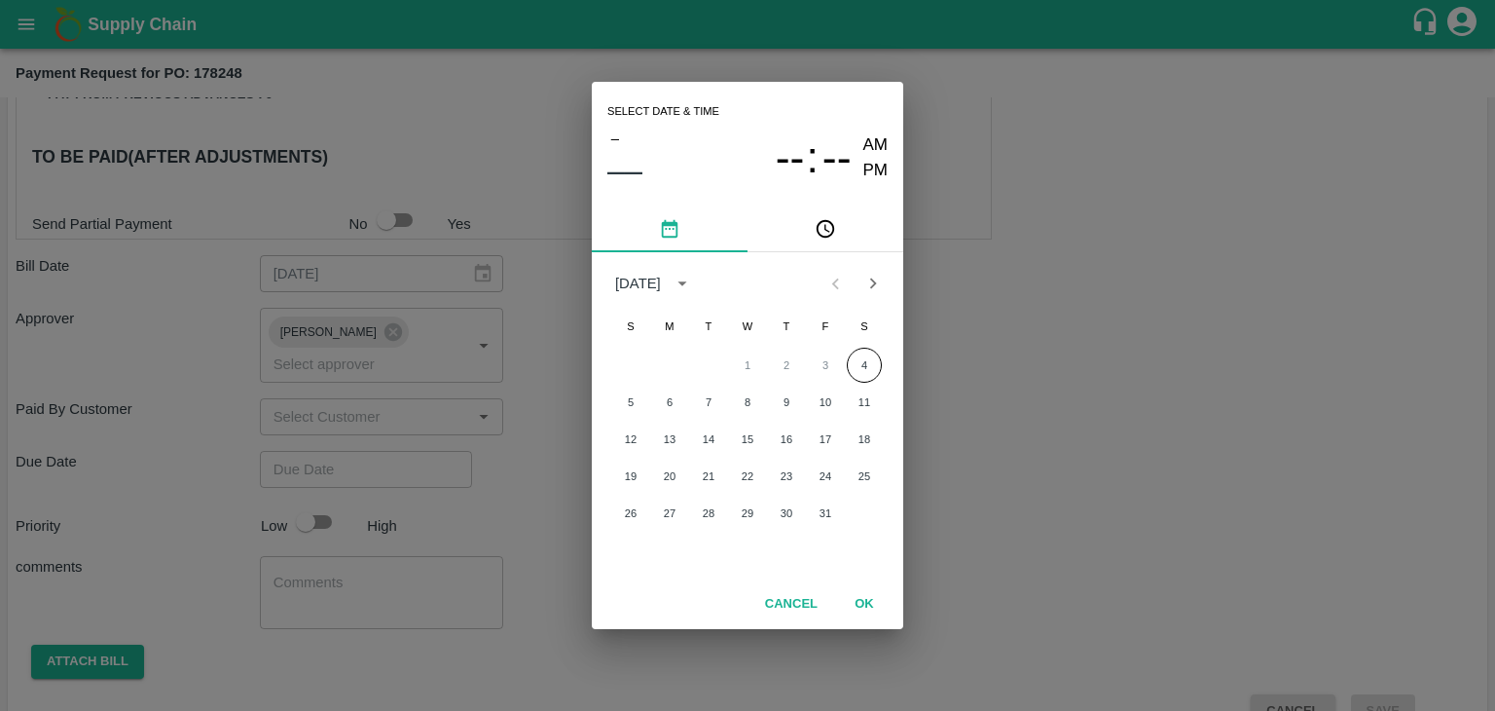
click at [612, 399] on div "5 6 7 8 9 10 11" at bounding box center [748, 402] width 312 height 35
click at [627, 399] on button "5" at bounding box center [630, 402] width 35 height 35
type input "05/10/2025 12:00 AM"
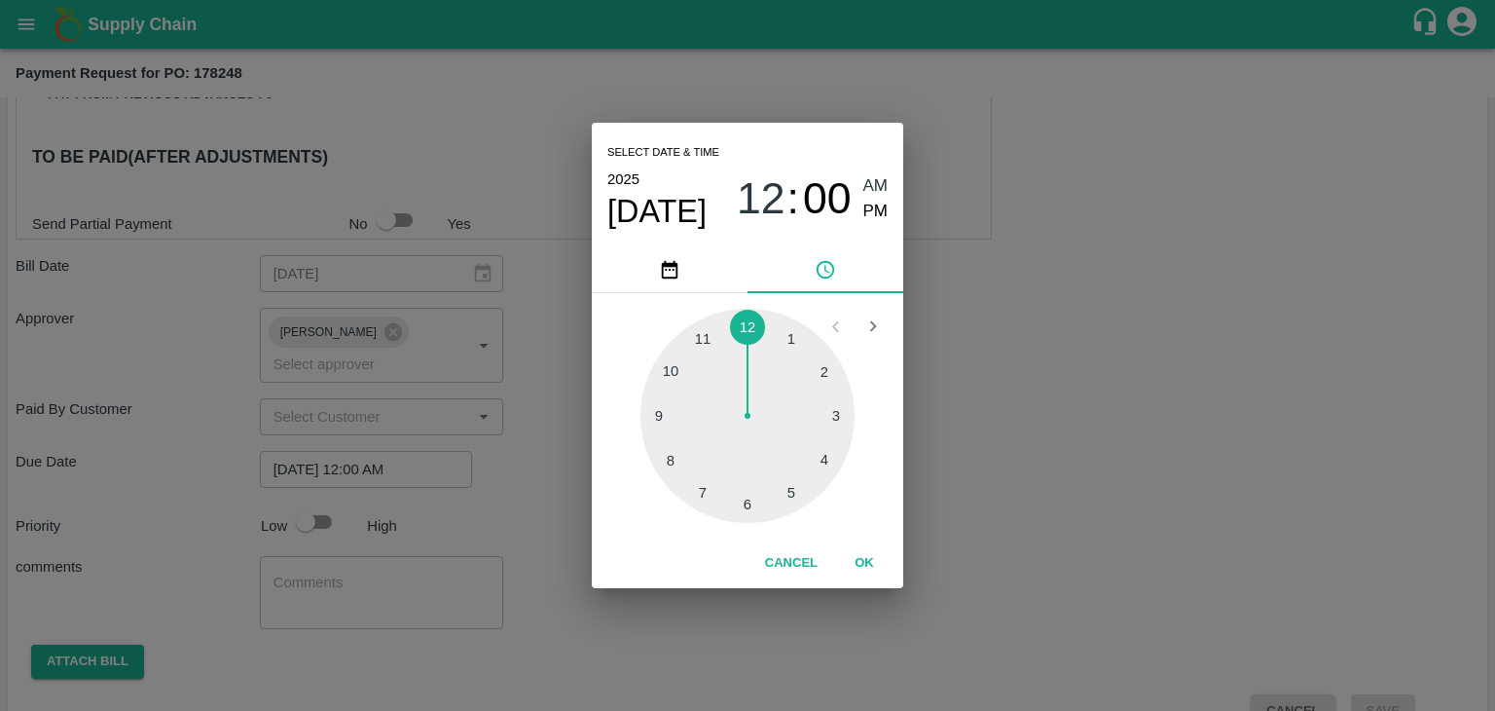
click at [863, 560] on button "OK" at bounding box center [864, 563] width 62 height 34
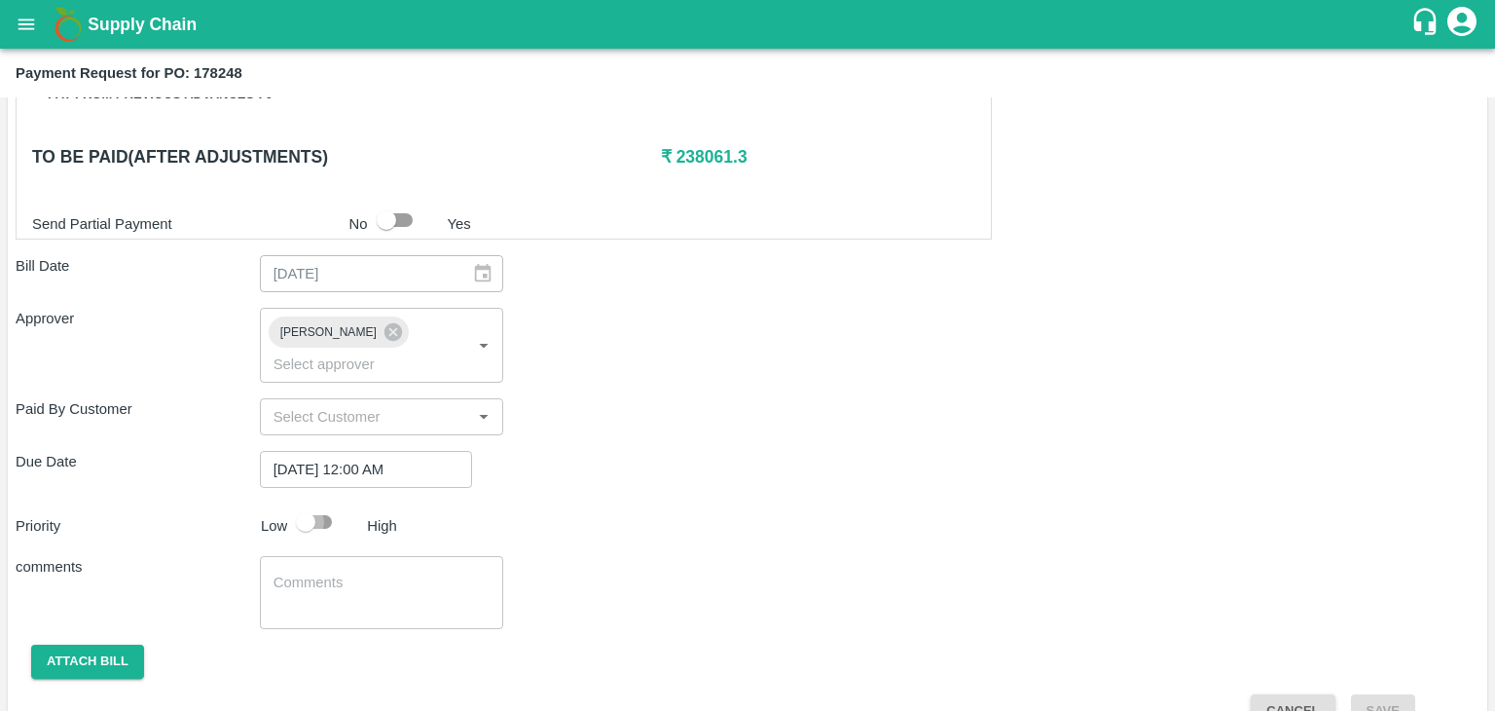
click at [329, 503] on input "checkbox" at bounding box center [305, 521] width 111 height 37
checkbox input "true"
click at [400, 572] on textarea at bounding box center [382, 592] width 217 height 41
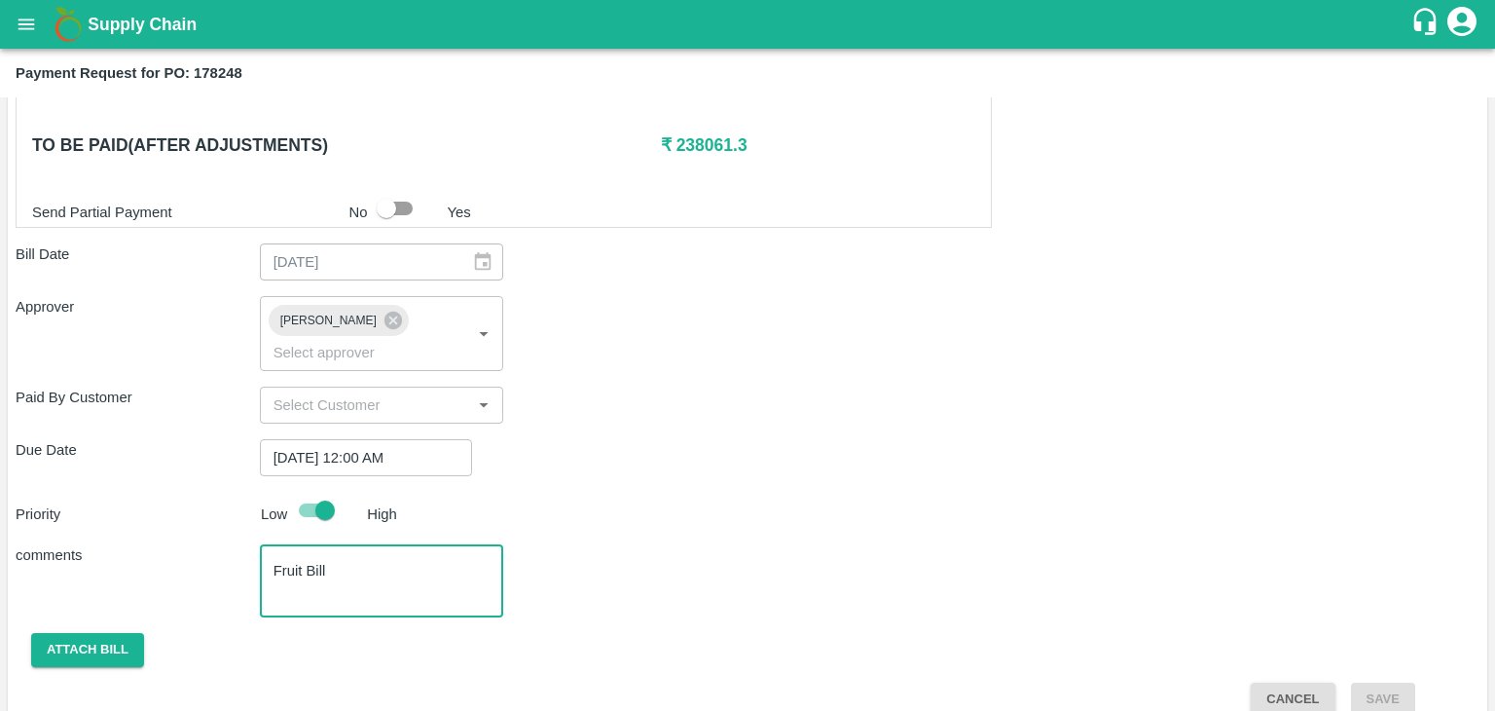
type textarea "Fruit Bill"
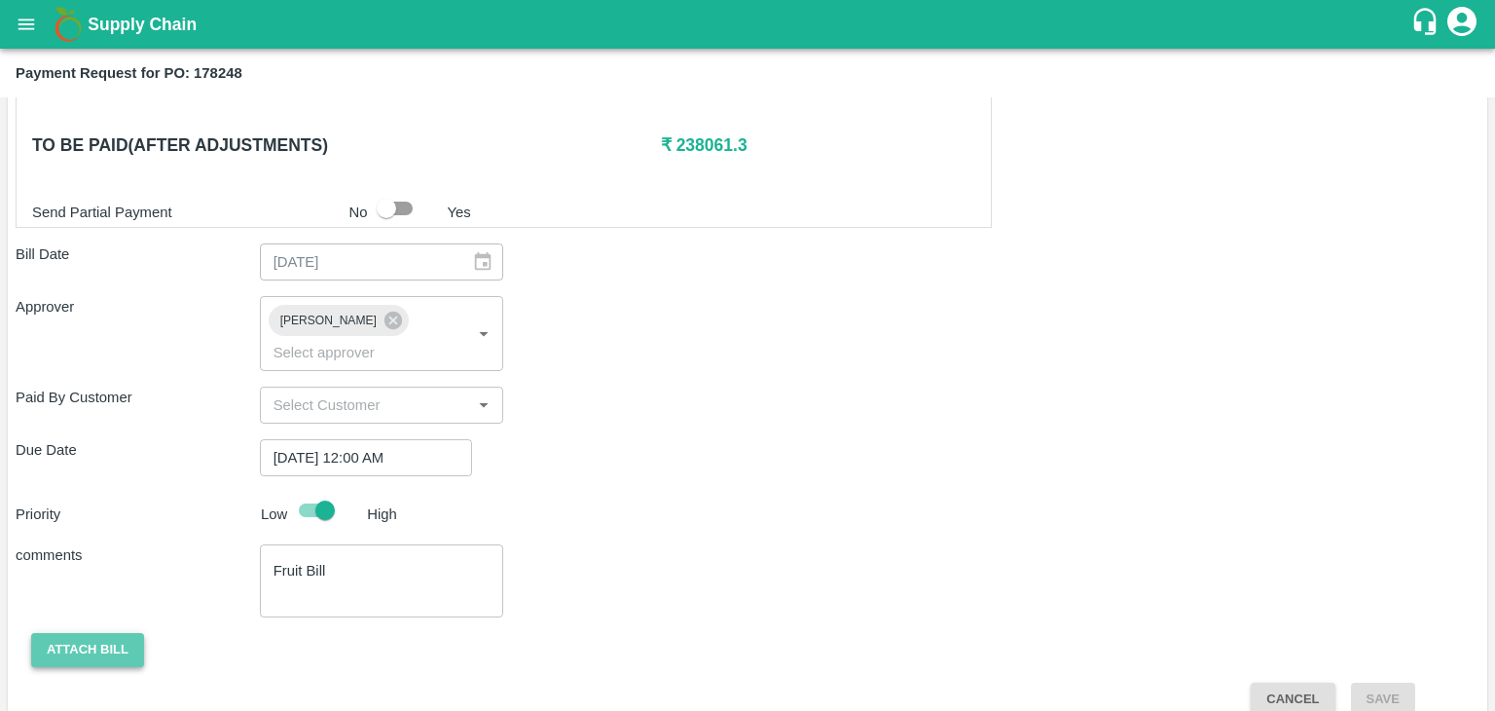
click at [93, 633] on button "Attach bill" at bounding box center [87, 650] width 113 height 34
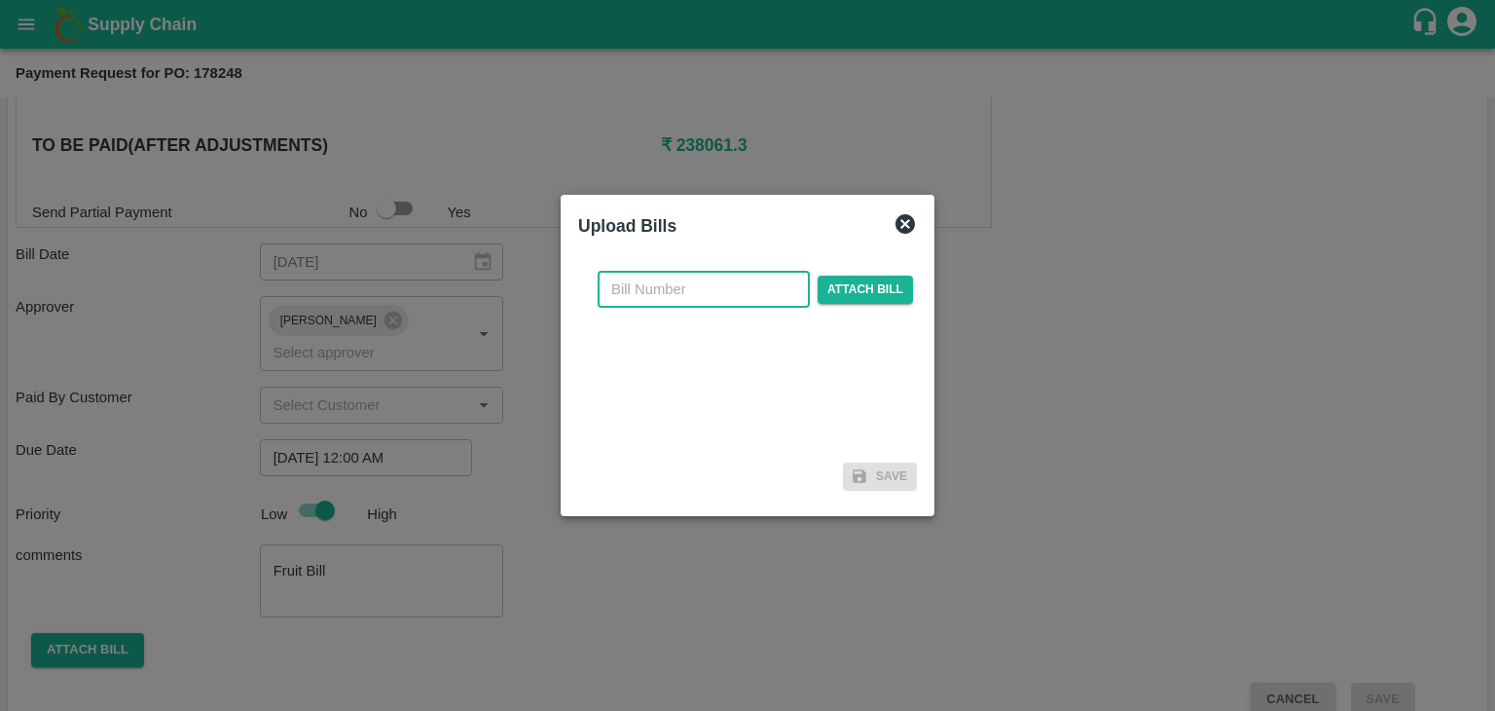
click at [701, 281] on input "text" at bounding box center [704, 289] width 212 height 37
type input "747"
click at [866, 286] on span "Attach bill" at bounding box center [865, 289] width 95 height 28
click at [0, 0] on input "Attach bill" at bounding box center [0, 0] width 0 height 0
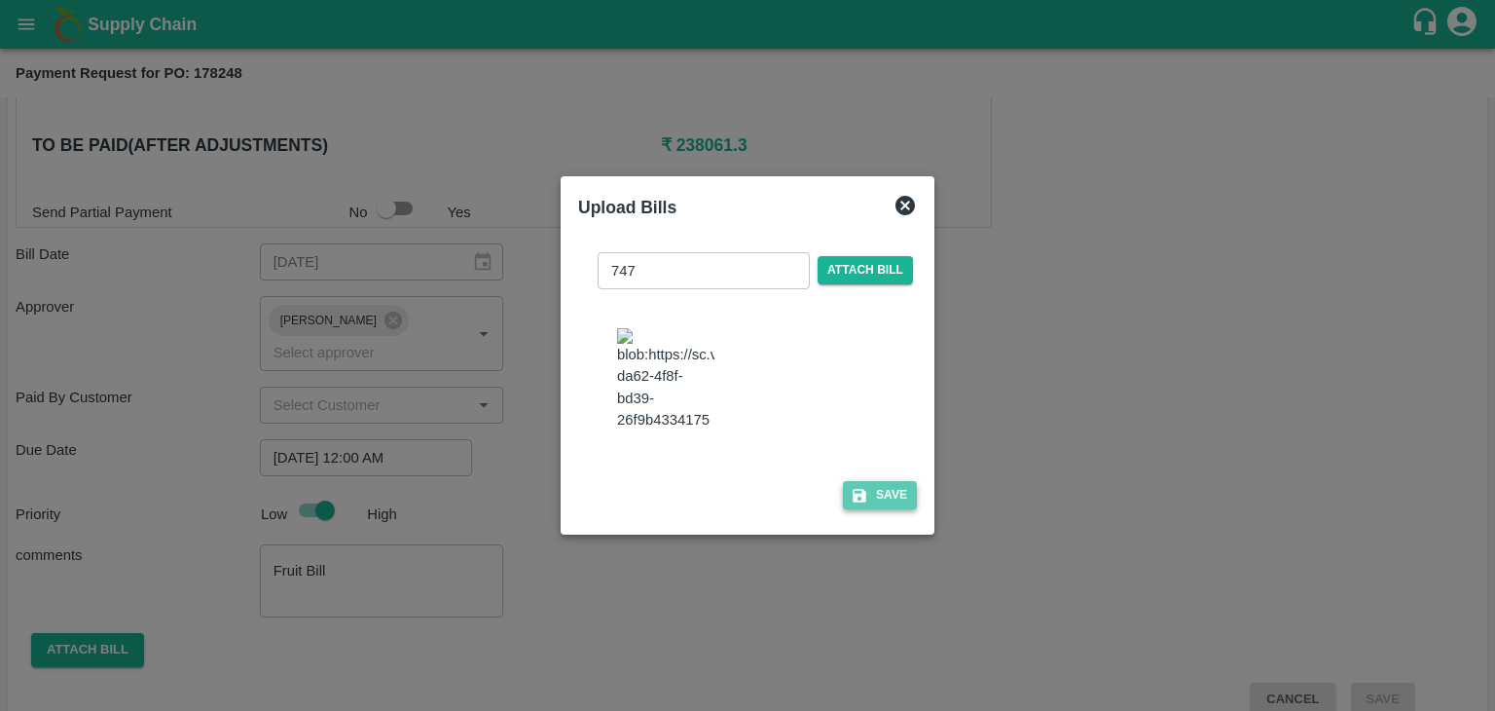
click at [892, 505] on button "Save" at bounding box center [880, 495] width 74 height 28
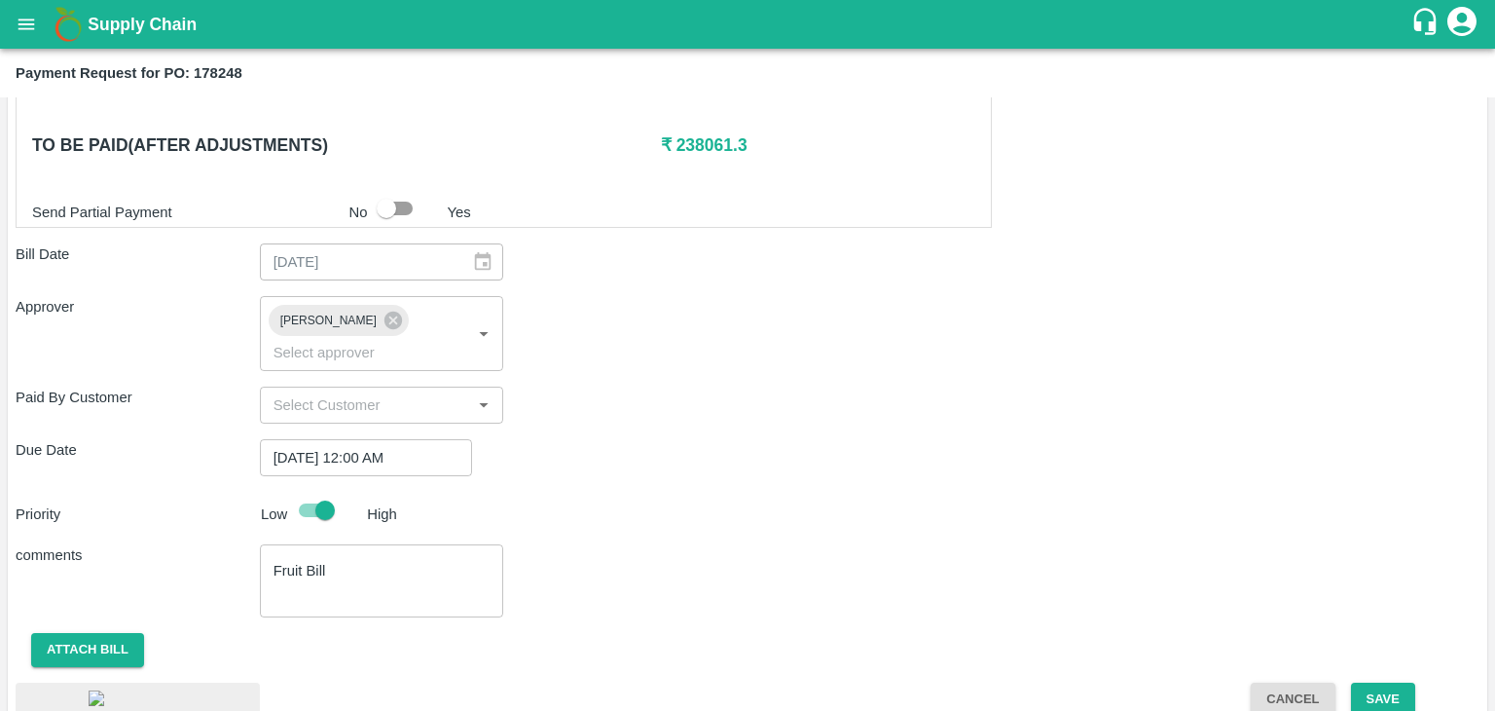
scroll to position [1089, 0]
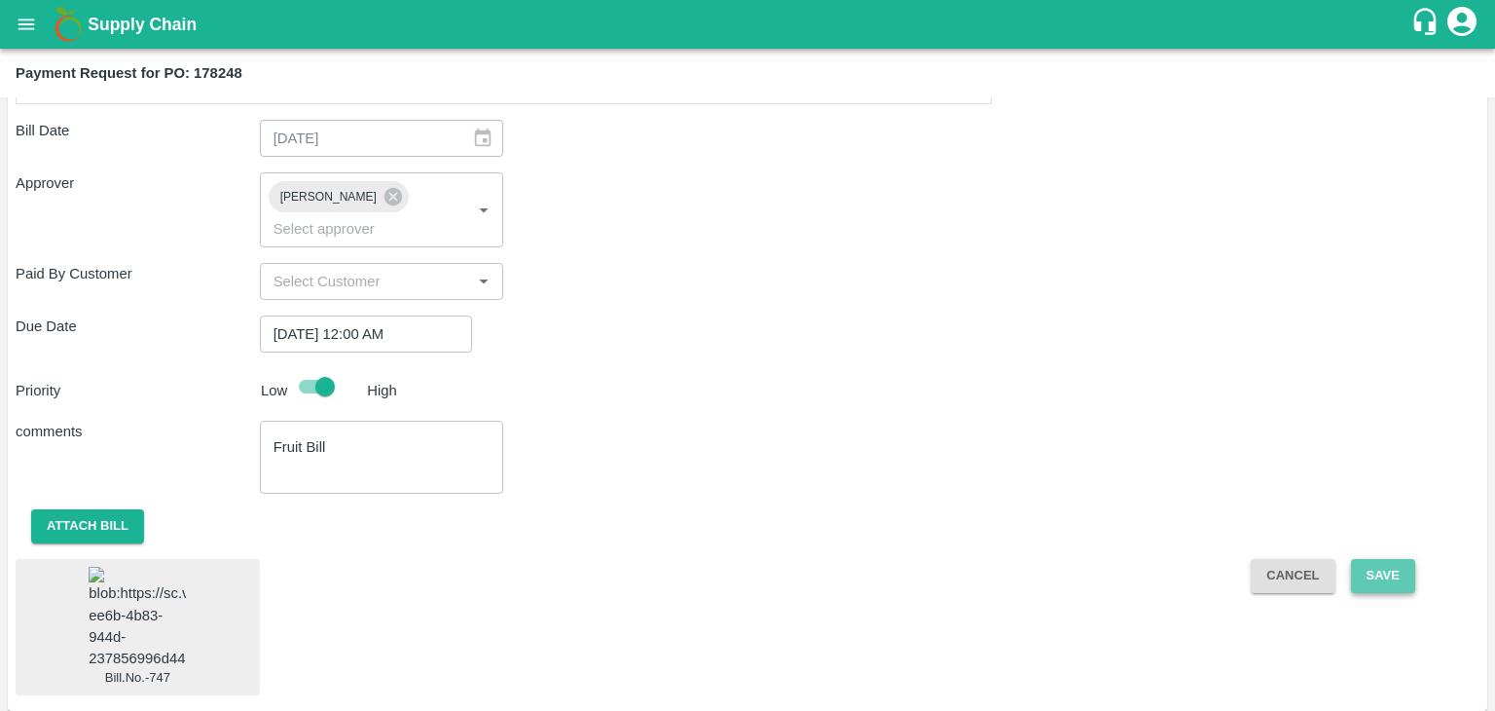
click at [1402, 559] on button "Save" at bounding box center [1383, 576] width 64 height 34
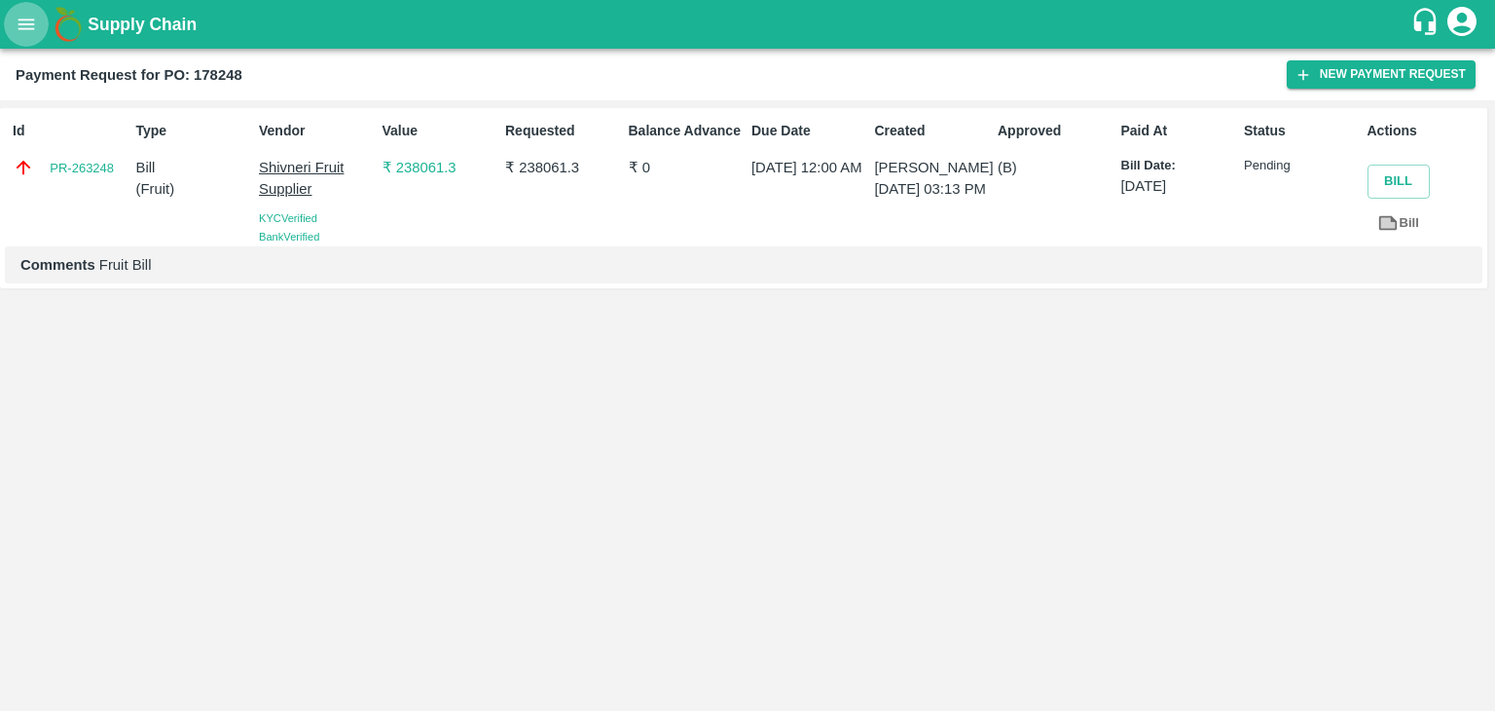
click at [11, 26] on button "open drawer" at bounding box center [26, 24] width 45 height 45
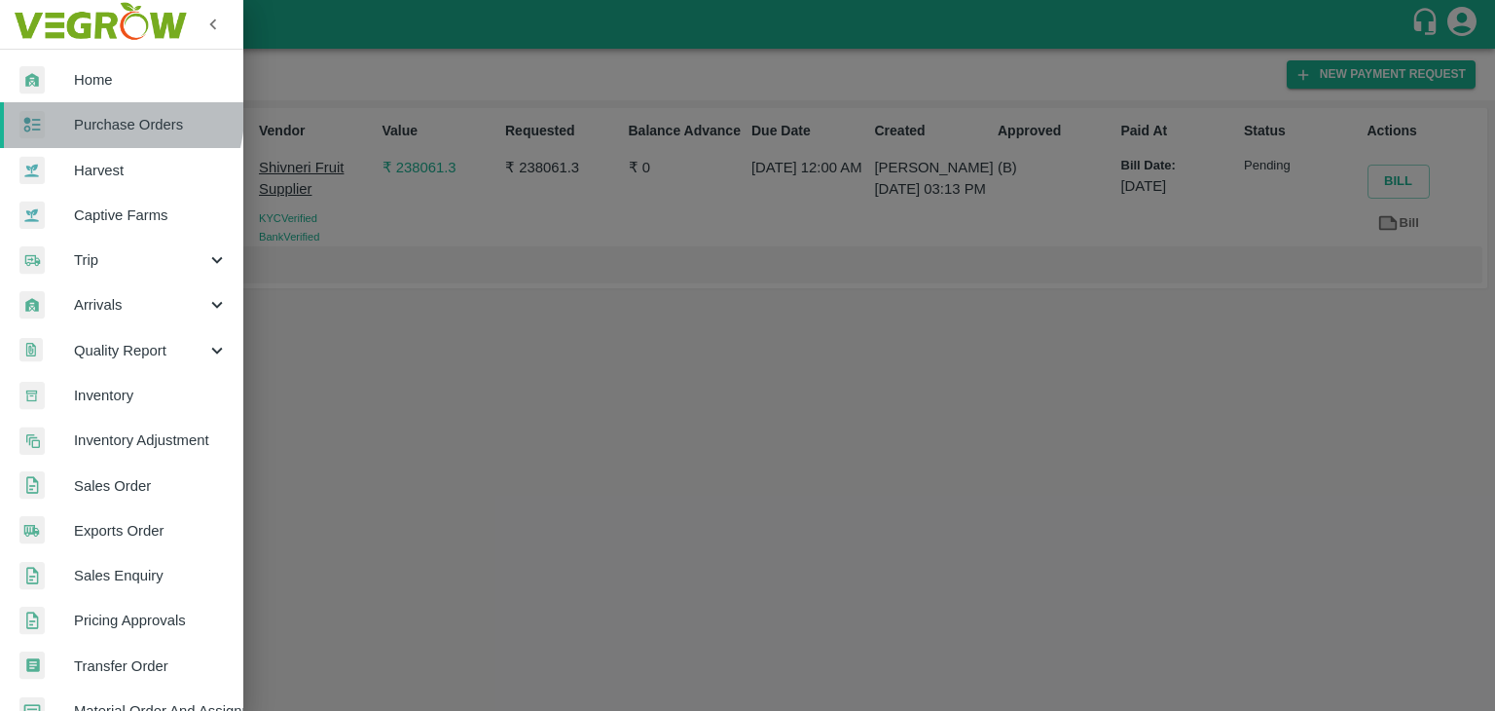
click at [108, 114] on span "Purchase Orders" at bounding box center [151, 124] width 154 height 21
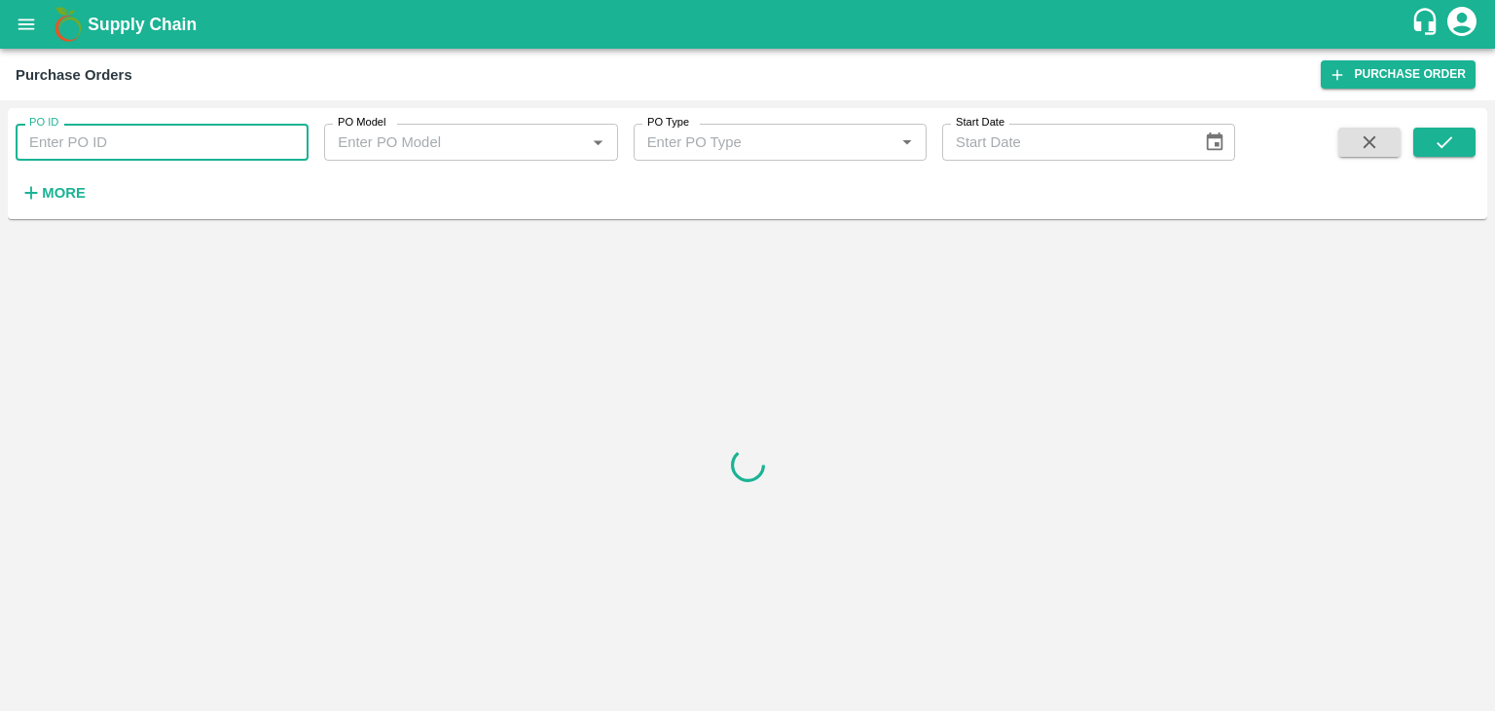
click at [191, 137] on input "PO ID" at bounding box center [162, 142] width 293 height 37
paste input "176999"
click at [1441, 136] on icon "submit" at bounding box center [1444, 141] width 21 height 21
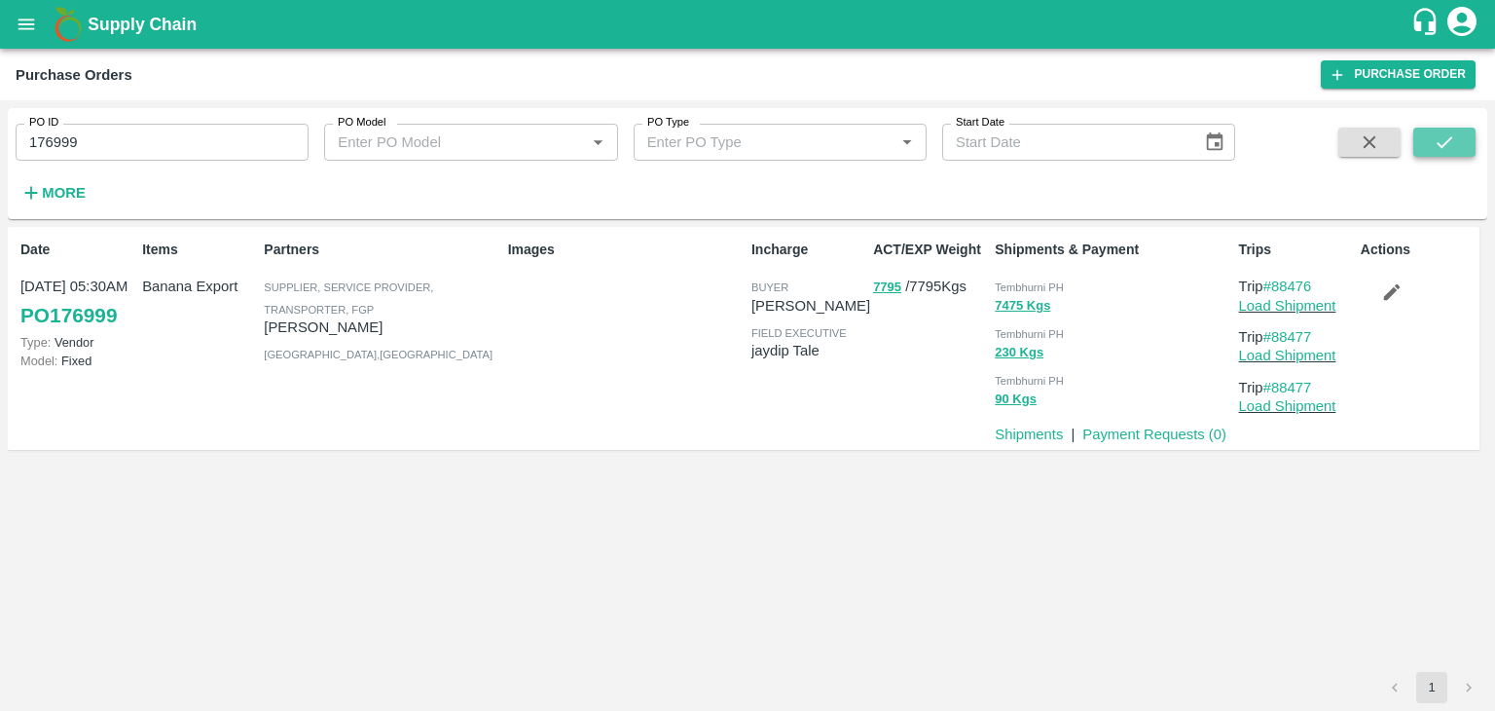
click at [1441, 136] on icon "submit" at bounding box center [1444, 141] width 21 height 21
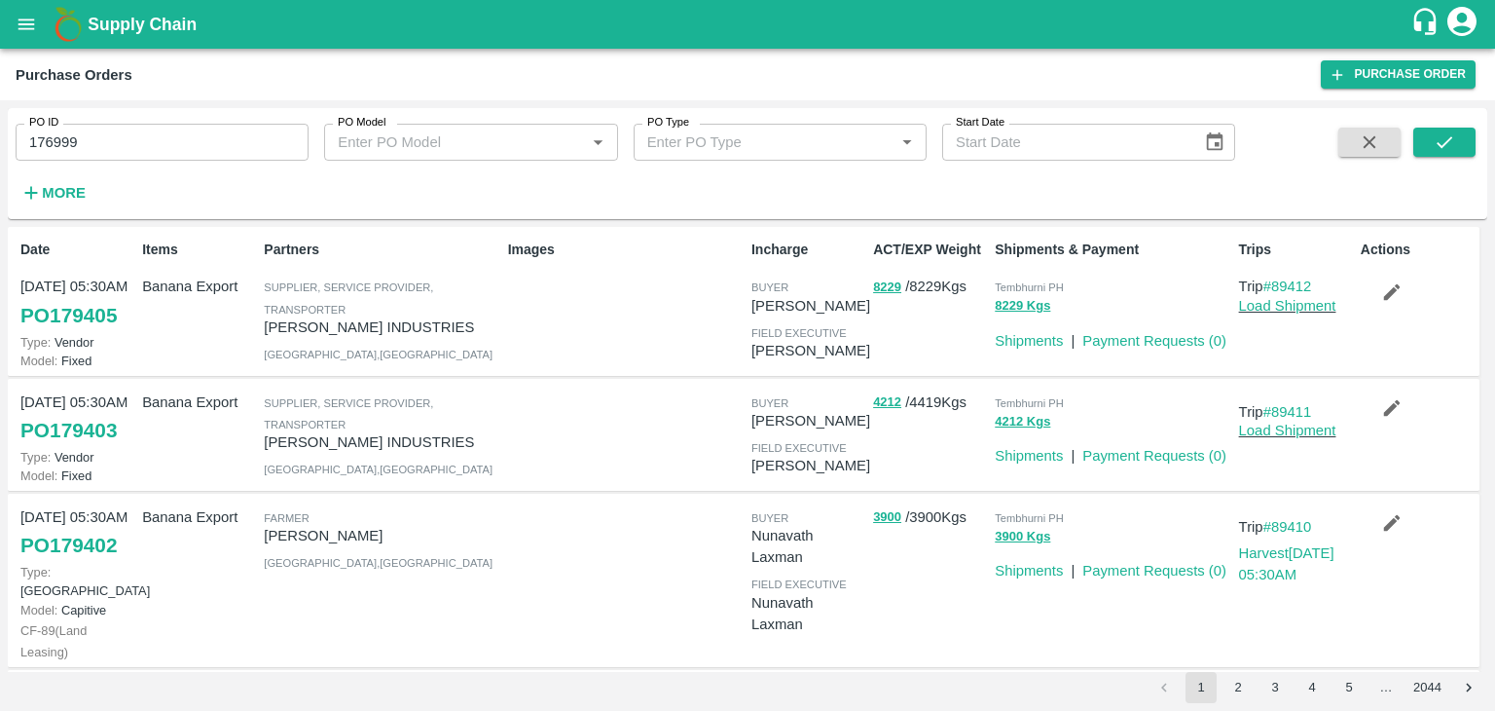
click at [140, 149] on input "176999" at bounding box center [162, 142] width 293 height 37
paste input "text"
click at [140, 149] on input "176999" at bounding box center [162, 142] width 293 height 37
click at [1437, 143] on icon "submit" at bounding box center [1444, 141] width 21 height 21
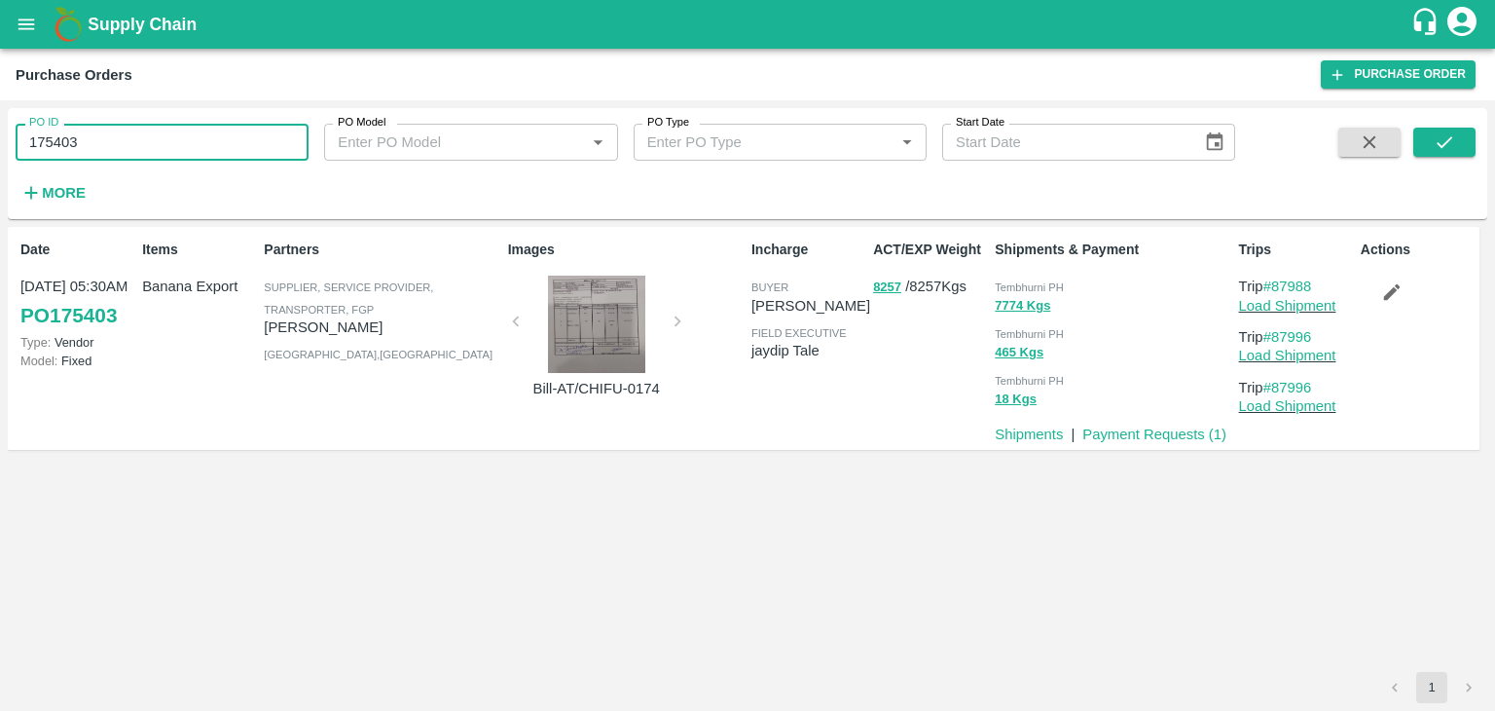
click at [185, 153] on input "175403" at bounding box center [162, 142] width 293 height 37
paste input "text"
click at [185, 153] on input "175403" at bounding box center [162, 142] width 293 height 37
type input "175416"
click at [1452, 143] on icon "submit" at bounding box center [1444, 141] width 21 height 21
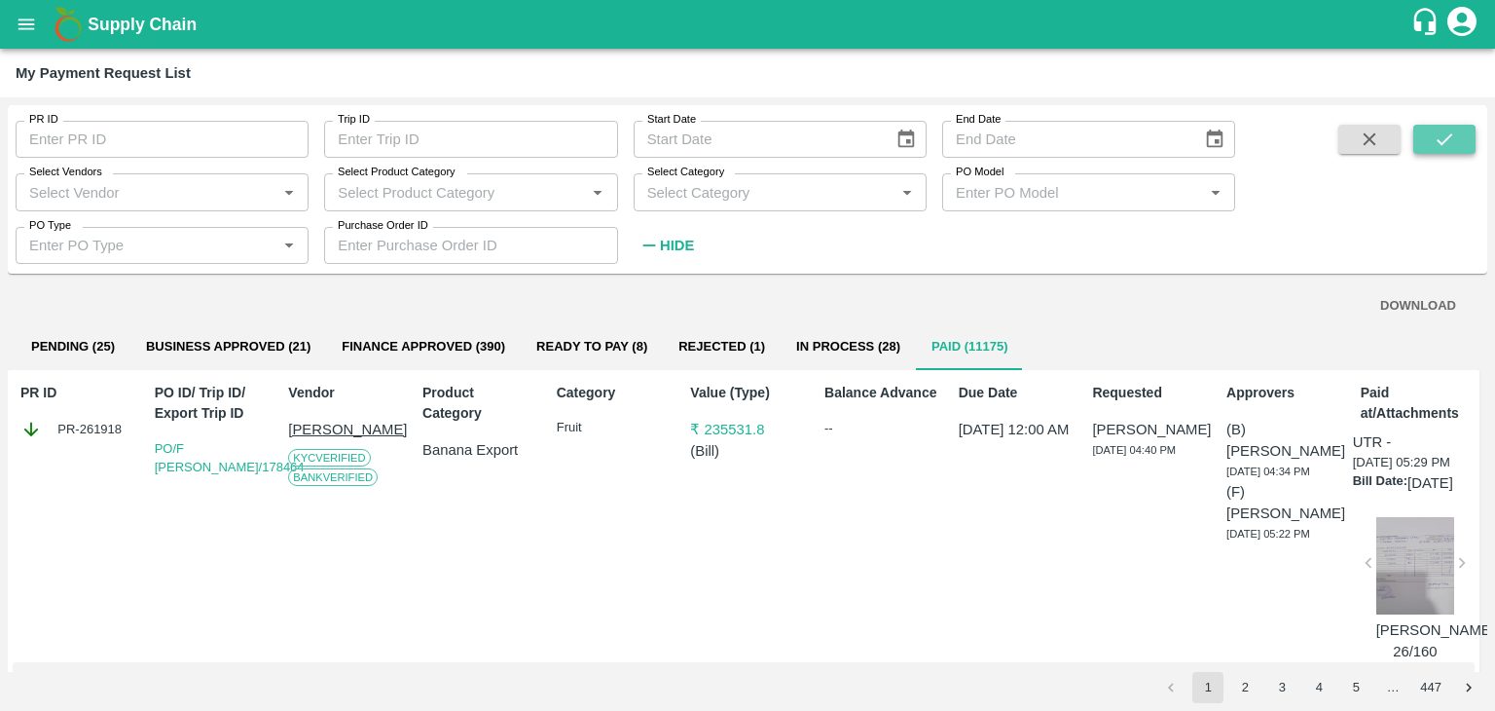
click at [1433, 131] on button "submit" at bounding box center [1444, 139] width 62 height 29
